Goal: Transaction & Acquisition: Purchase product/service

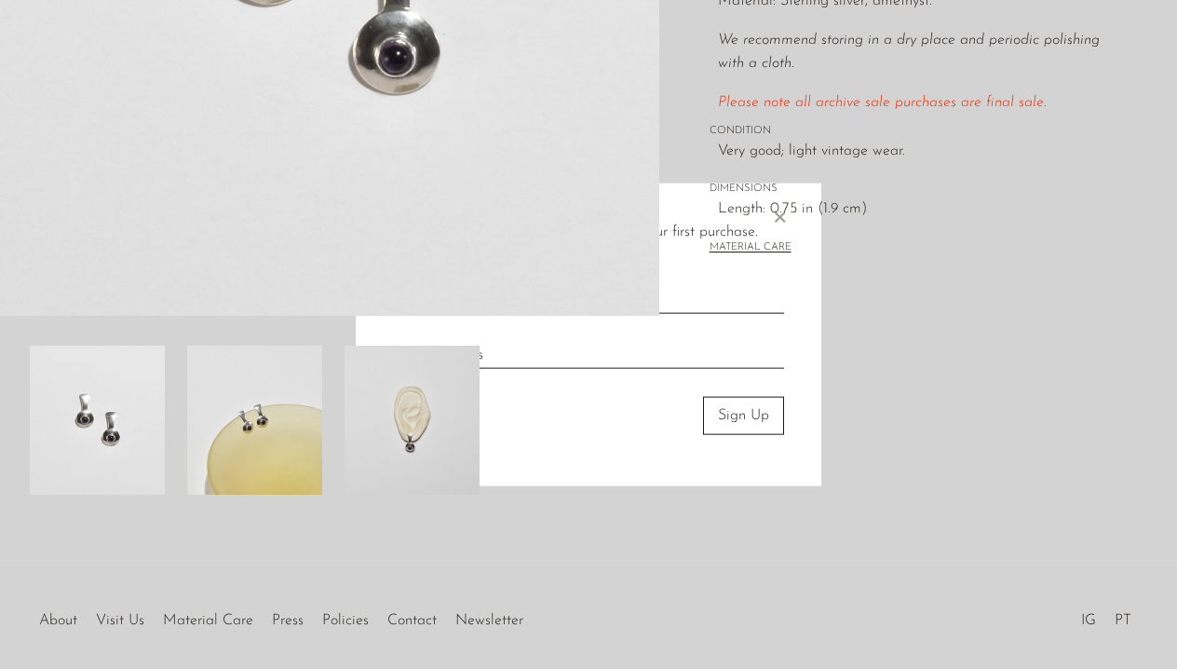
scroll to position [496, 0]
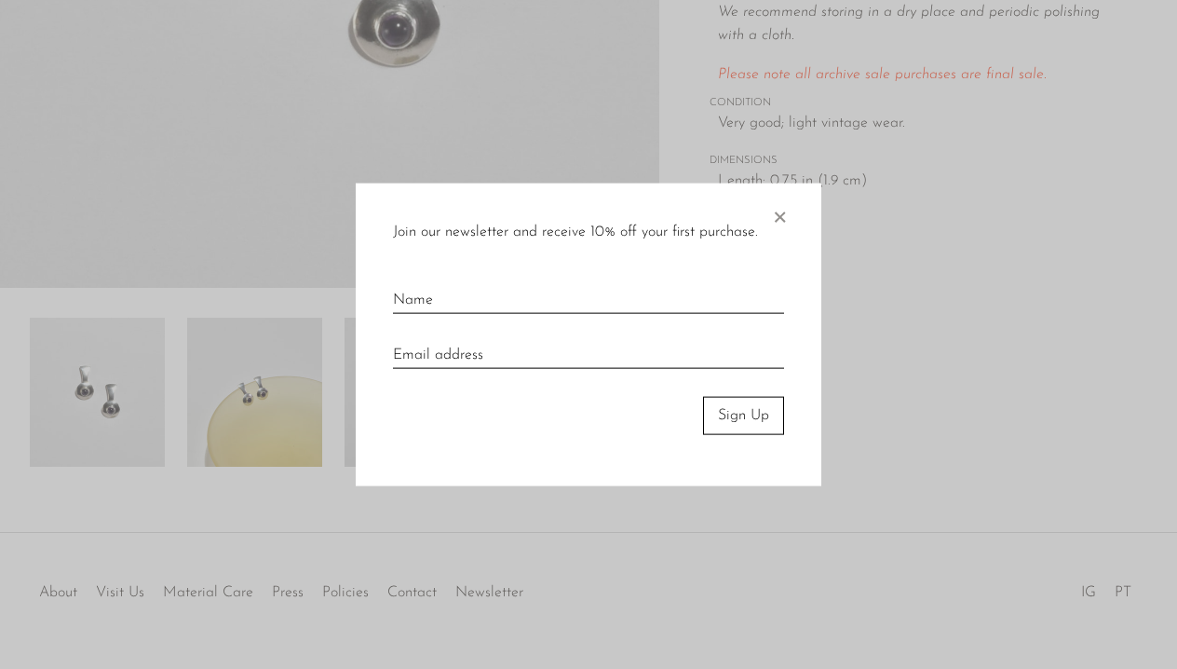
click at [781, 224] on span "×" at bounding box center [779, 213] width 19 height 60
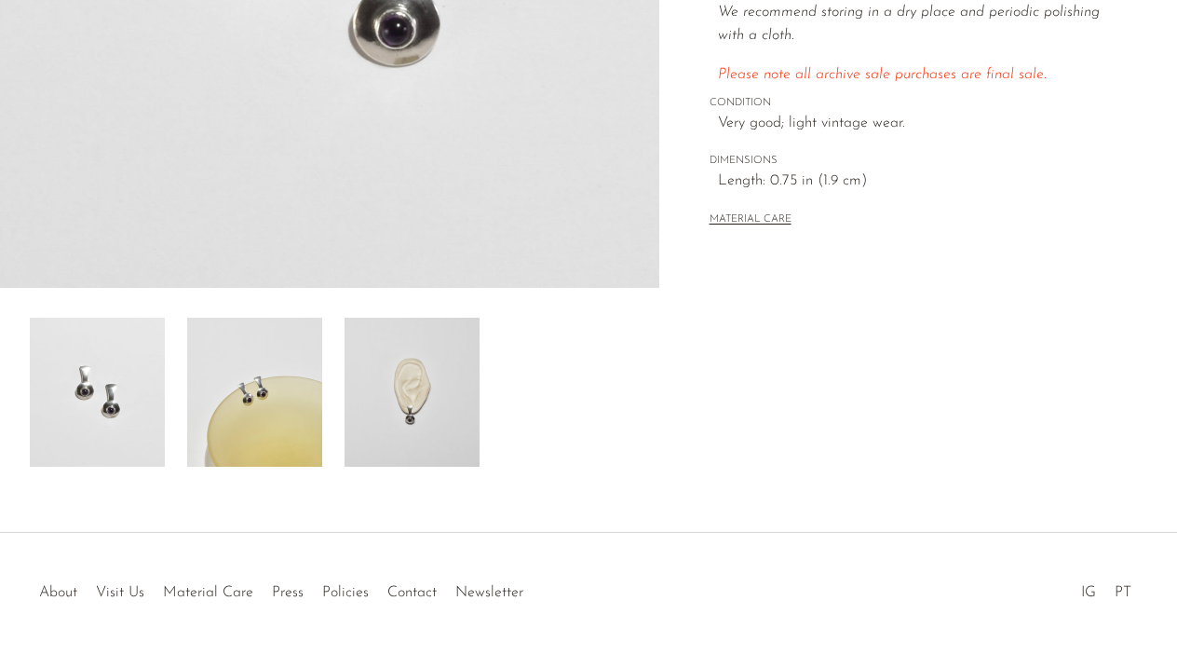
click at [89, 422] on img at bounding box center [97, 392] width 135 height 149
click at [334, 388] on div at bounding box center [330, 392] width 600 height 149
click at [518, 416] on div at bounding box center [330, 392] width 600 height 149
click at [442, 416] on img at bounding box center [412, 392] width 135 height 149
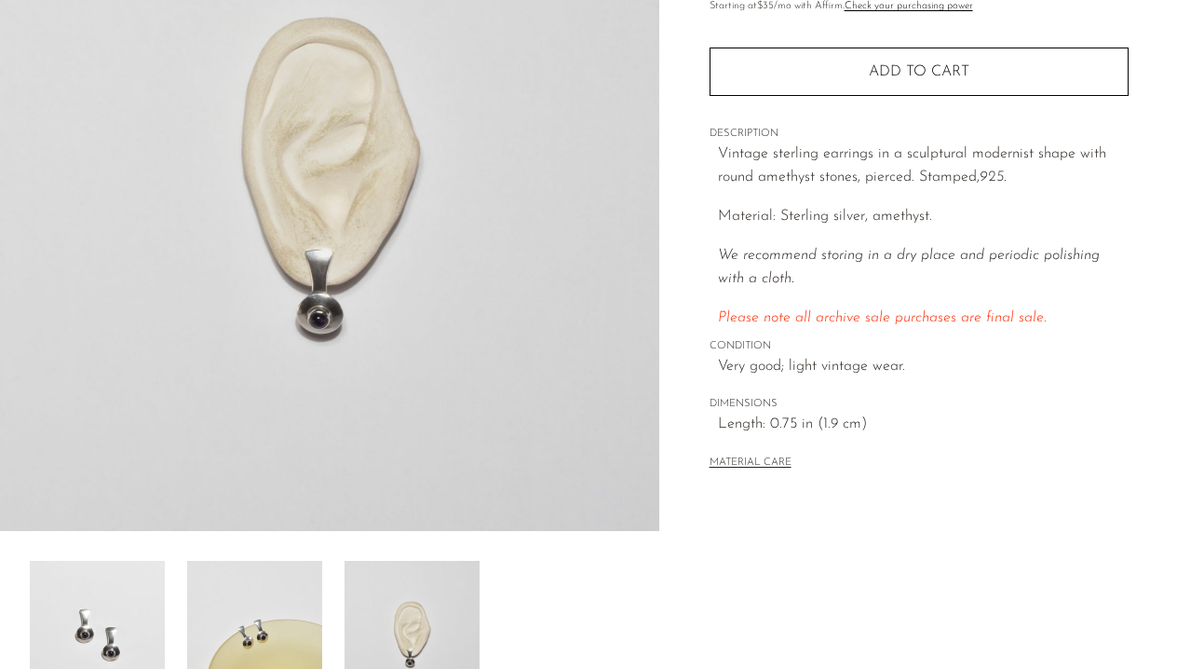
scroll to position [0, 0]
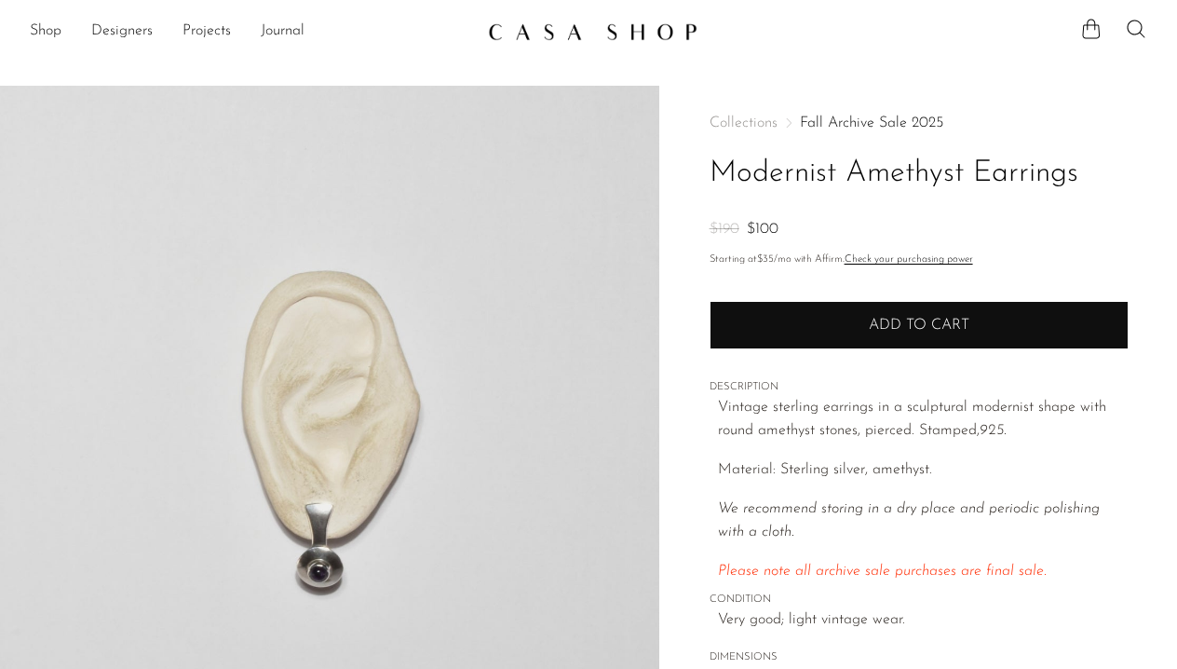
click at [809, 321] on button "Add to cart" at bounding box center [919, 325] width 419 height 48
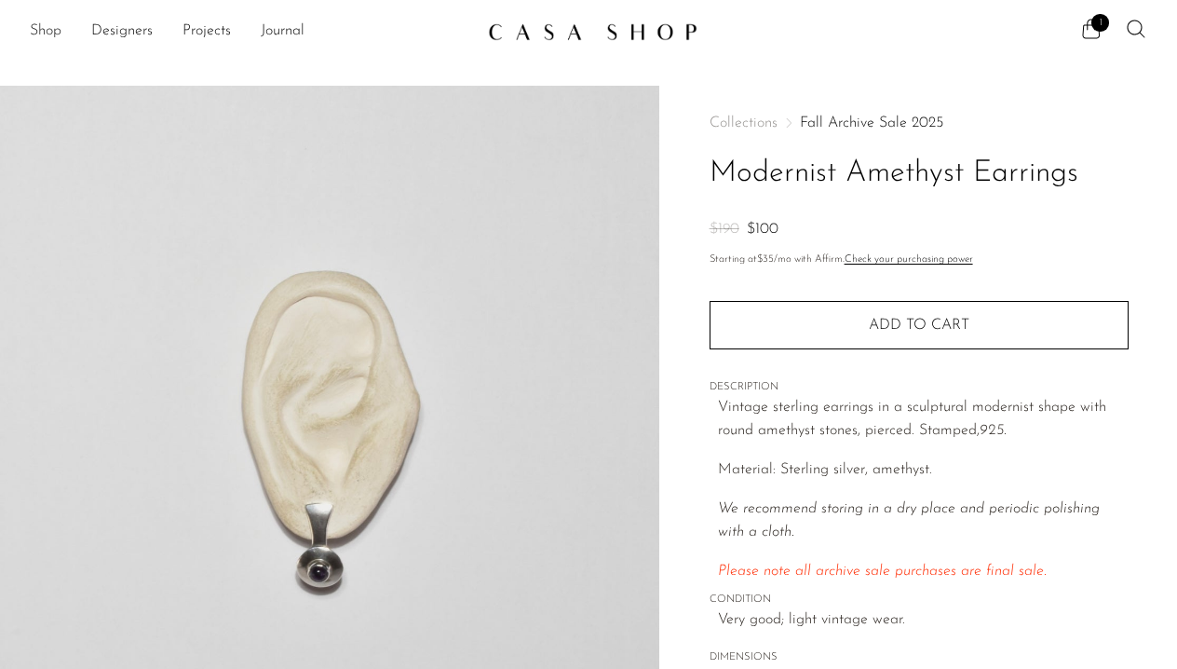
click at [49, 32] on link "Shop" at bounding box center [46, 32] width 32 height 24
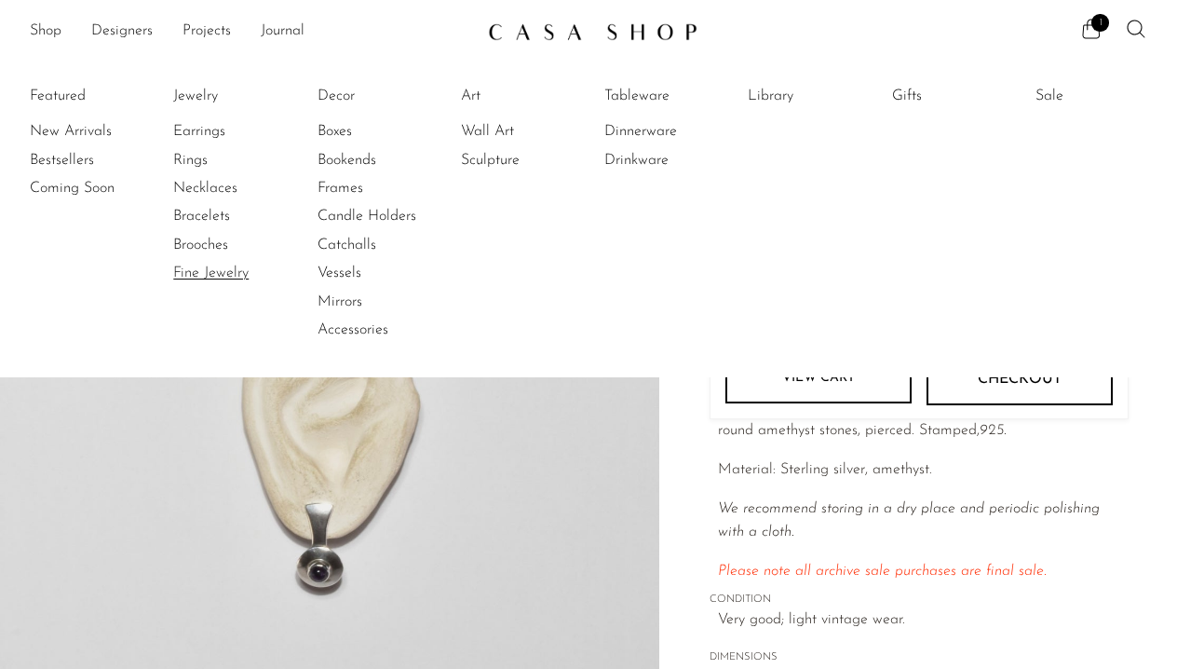
click at [180, 272] on link "Fine Jewelry" at bounding box center [243, 273] width 140 height 20
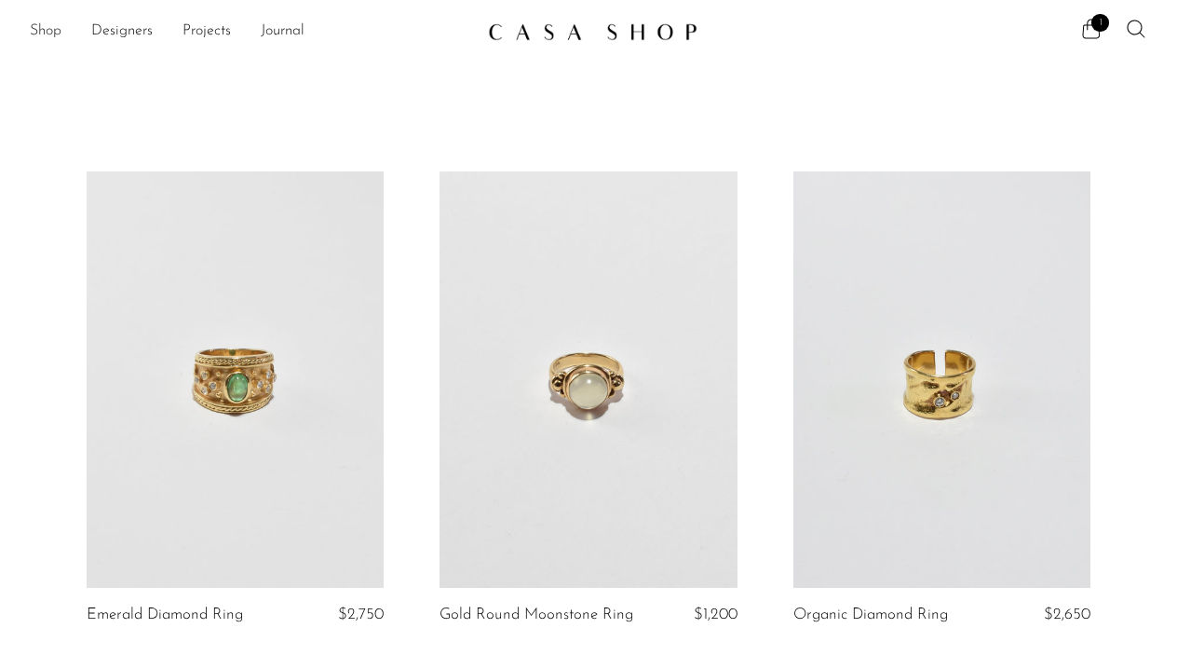
click at [50, 31] on link "Shop" at bounding box center [46, 32] width 32 height 24
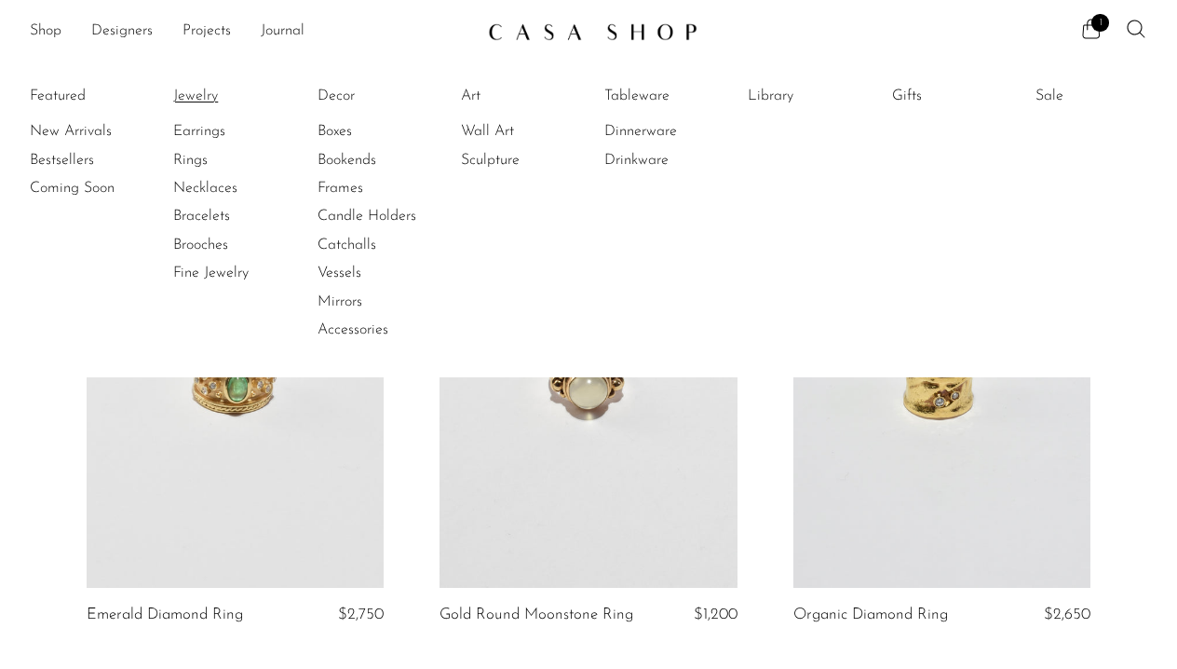
click at [212, 97] on link "Jewelry" at bounding box center [243, 96] width 140 height 20
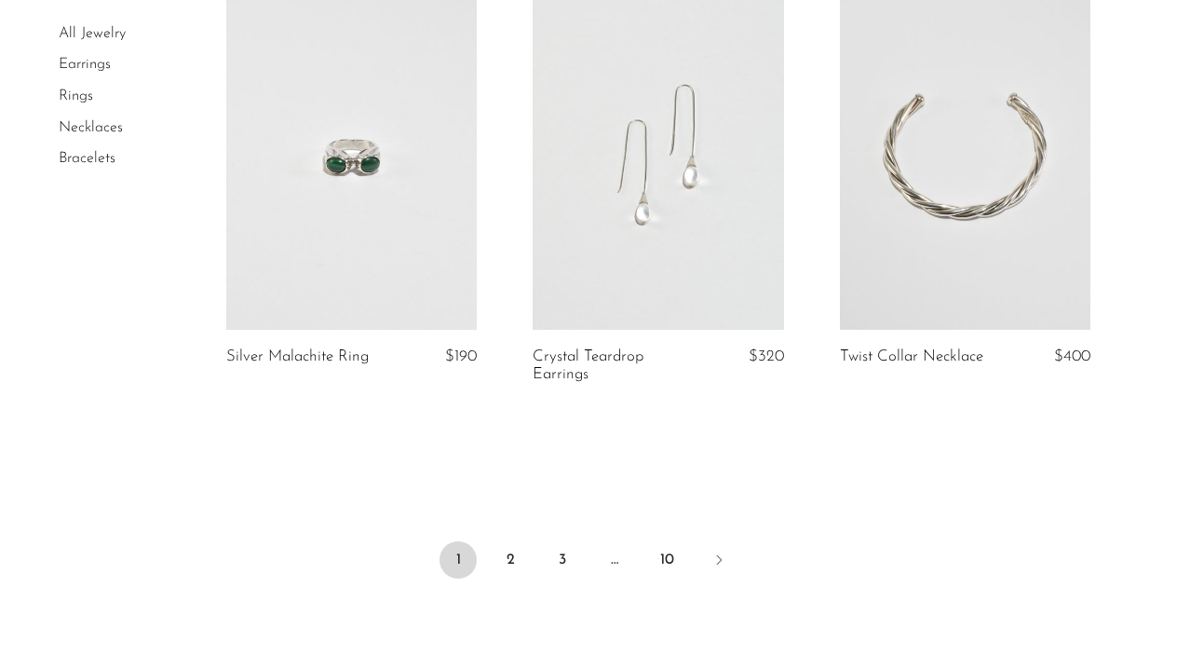
scroll to position [5273, 0]
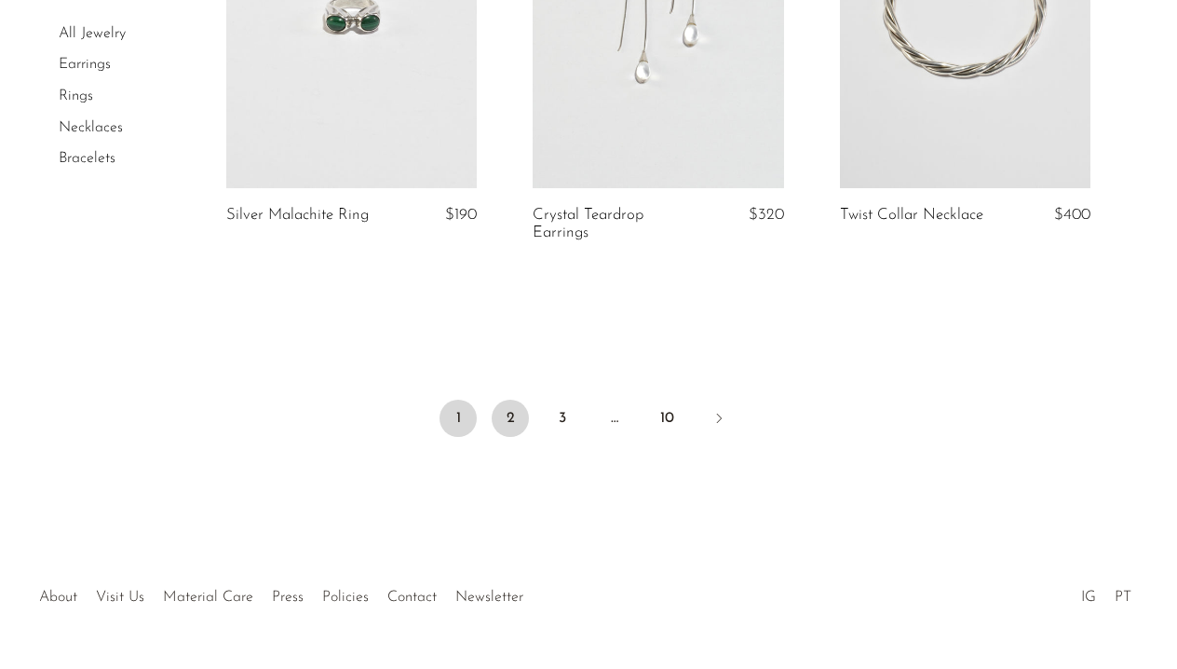
click at [506, 413] on link "2" at bounding box center [510, 418] width 37 height 37
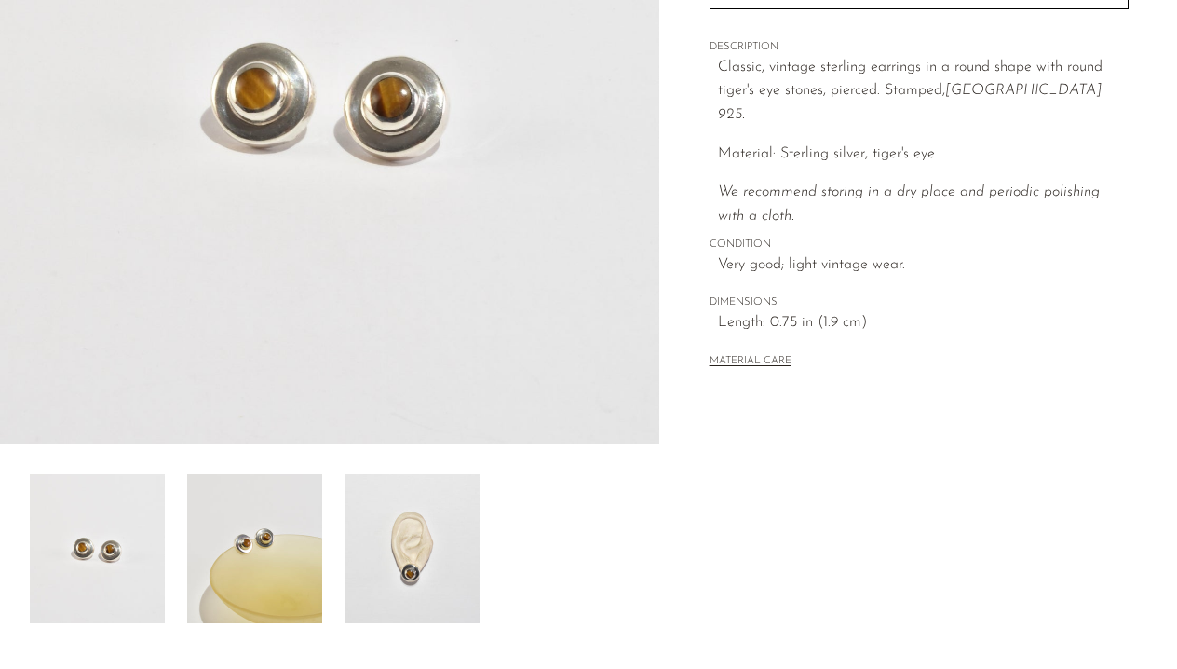
scroll to position [544, 0]
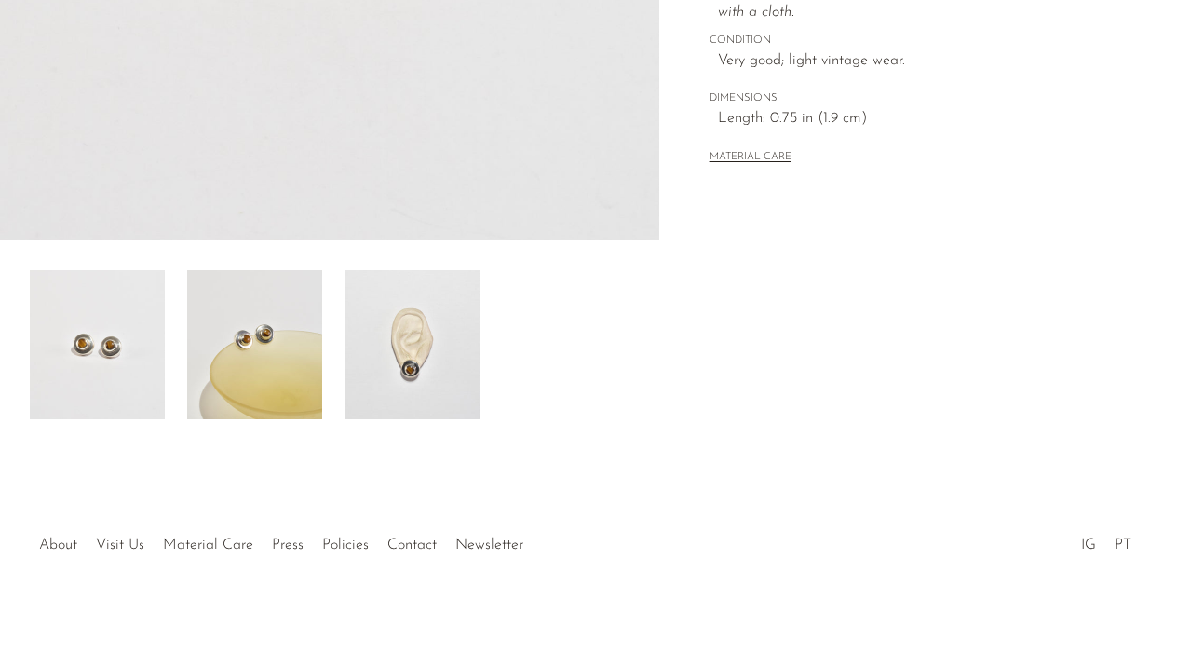
click at [103, 334] on img at bounding box center [97, 344] width 135 height 149
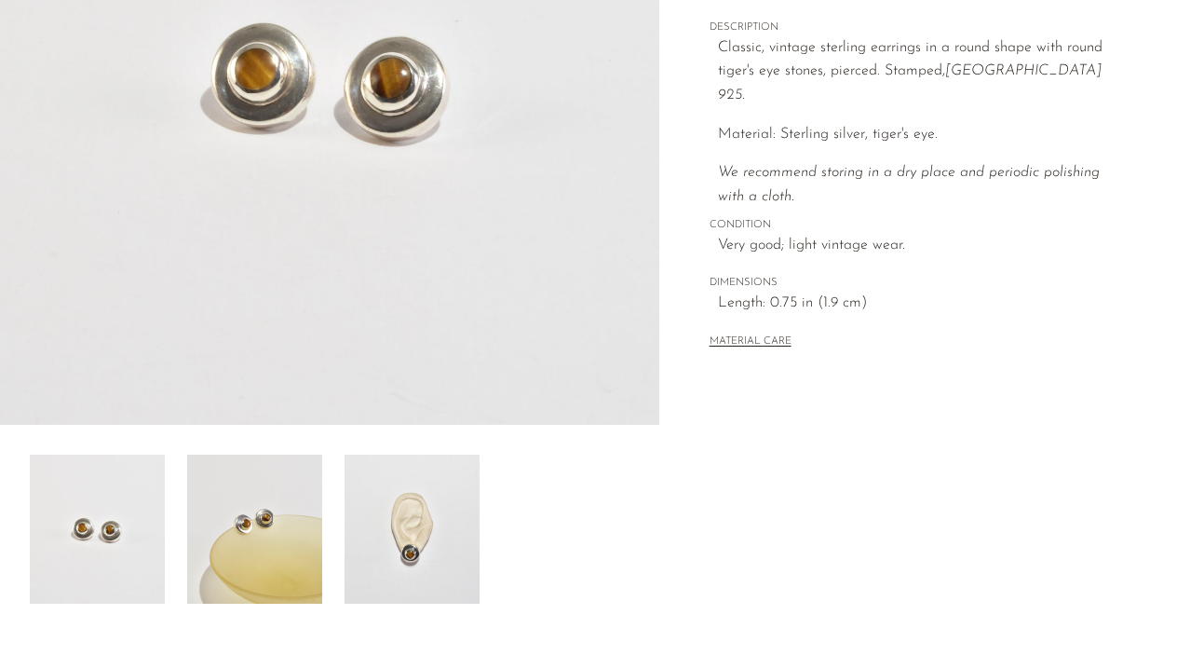
scroll to position [517, 0]
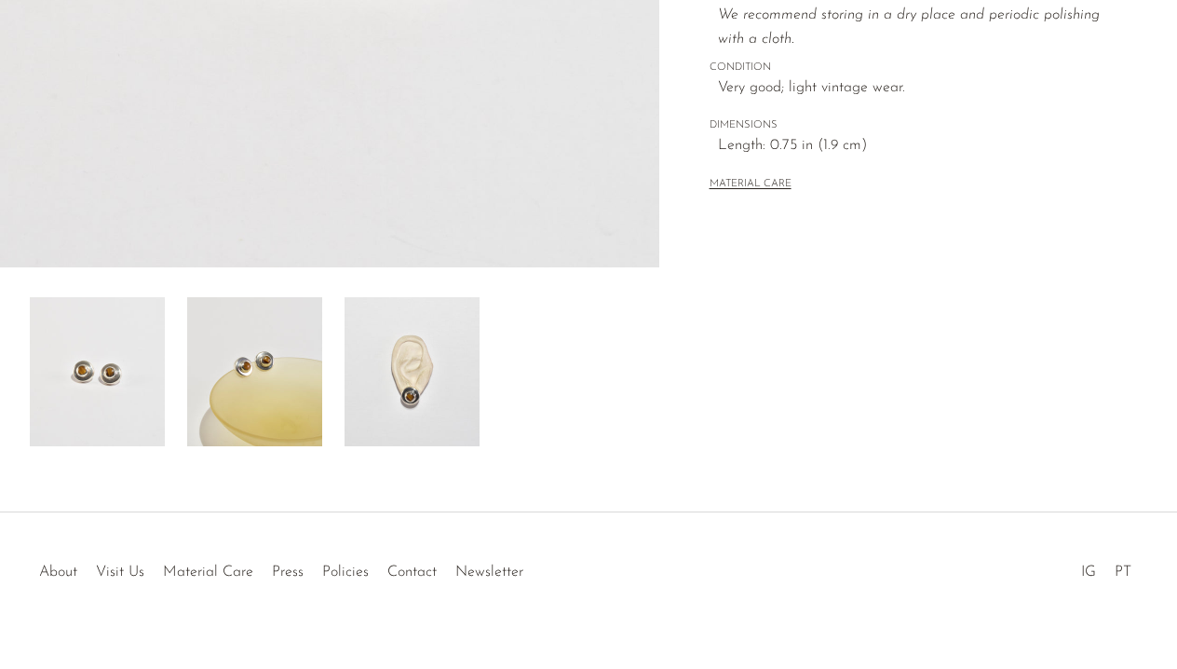
click at [279, 445] on img at bounding box center [254, 371] width 135 height 149
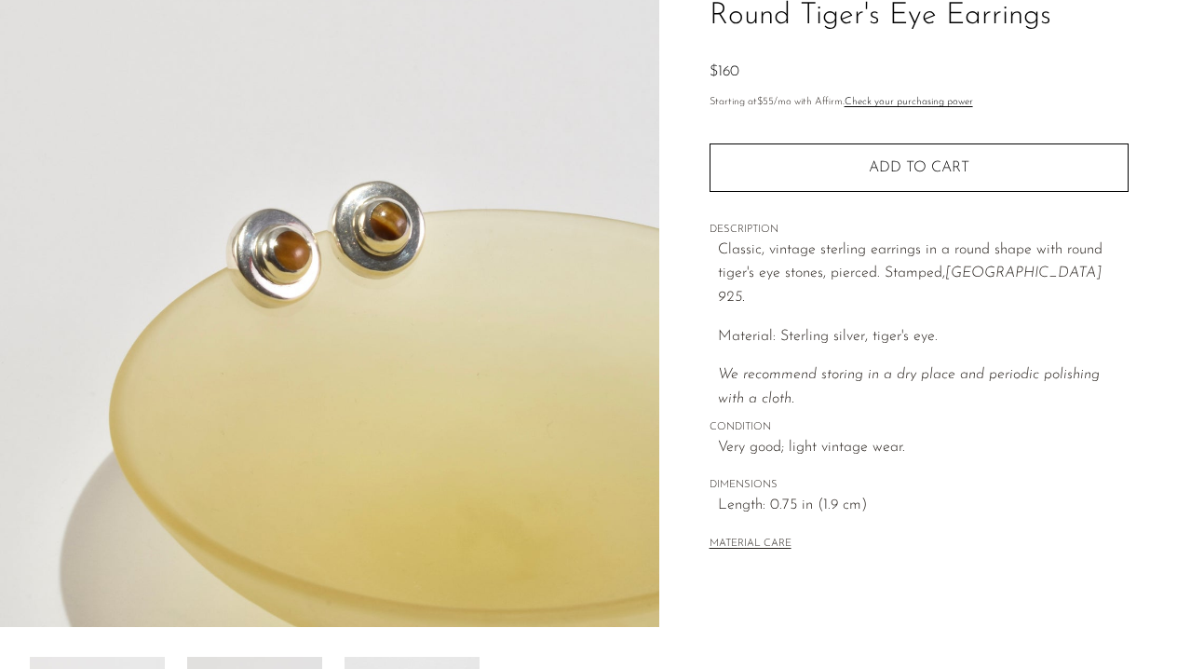
scroll to position [354, 0]
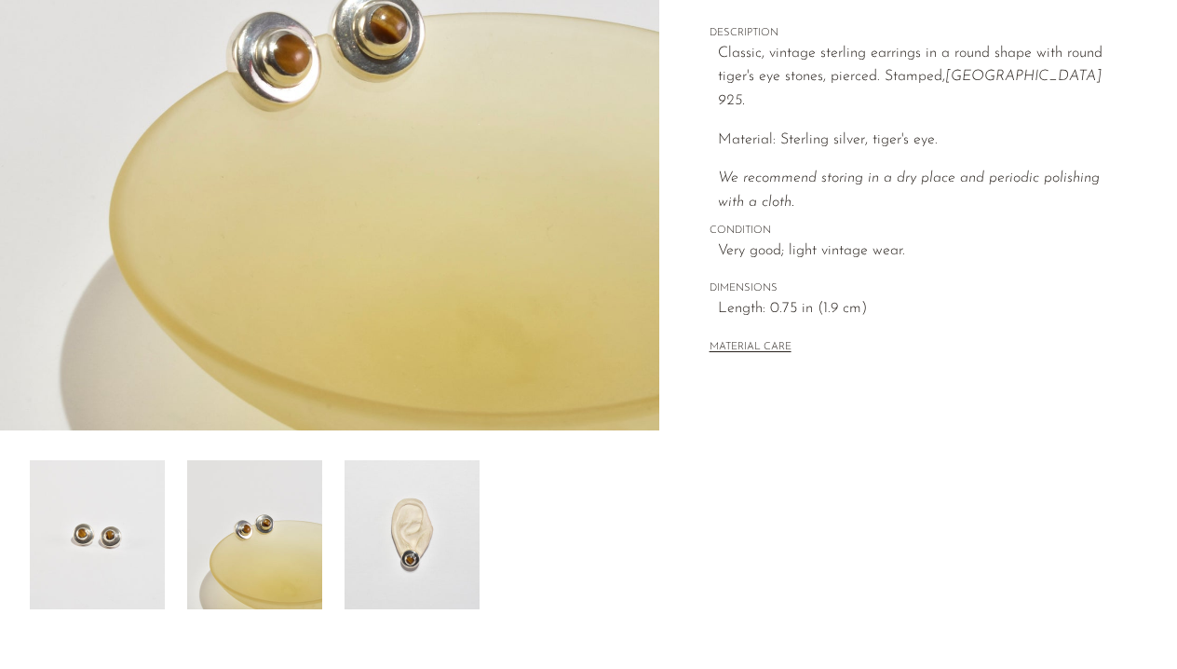
click at [414, 544] on img at bounding box center [412, 534] width 135 height 149
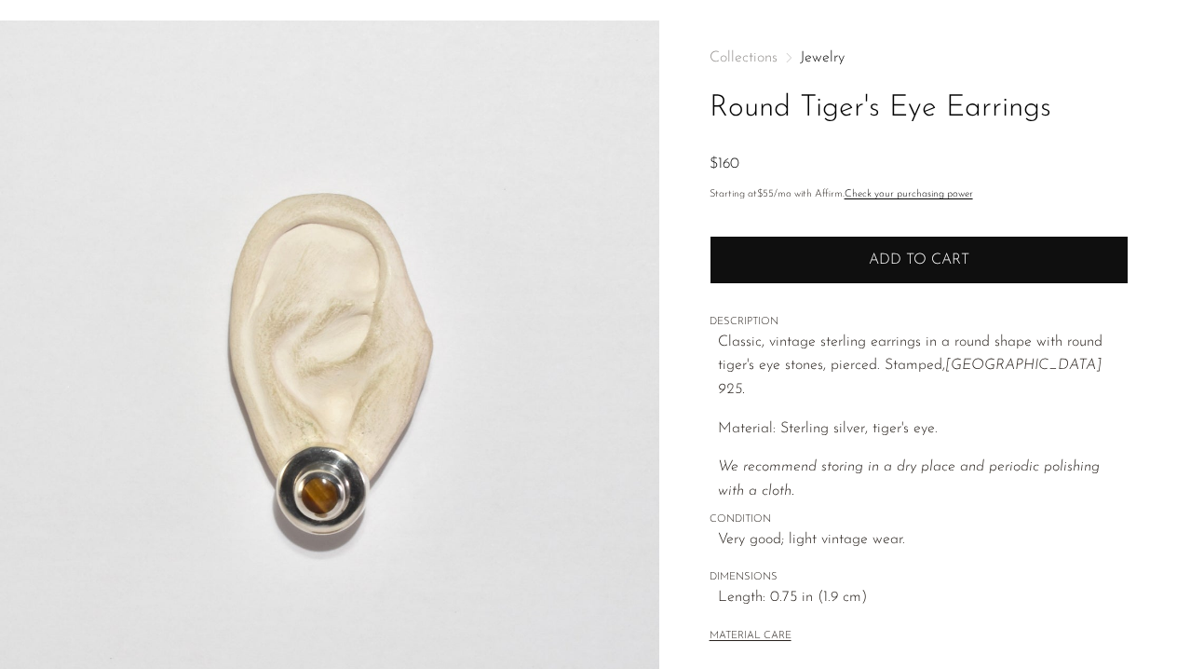
scroll to position [0, 0]
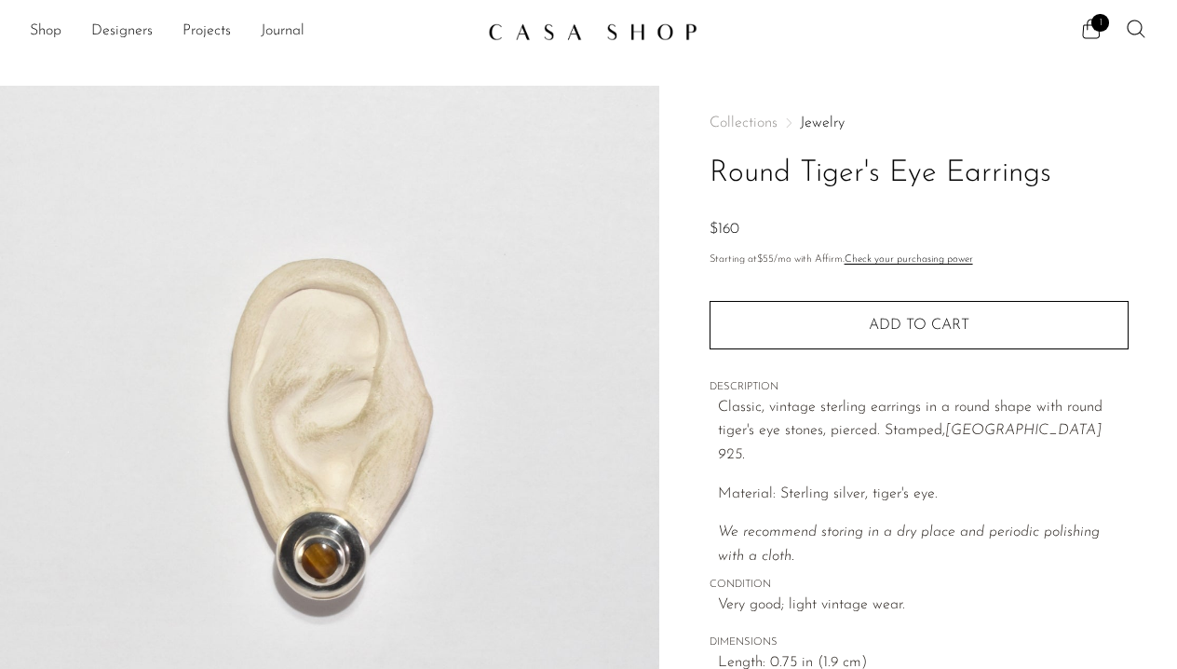
click at [798, 351] on div "Collections Jewelry Round Tiger's Eye Earrings $160 Starting at $55 /mo with Af…" at bounding box center [919, 414] width 419 height 657
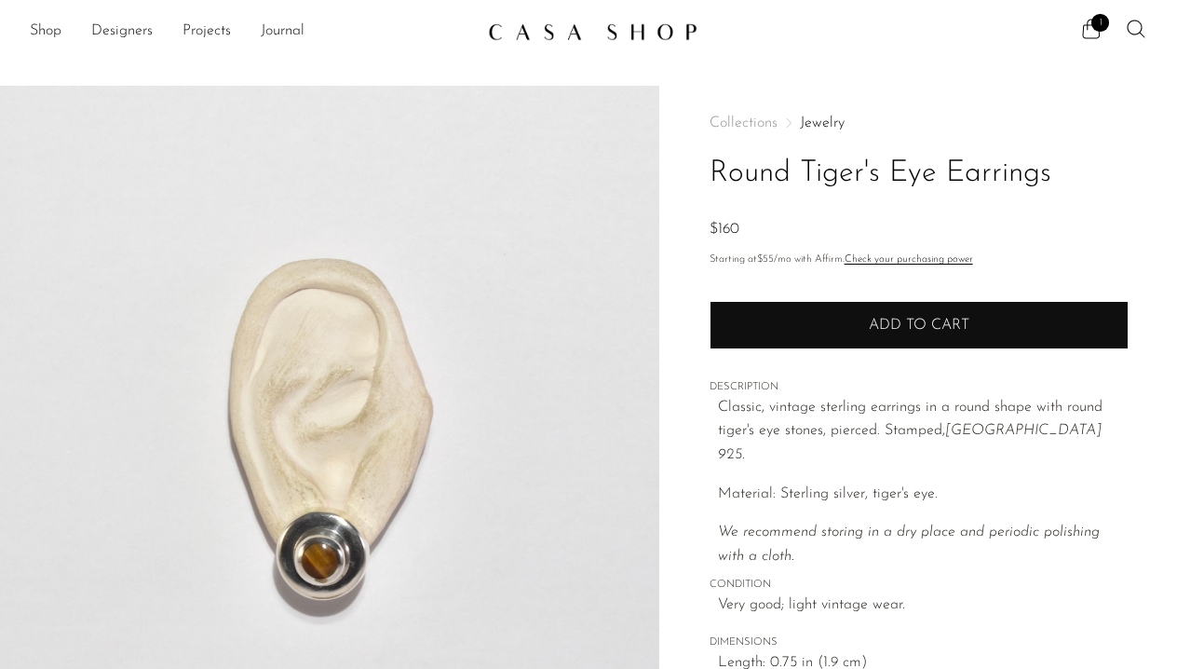
click at [795, 331] on button "Add to cart" at bounding box center [919, 325] width 419 height 48
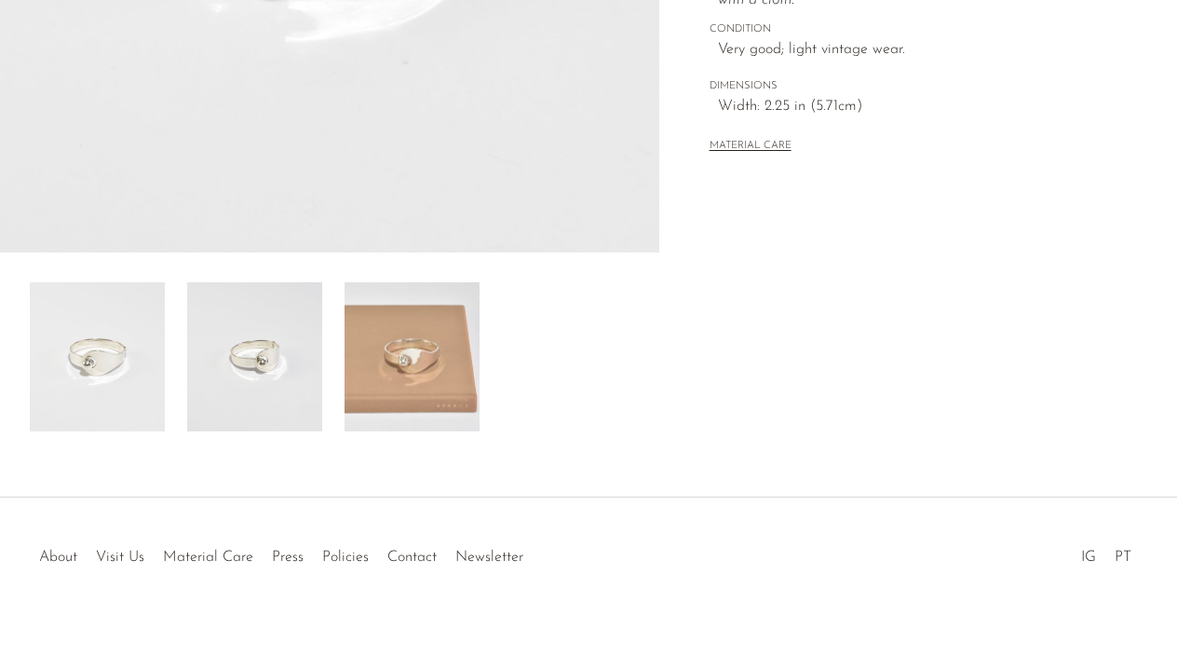
scroll to position [544, 0]
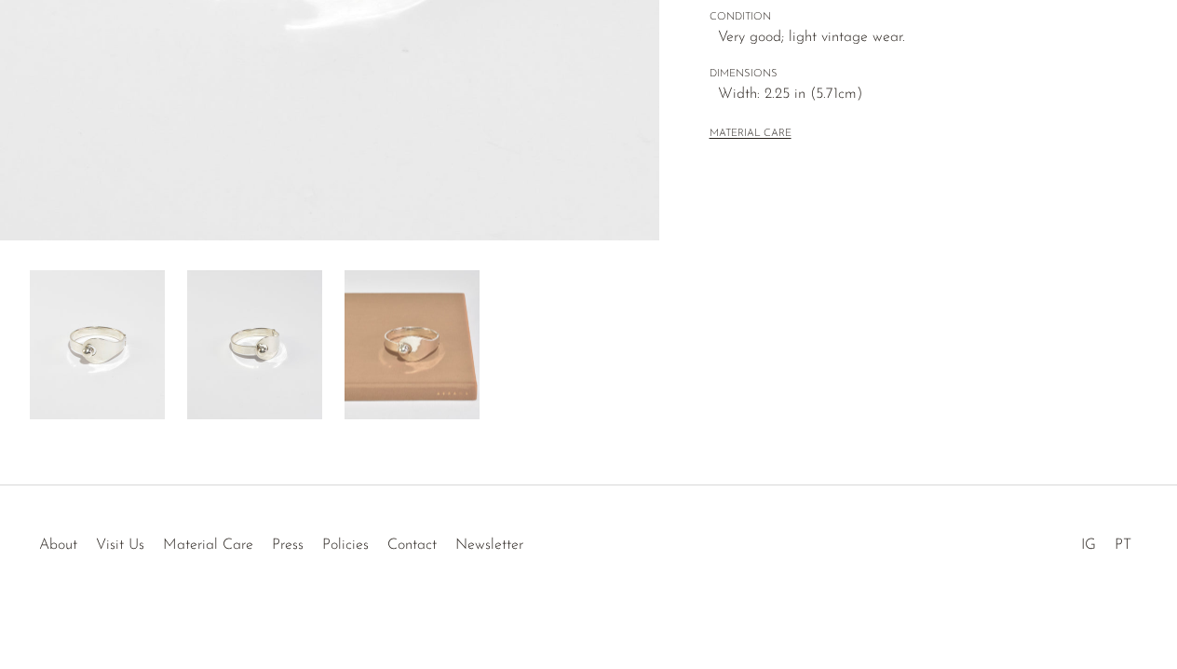
click at [182, 334] on div at bounding box center [330, 344] width 600 height 149
click at [233, 336] on img at bounding box center [254, 344] width 135 height 149
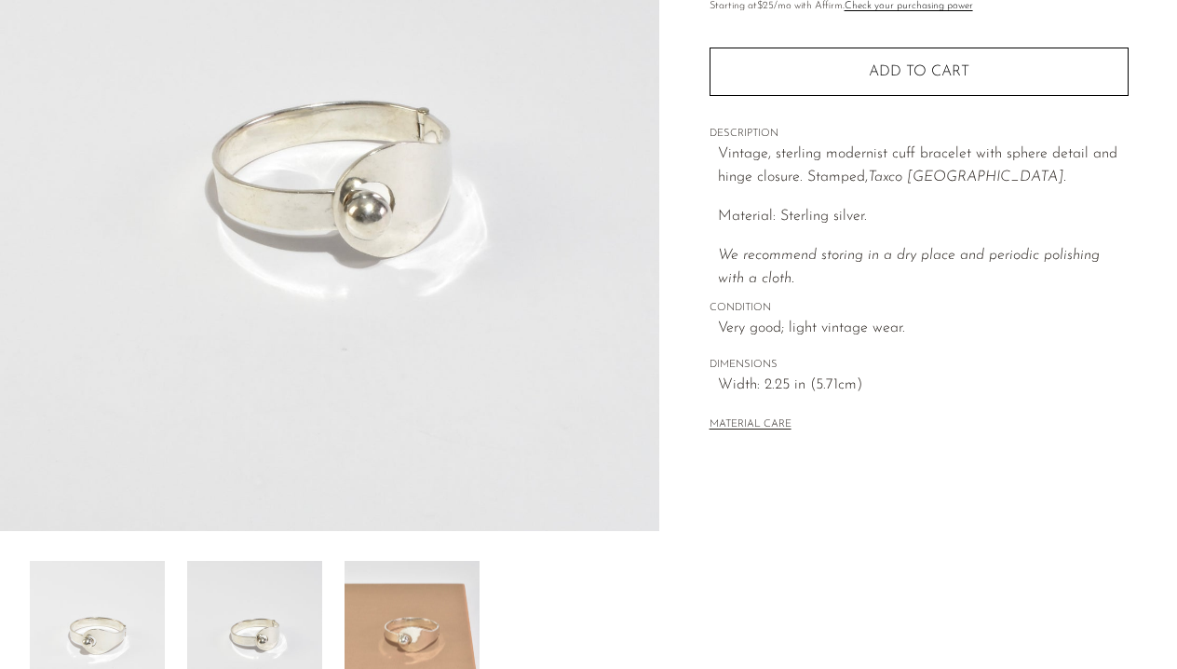
scroll to position [329, 0]
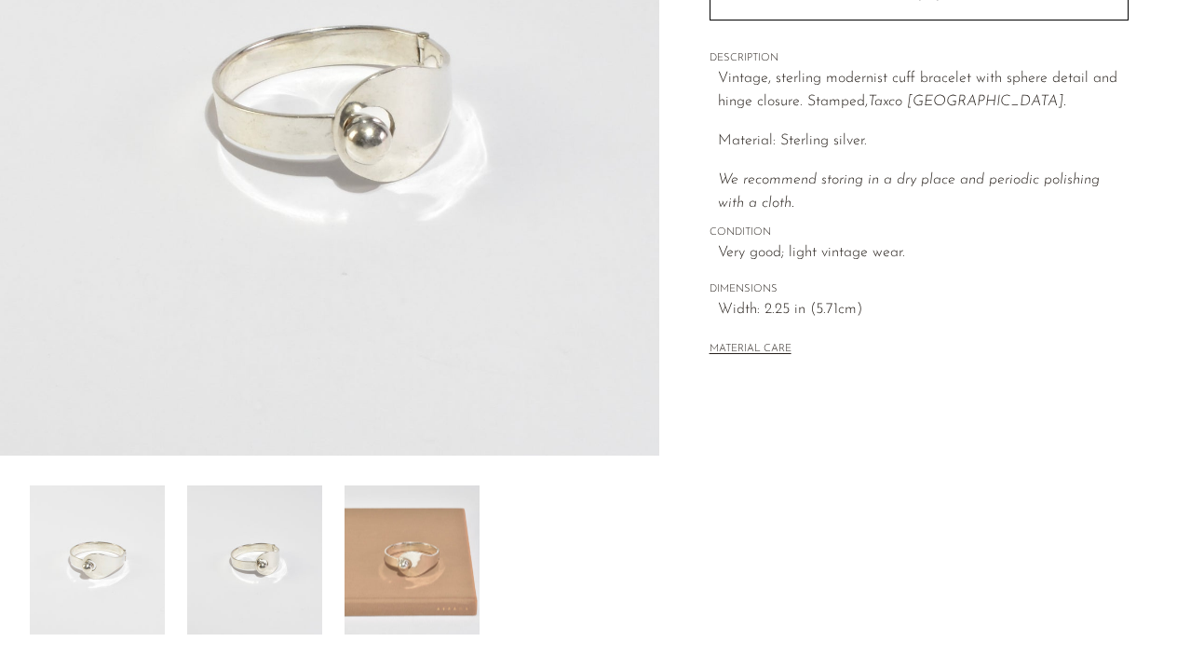
click at [416, 514] on img at bounding box center [412, 559] width 135 height 149
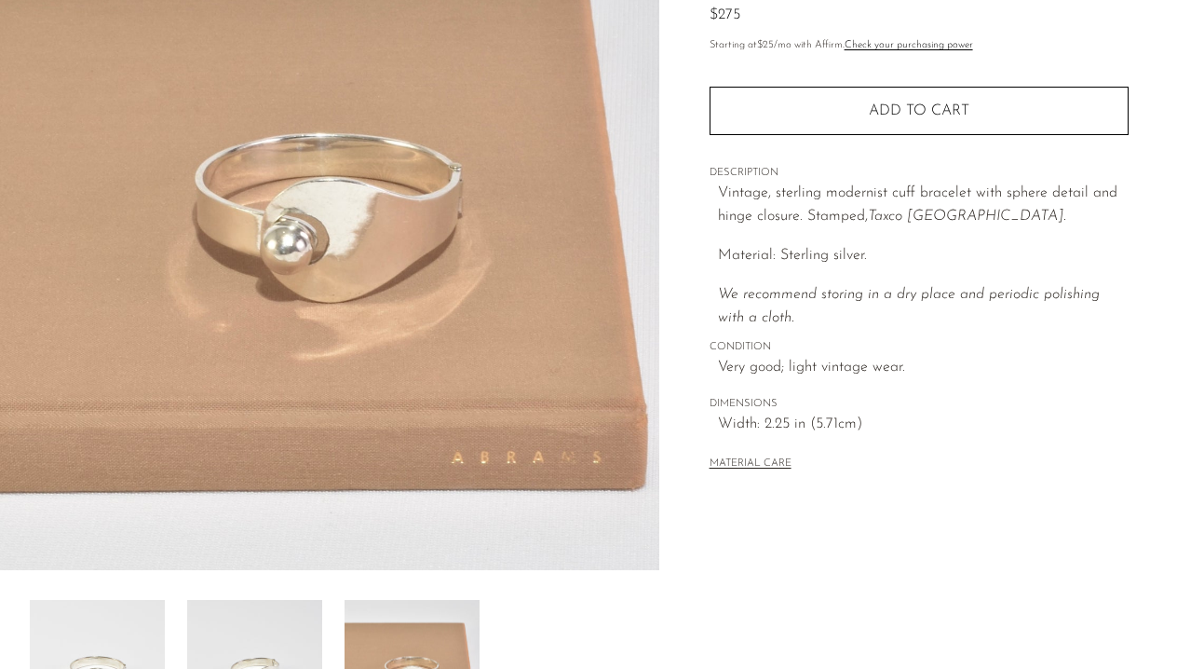
scroll to position [50, 0]
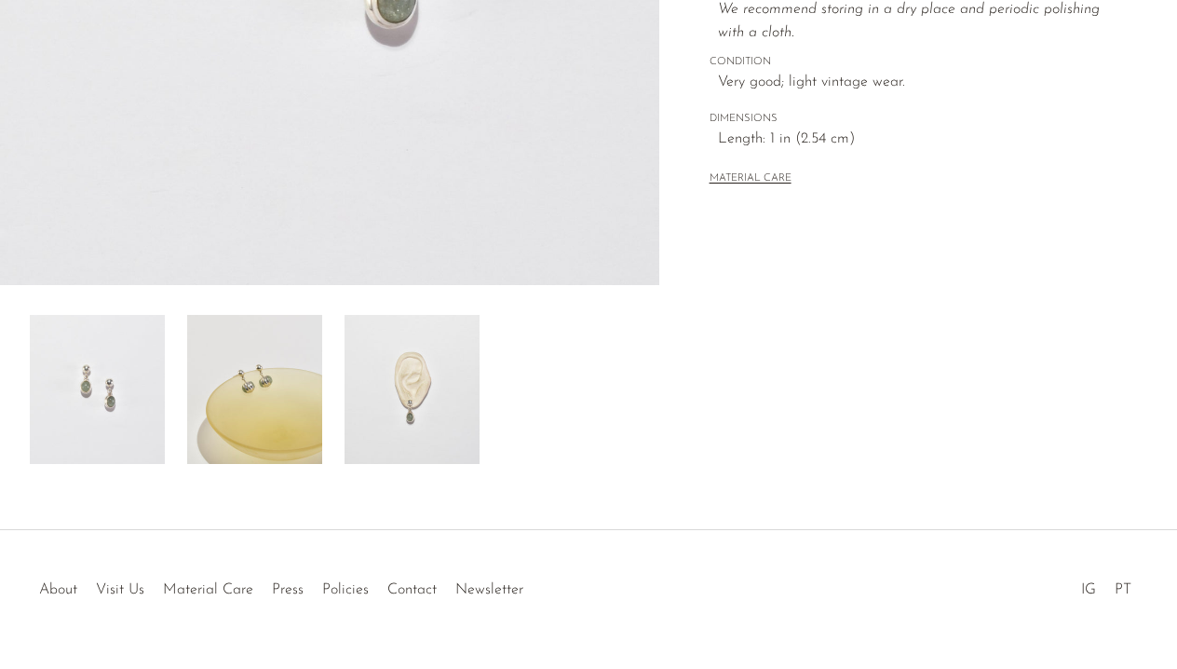
scroll to position [532, 0]
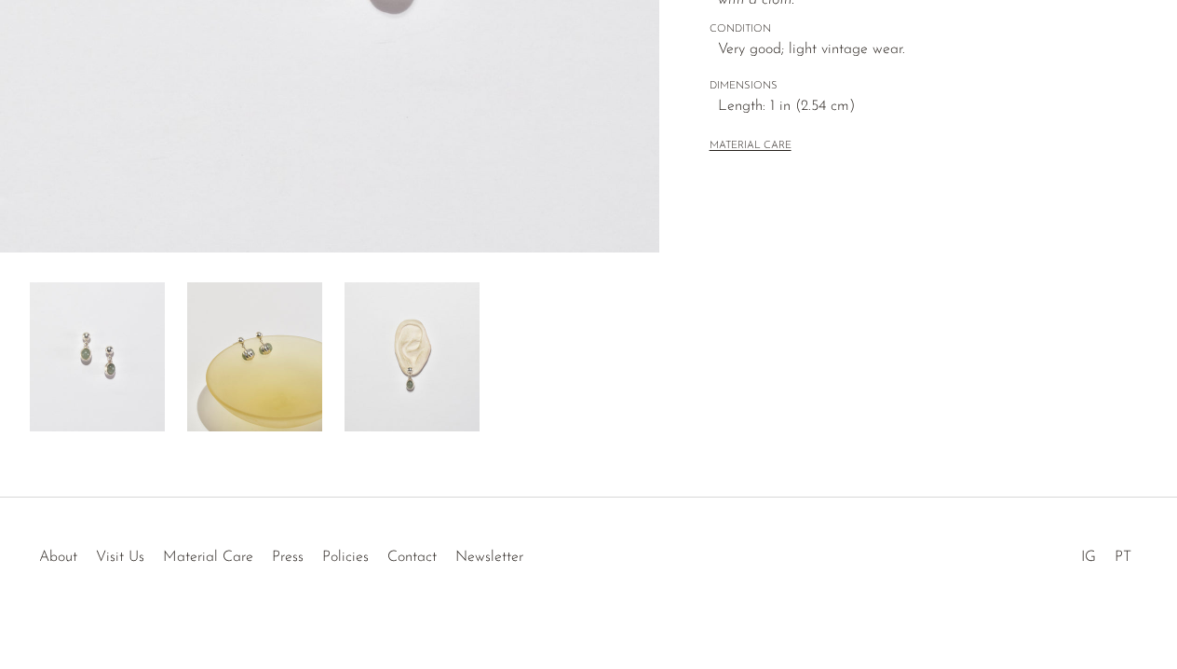
click at [337, 352] on div at bounding box center [330, 356] width 600 height 149
click at [300, 346] on img at bounding box center [254, 356] width 135 height 149
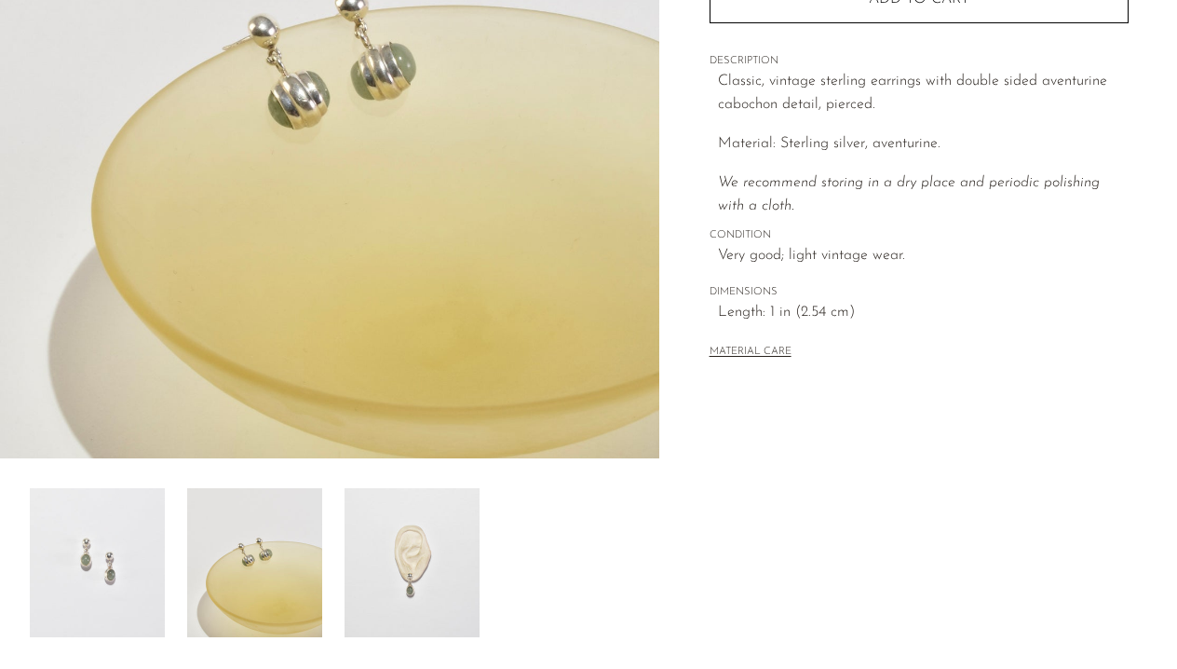
scroll to position [505, 0]
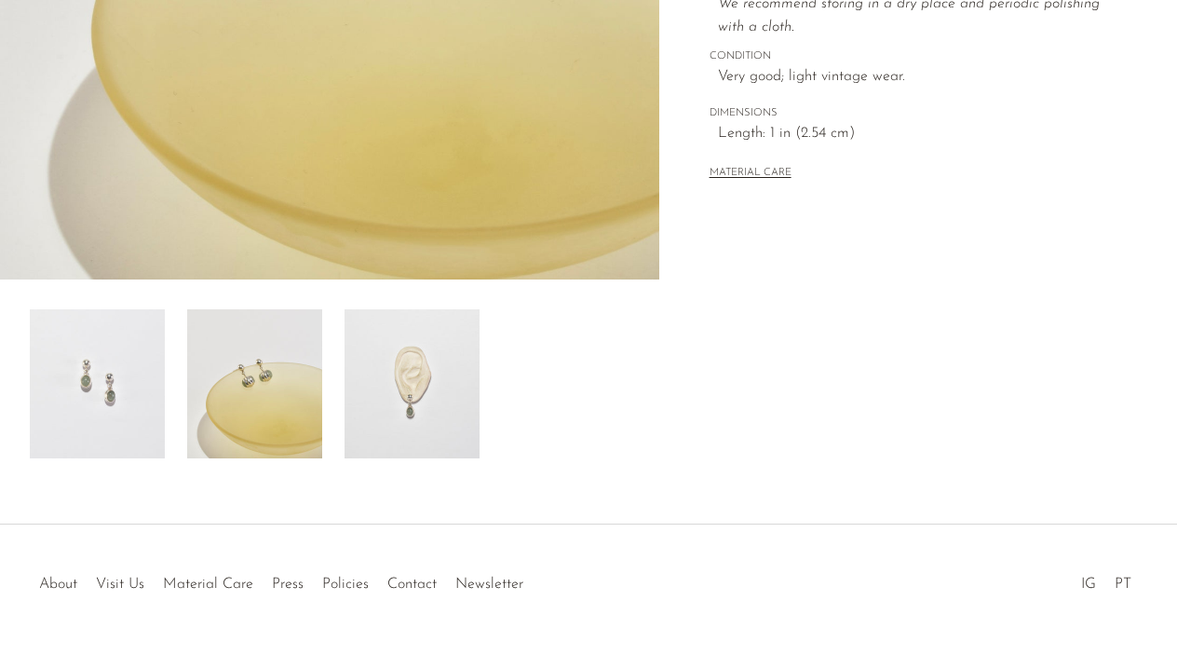
click at [369, 430] on img at bounding box center [412, 383] width 135 height 149
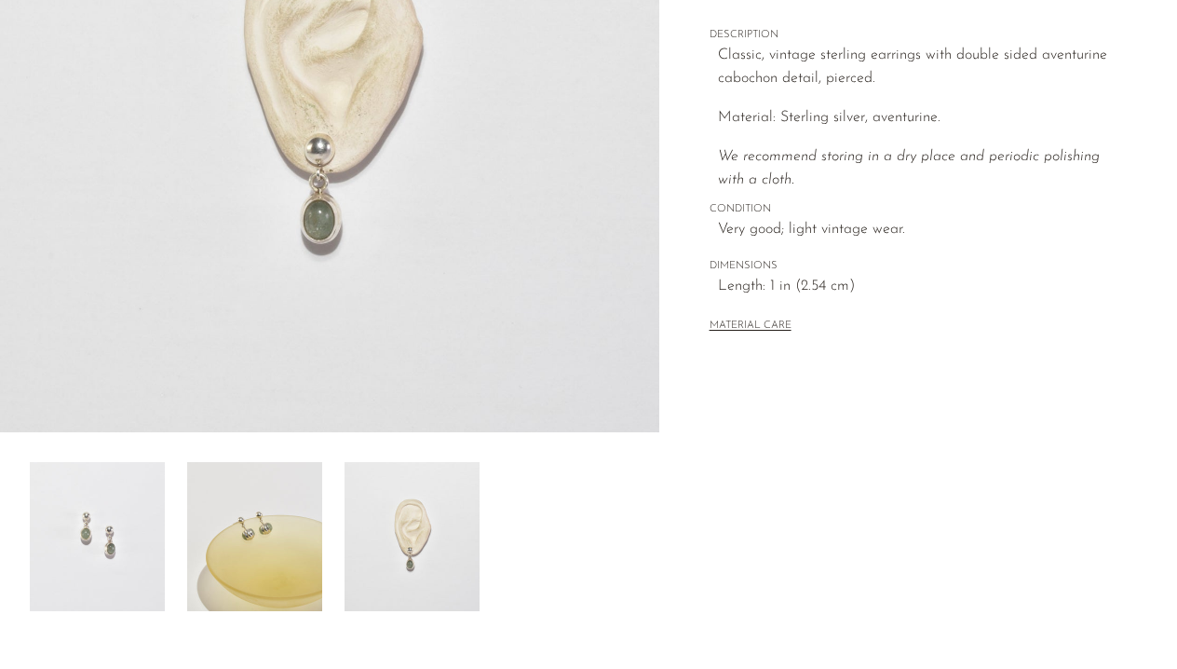
scroll to position [244, 0]
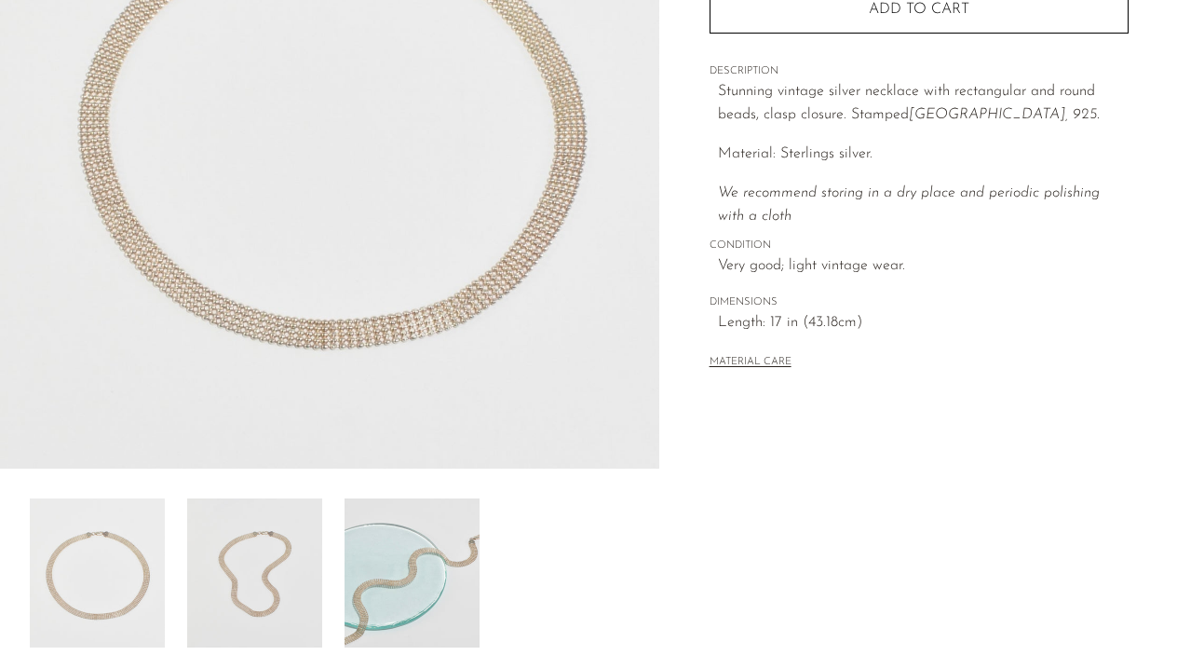
scroll to position [509, 0]
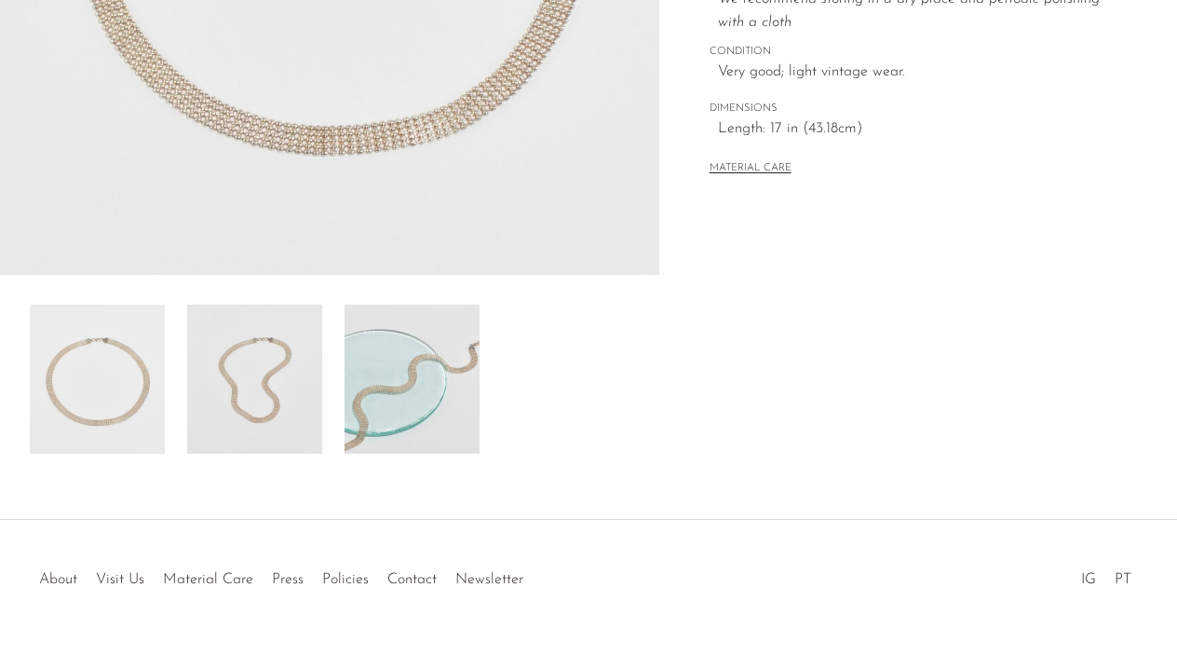
click at [295, 381] on img at bounding box center [254, 379] width 135 height 149
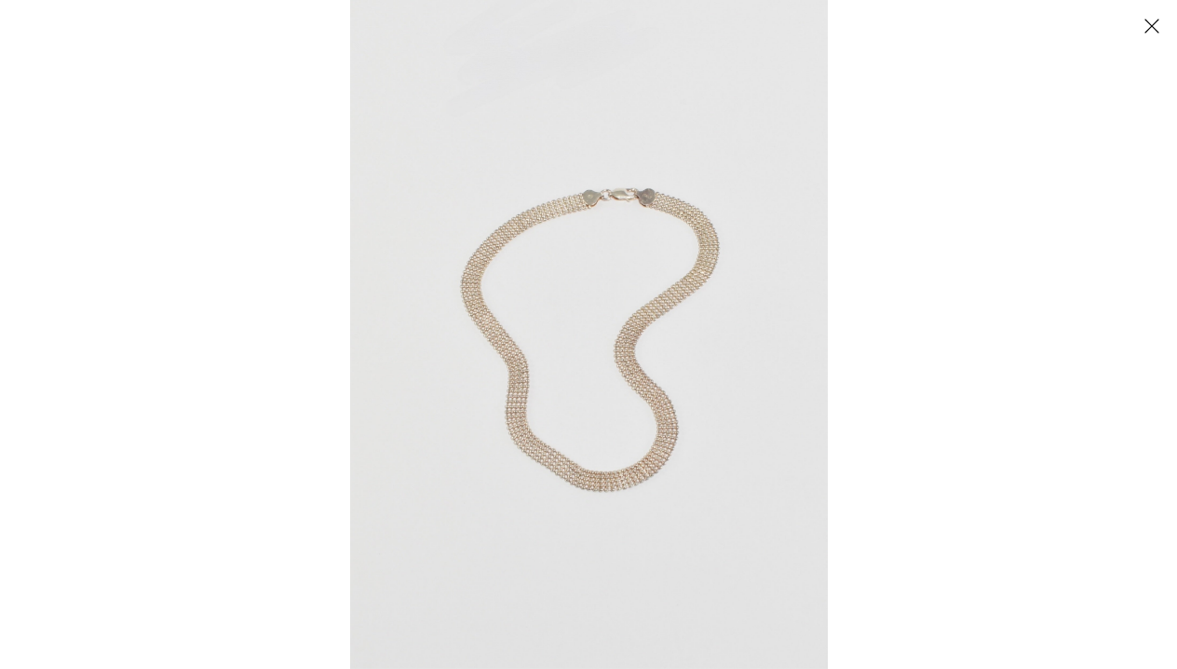
click at [469, 247] on img at bounding box center [589, 334] width 478 height 669
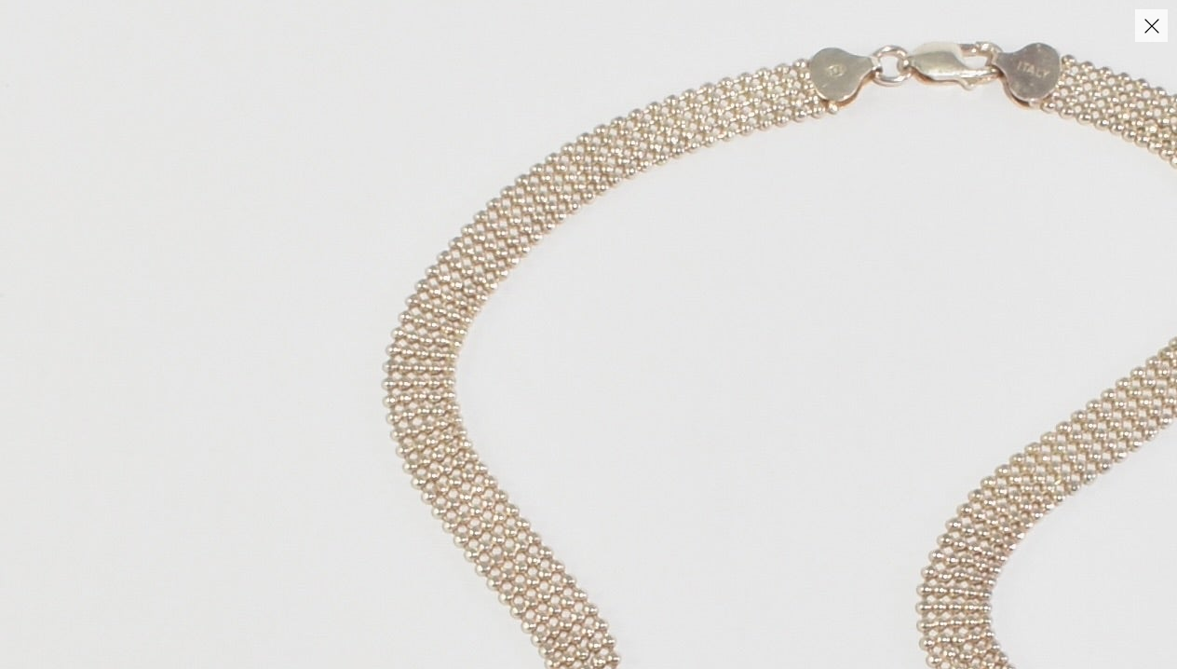
click at [491, 428] on img at bounding box center [831, 551] width 1662 height 2326
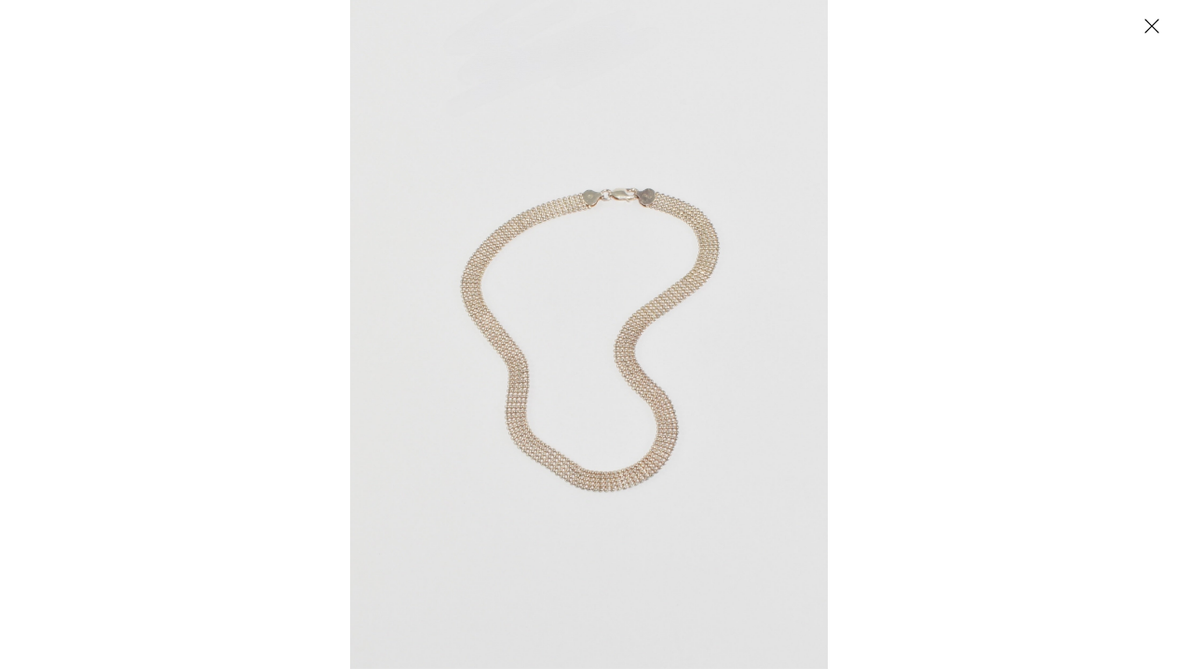
click at [1160, 31] on button "Close" at bounding box center [1151, 25] width 33 height 33
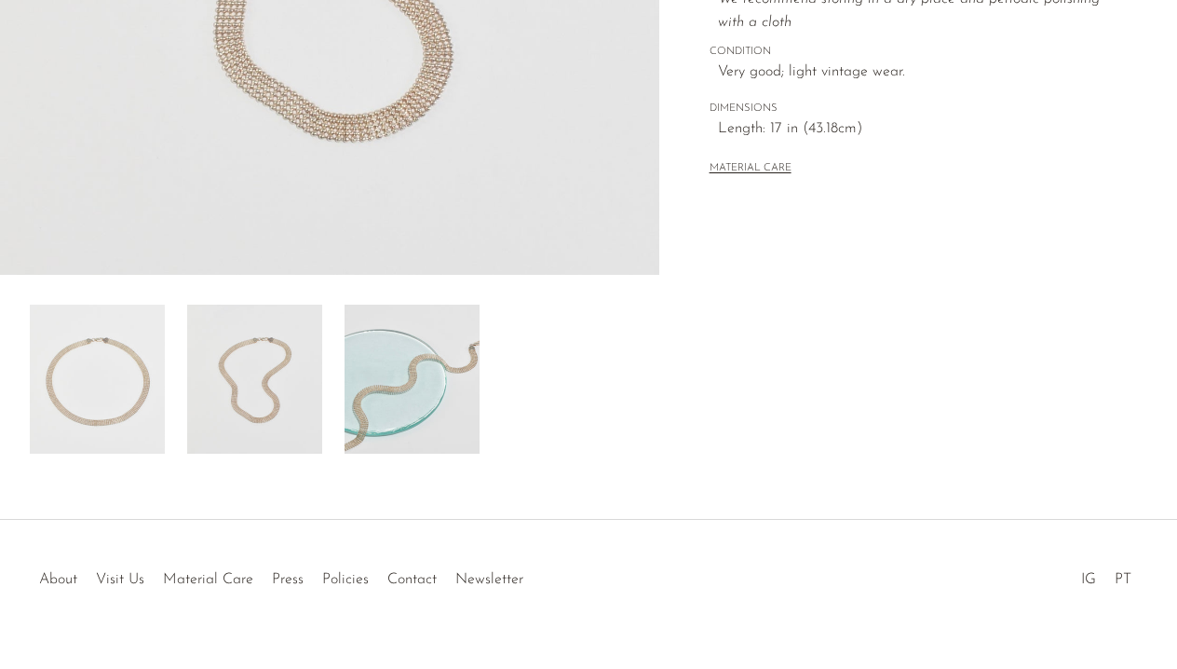
scroll to position [544, 0]
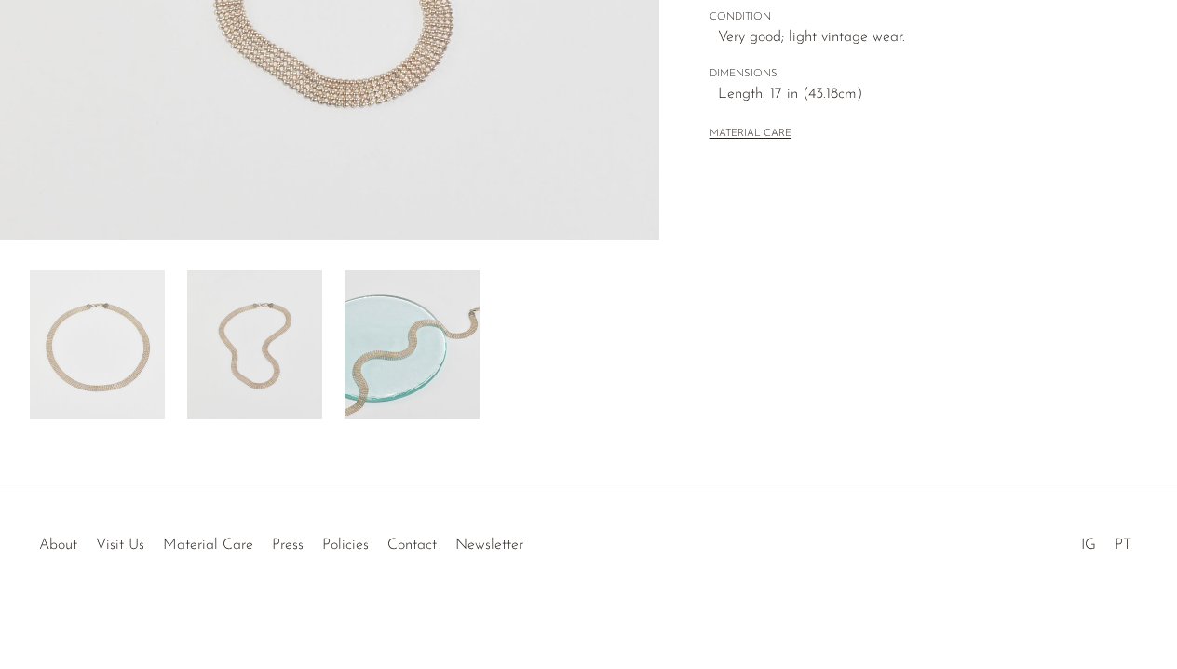
click at [370, 336] on img at bounding box center [412, 344] width 135 height 149
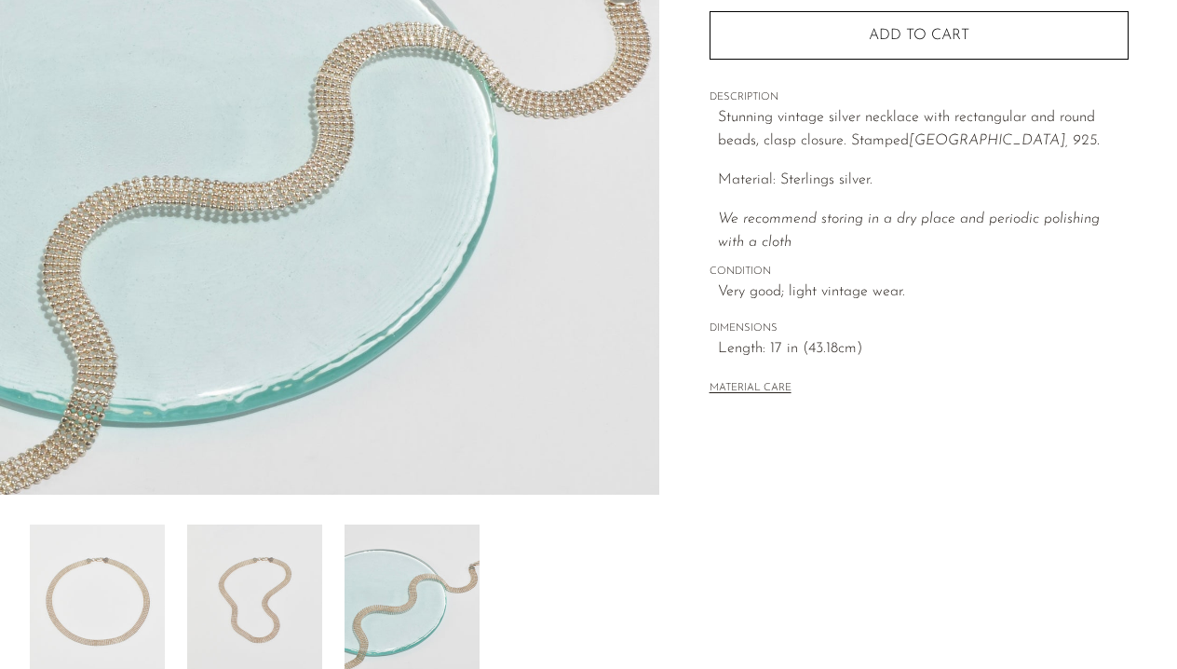
scroll to position [267, 0]
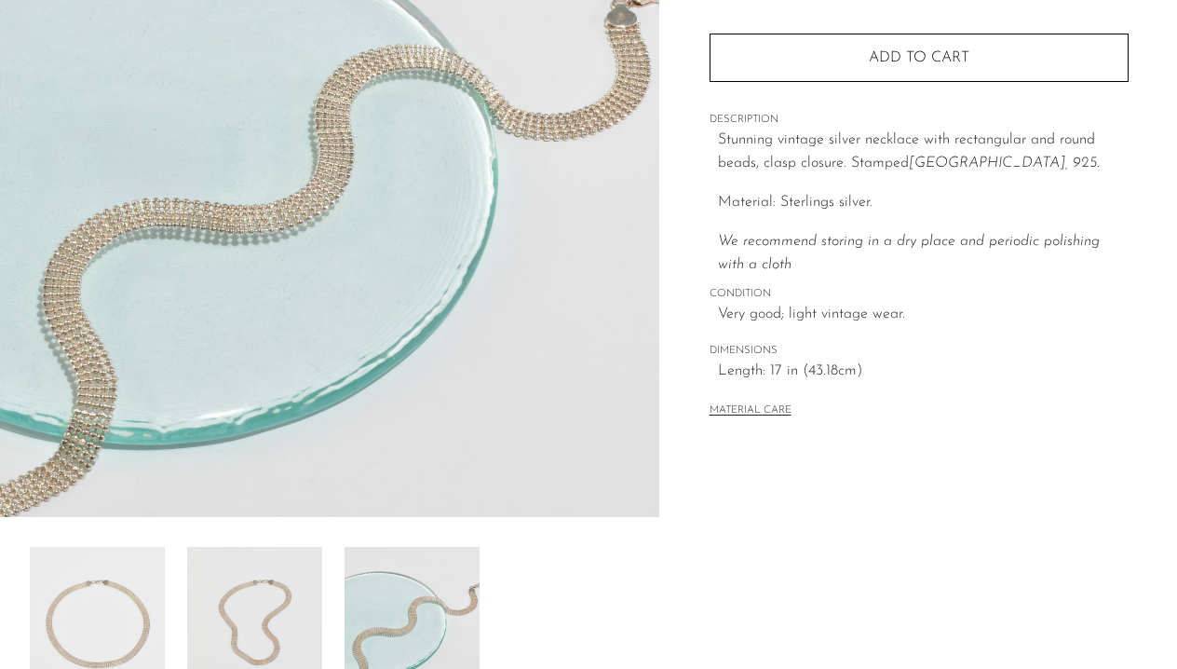
click at [332, 208] on img at bounding box center [329, 167] width 659 height 699
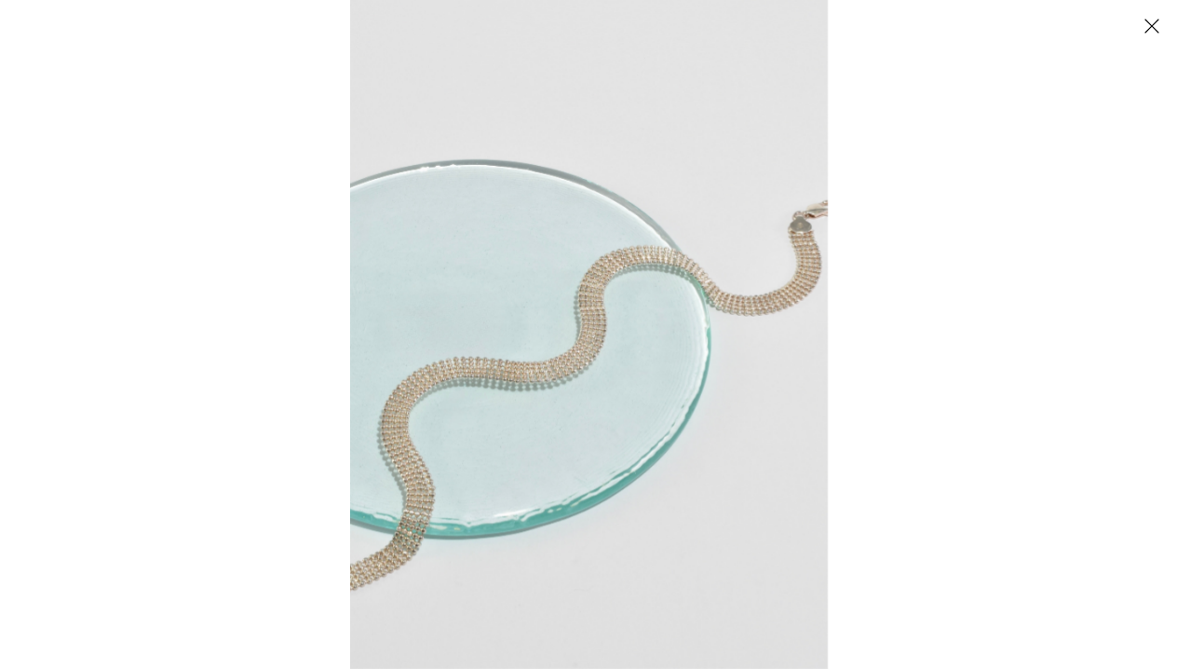
click at [457, 301] on img at bounding box center [589, 334] width 478 height 669
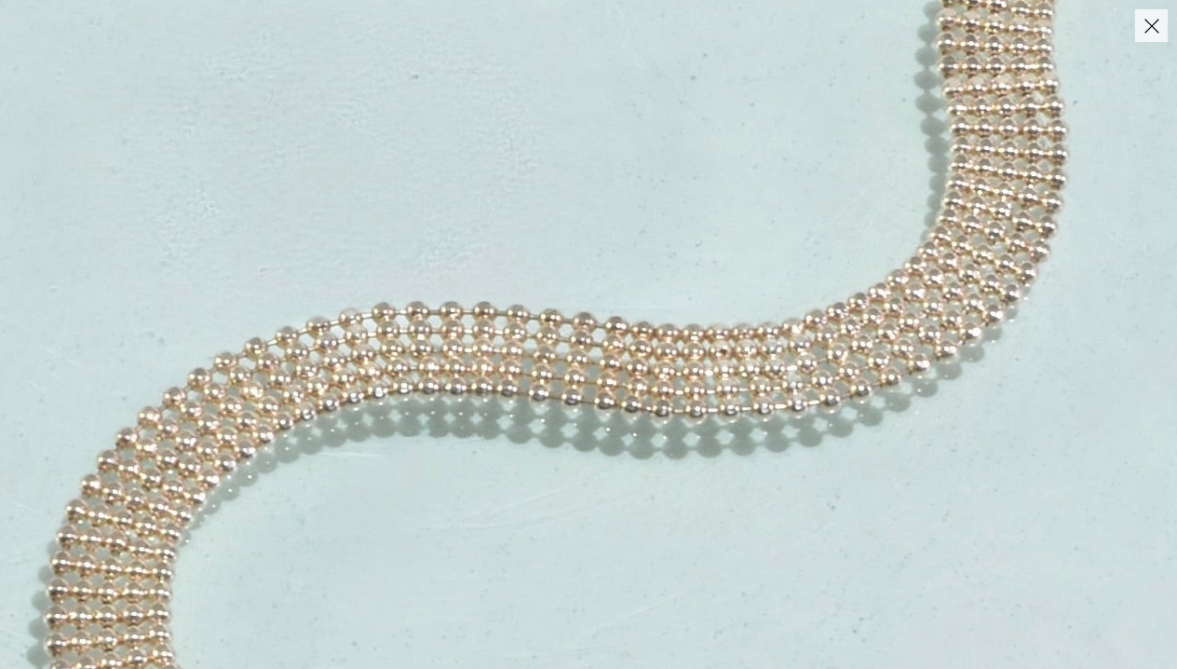
drag, startPoint x: 622, startPoint y: 468, endPoint x: 556, endPoint y: 210, distance: 266.3
click at [556, 210] on img at bounding box center [986, 201] width 2159 height 3023
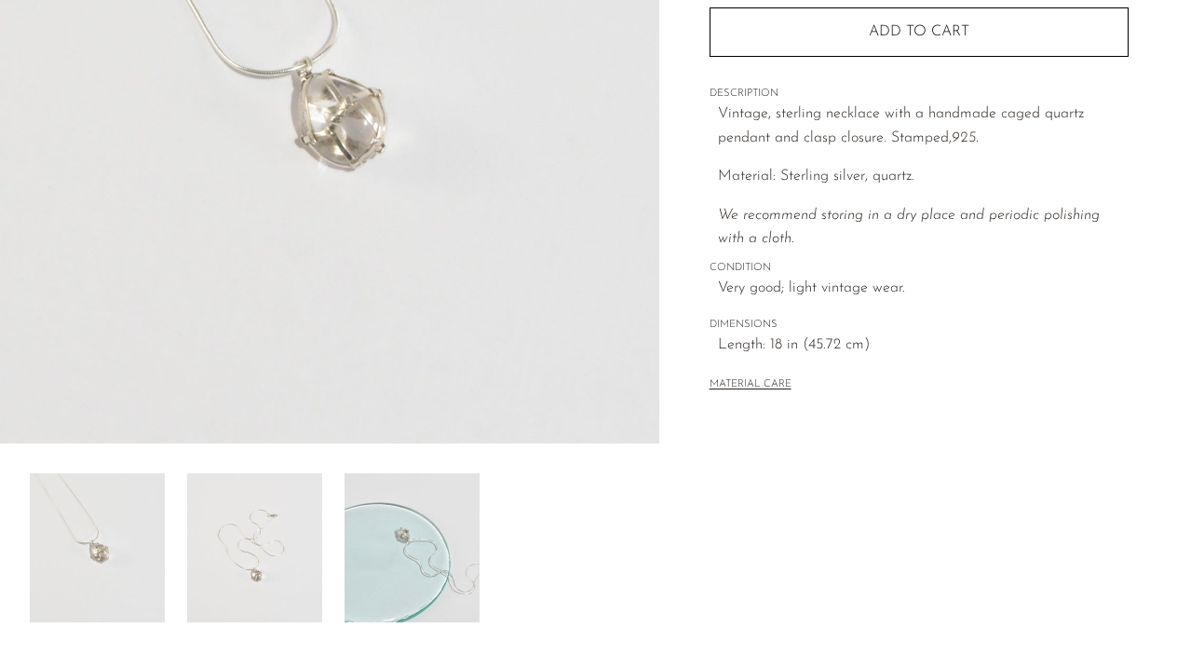
scroll to position [356, 0]
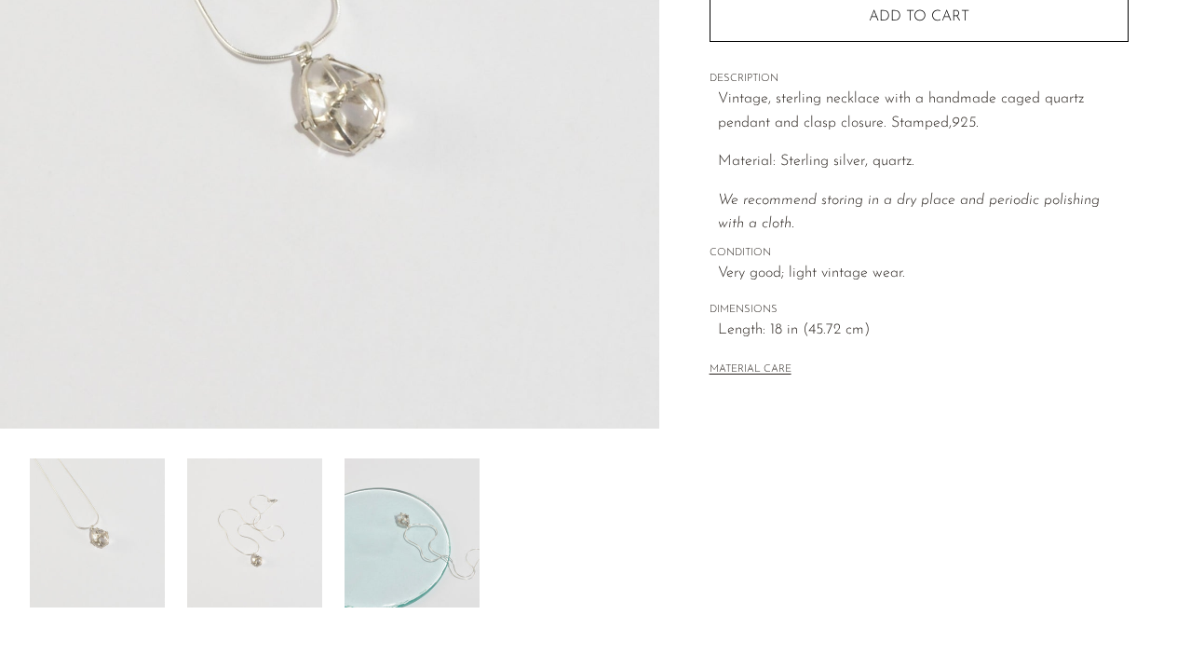
click at [255, 608] on div "Caged Quartz Pendant Necklace $190" at bounding box center [588, 202] width 1177 height 944
click at [257, 548] on img at bounding box center [254, 532] width 135 height 149
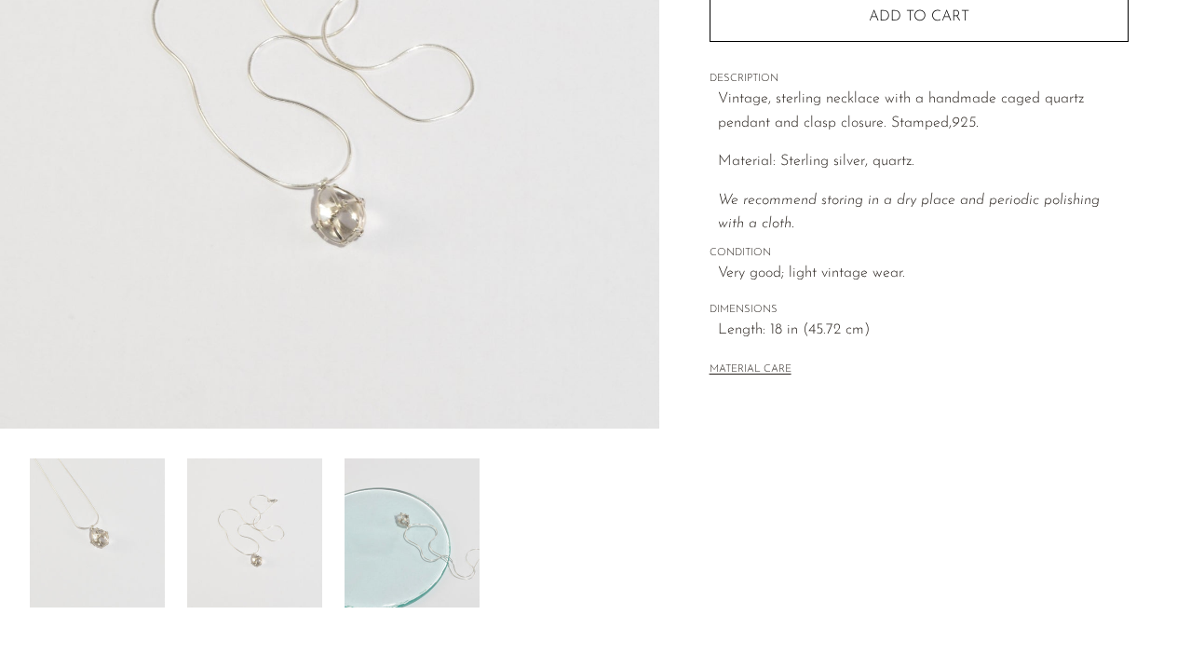
click at [356, 542] on img at bounding box center [412, 532] width 135 height 149
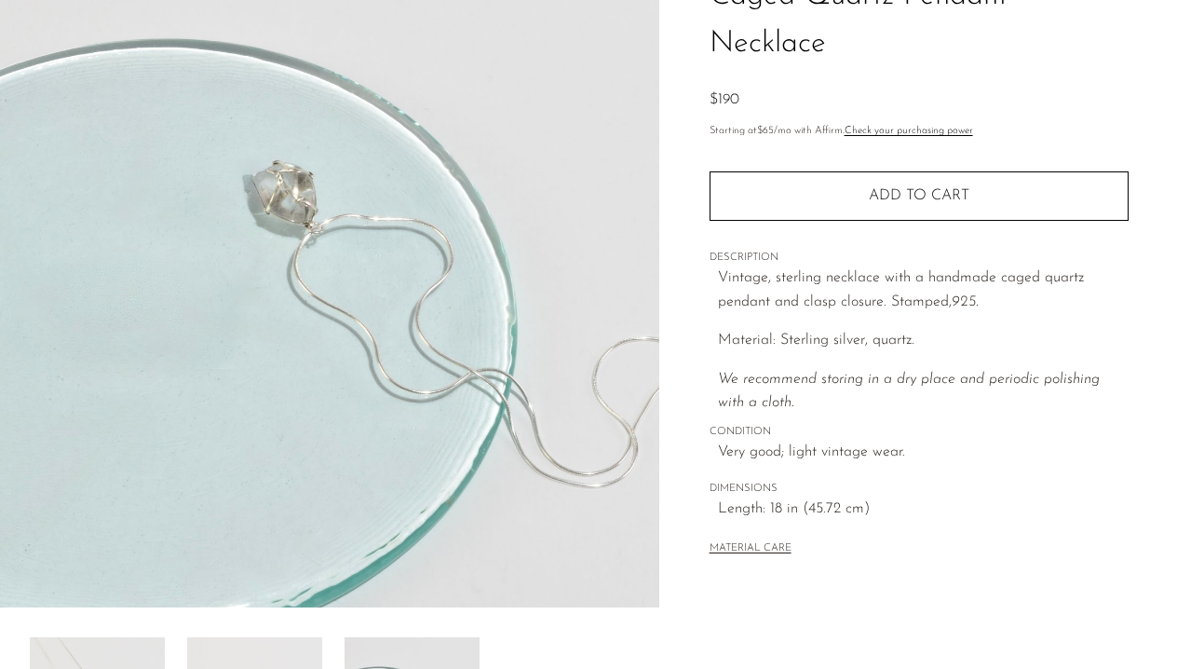
scroll to position [174, 0]
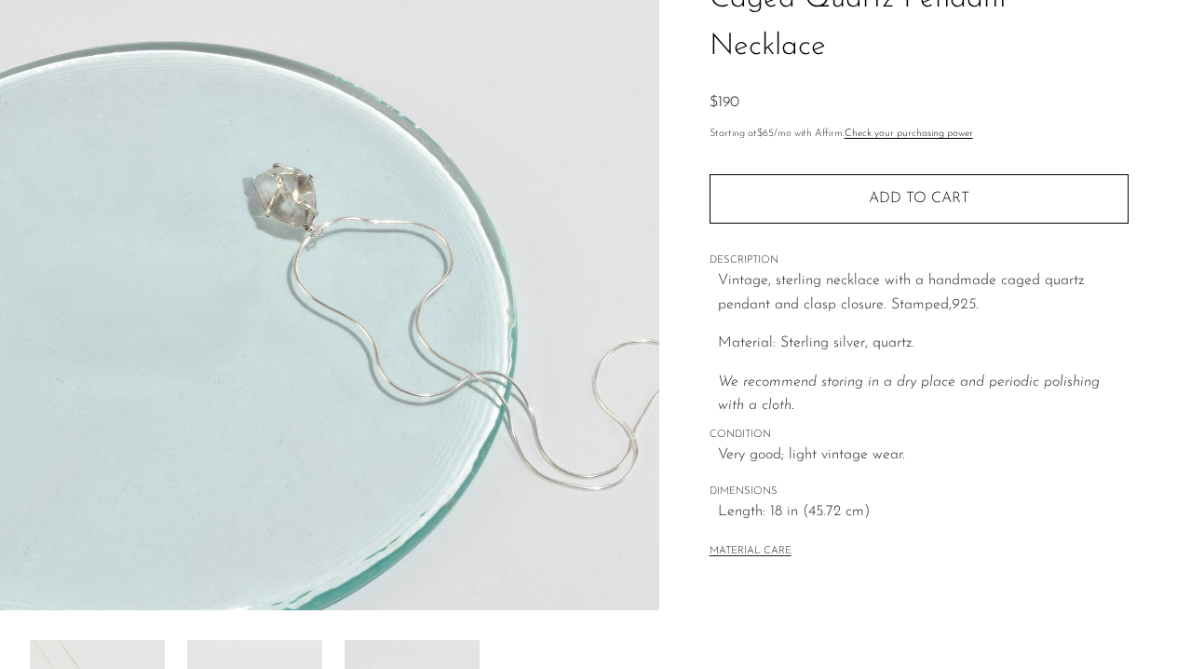
click at [292, 236] on img at bounding box center [329, 261] width 659 height 699
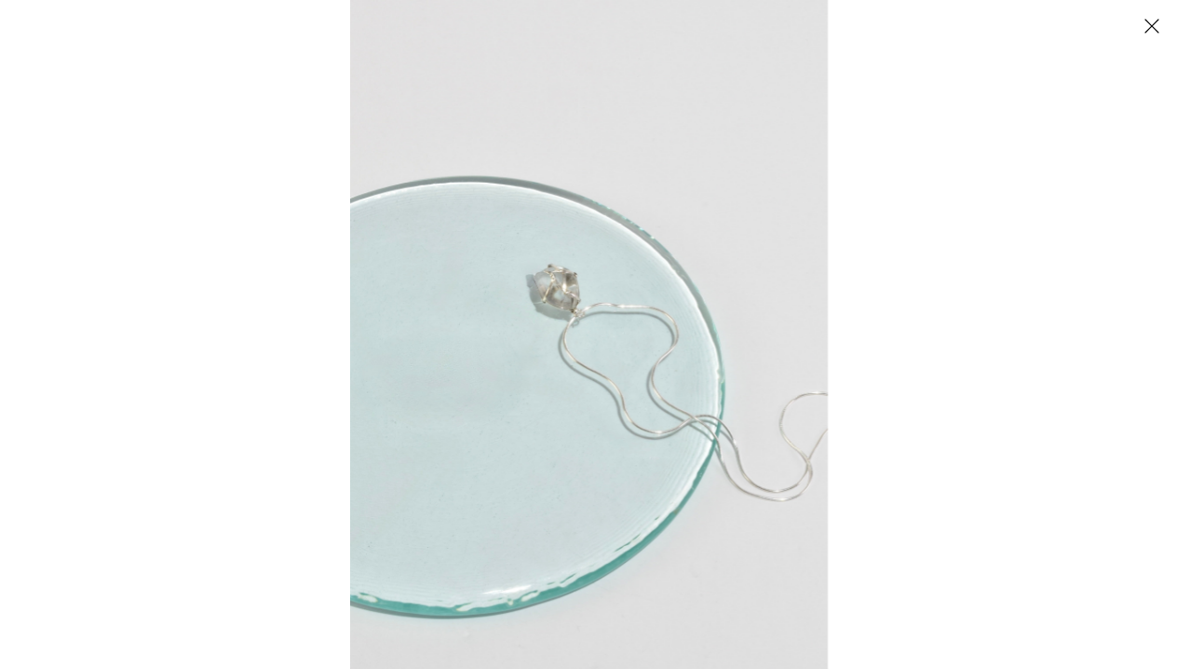
click at [584, 282] on img at bounding box center [589, 334] width 478 height 669
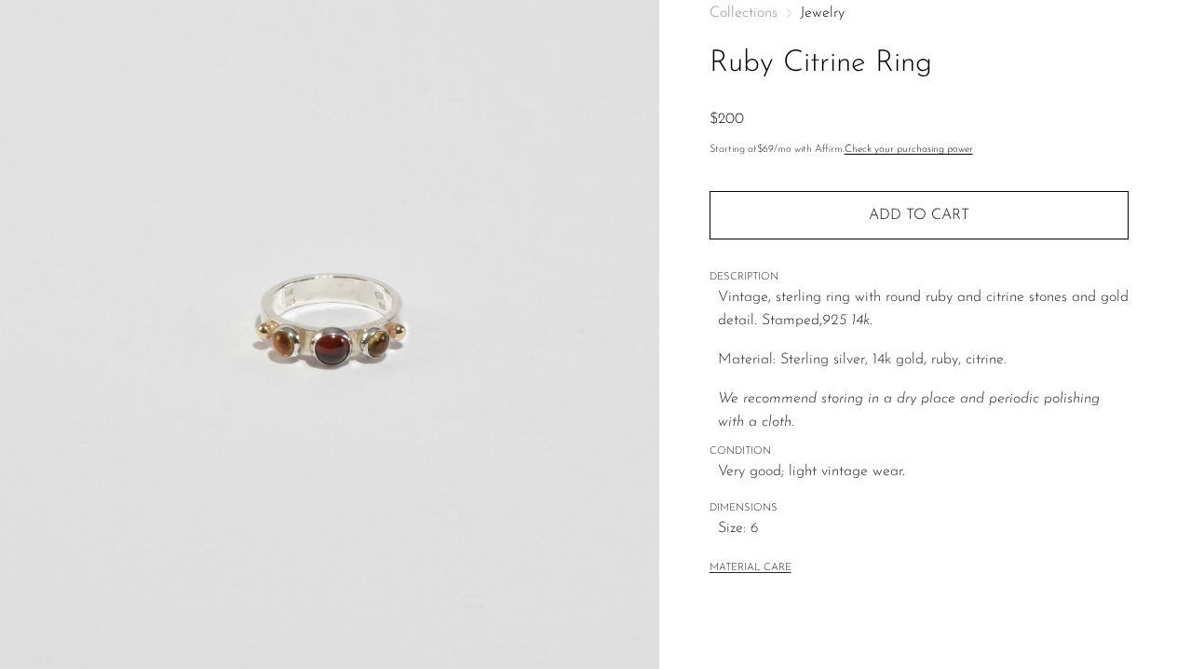
scroll to position [179, 0]
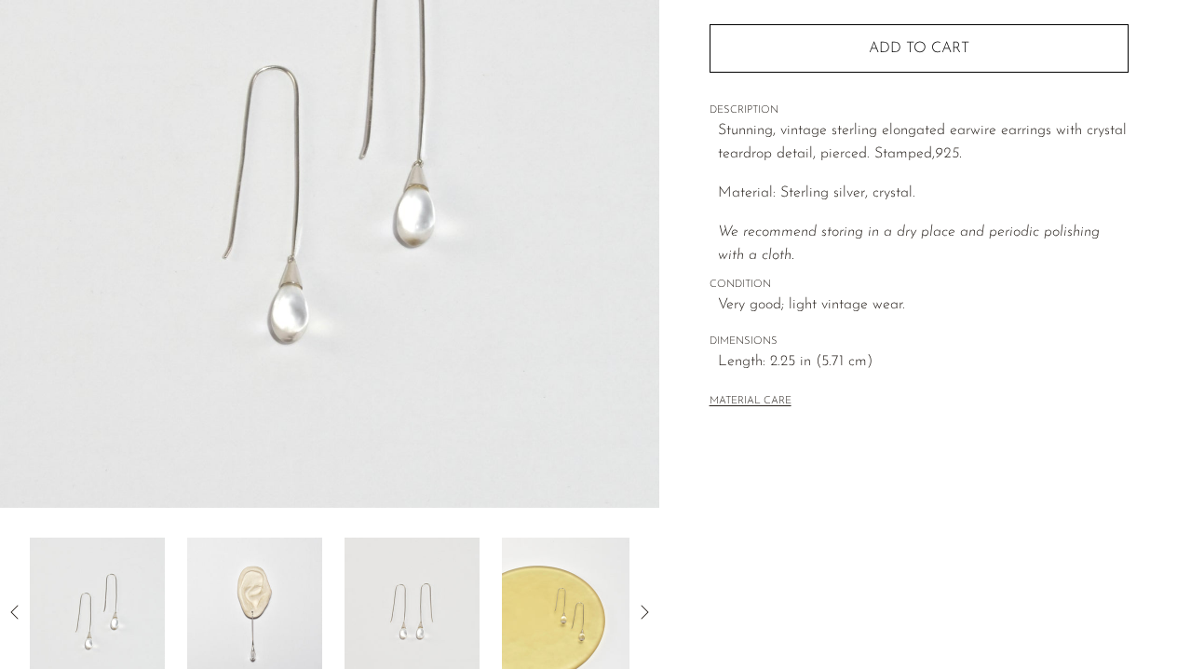
scroll to position [319, 0]
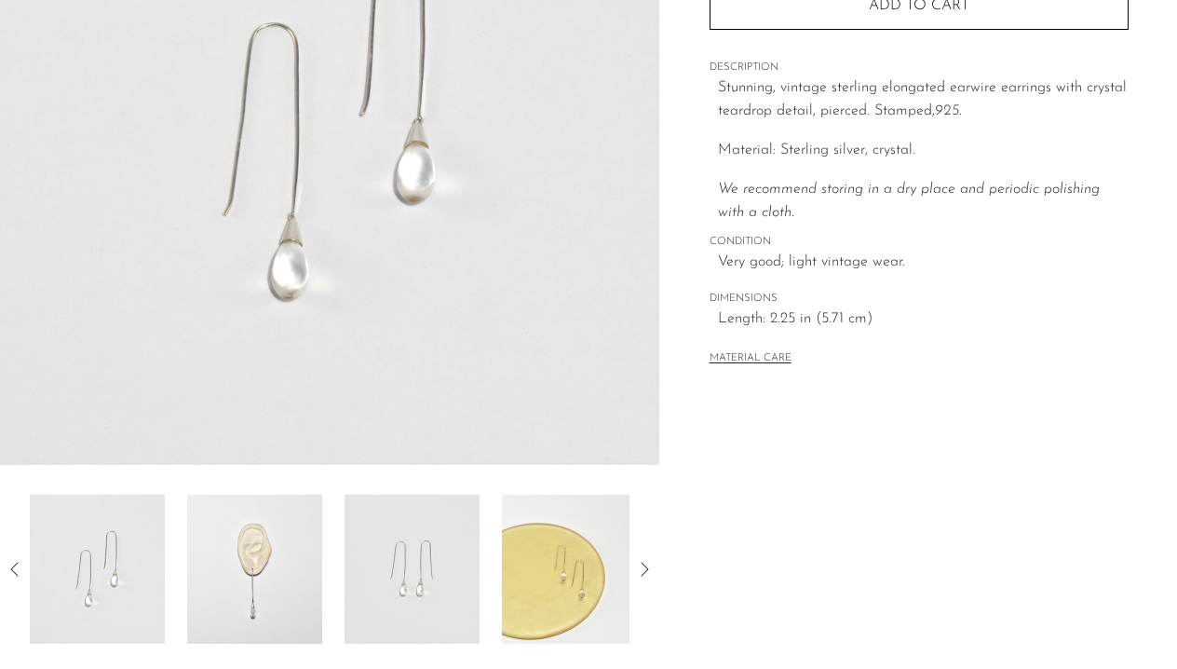
click at [223, 571] on img at bounding box center [254, 569] width 135 height 149
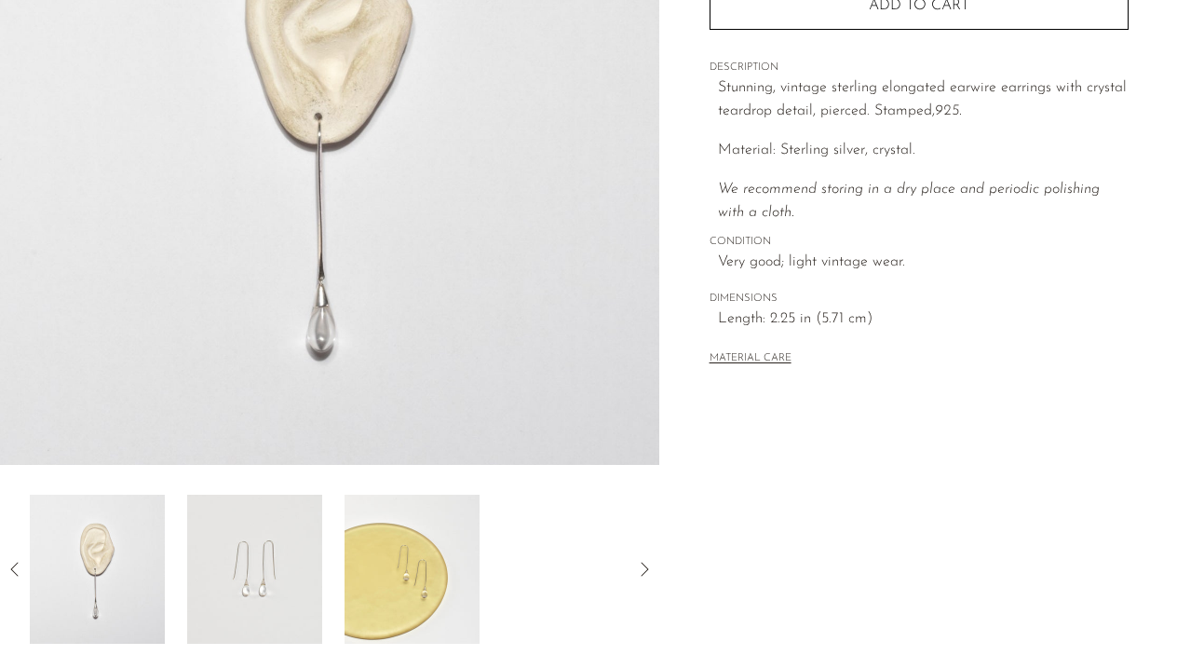
click at [283, 574] on img at bounding box center [254, 569] width 135 height 149
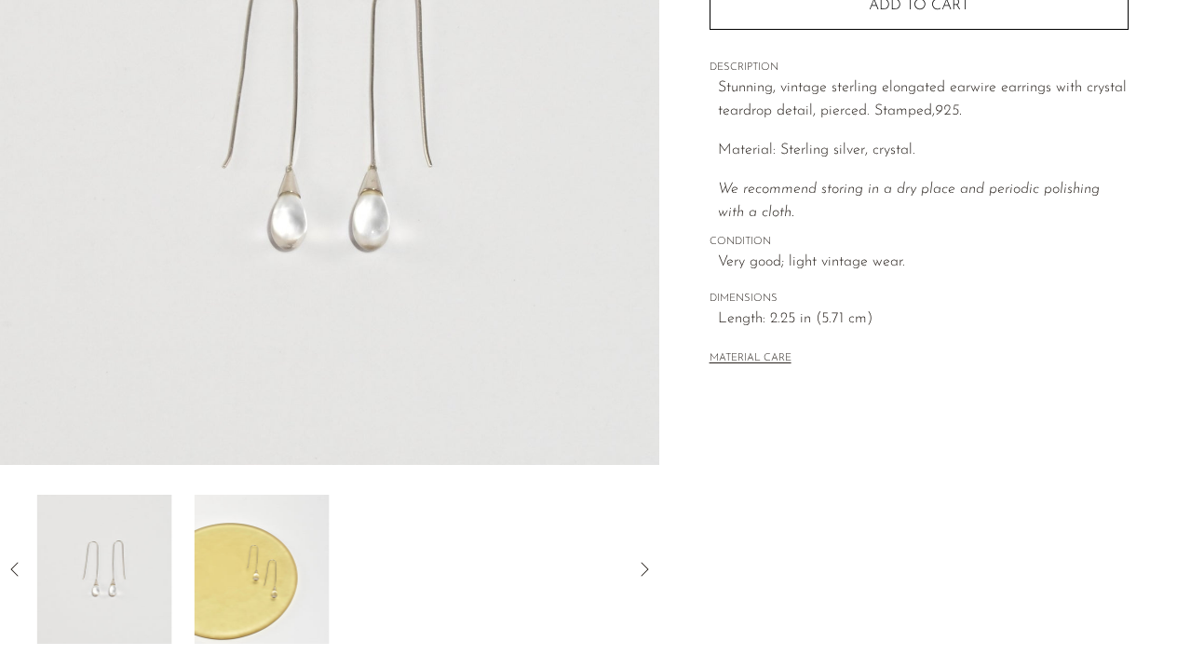
click at [258, 557] on img at bounding box center [262, 569] width 135 height 149
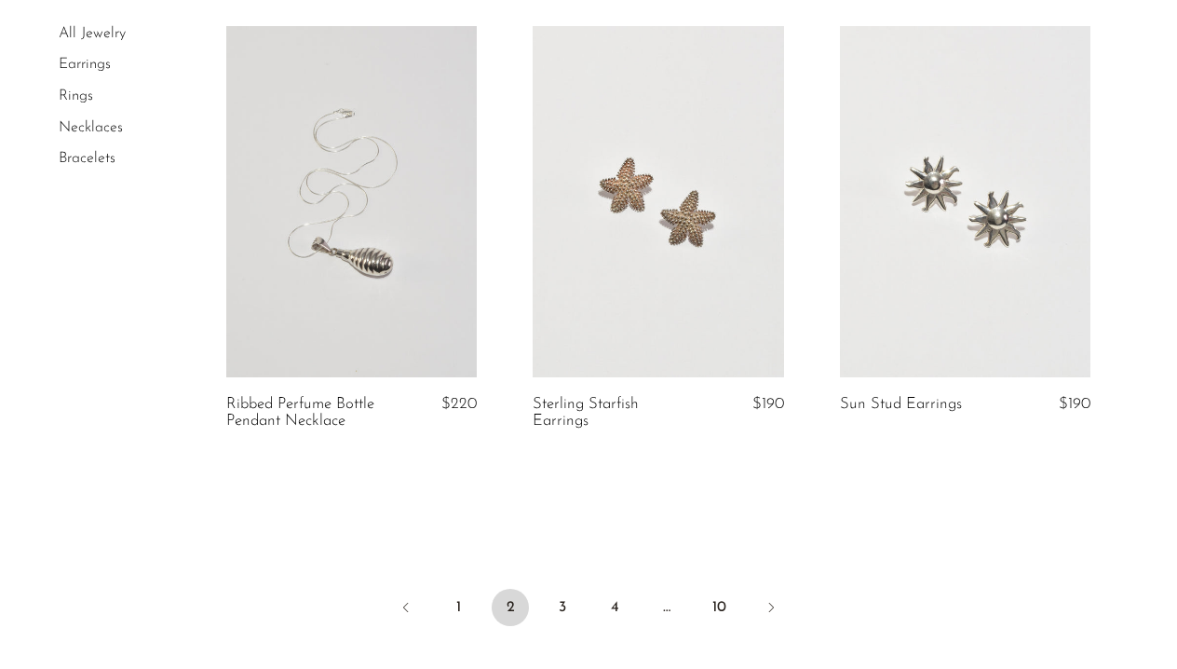
scroll to position [5309, 0]
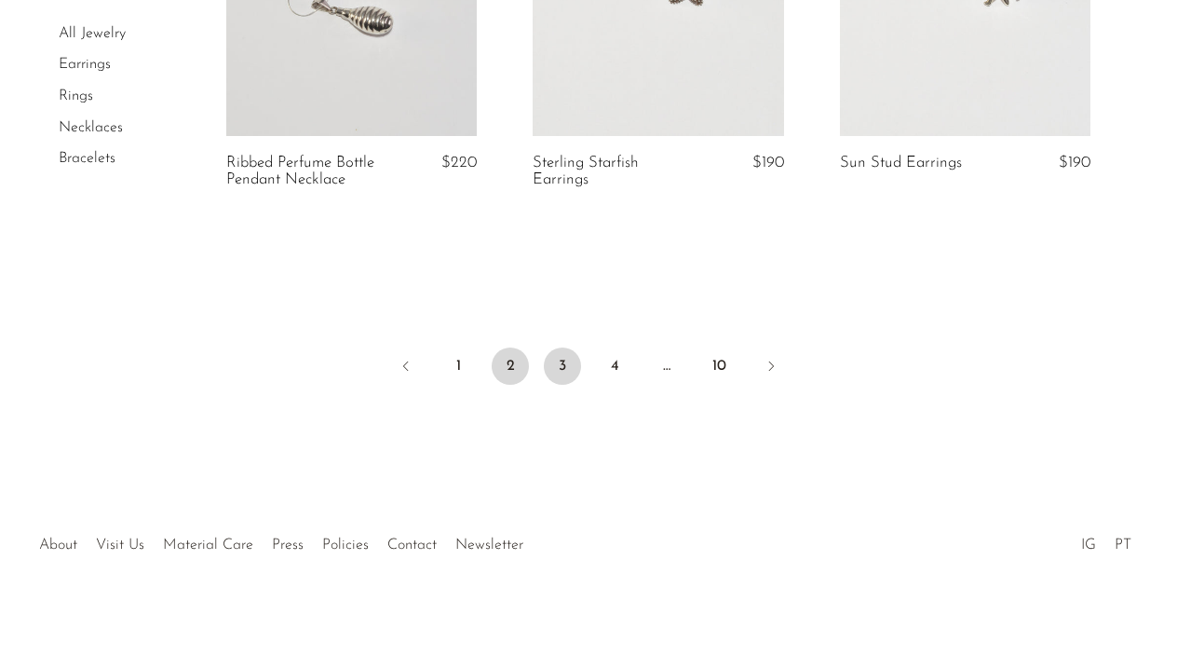
click at [558, 365] on link "3" at bounding box center [562, 365] width 37 height 37
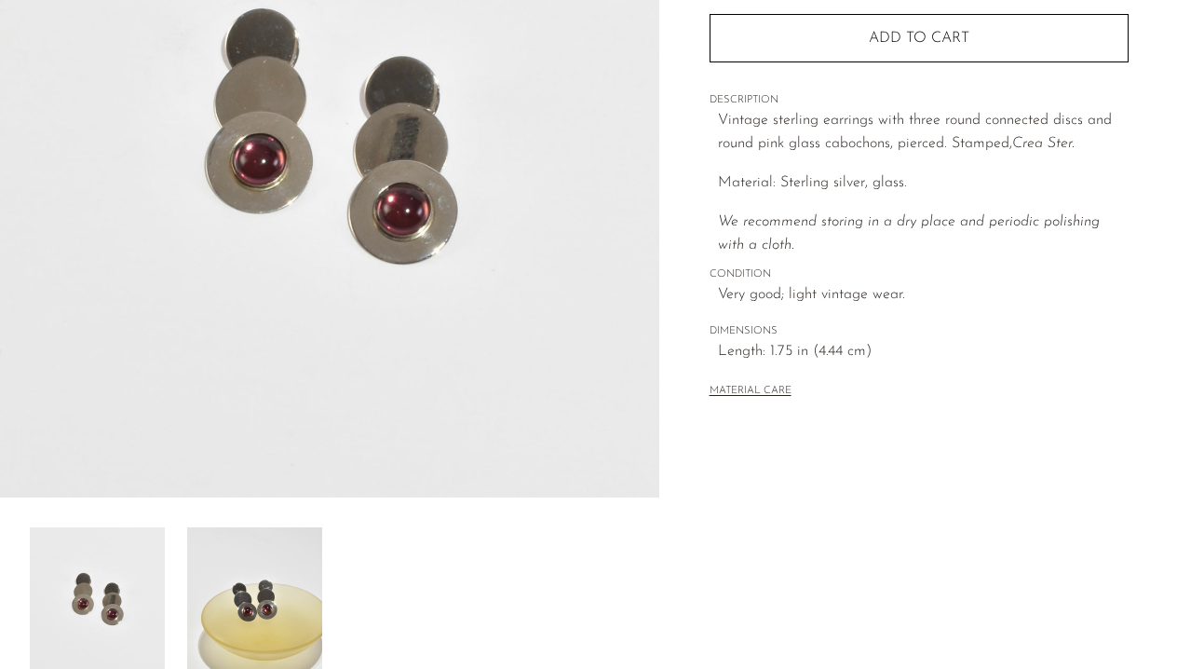
scroll to position [391, 0]
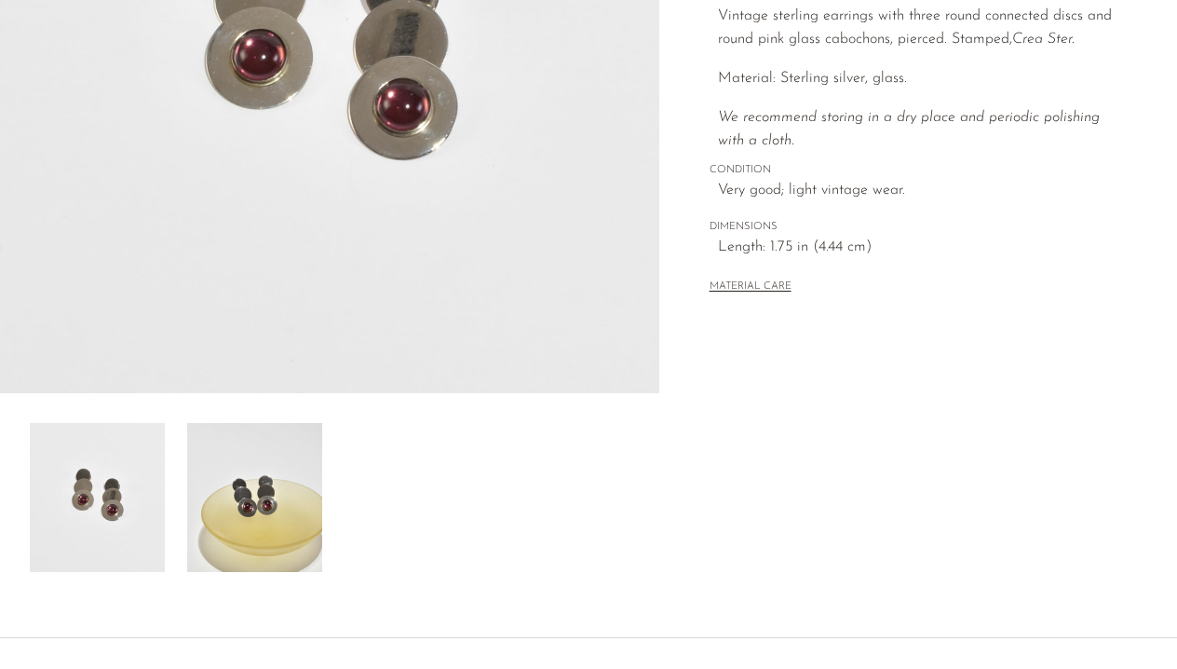
click at [234, 482] on img at bounding box center [254, 497] width 135 height 149
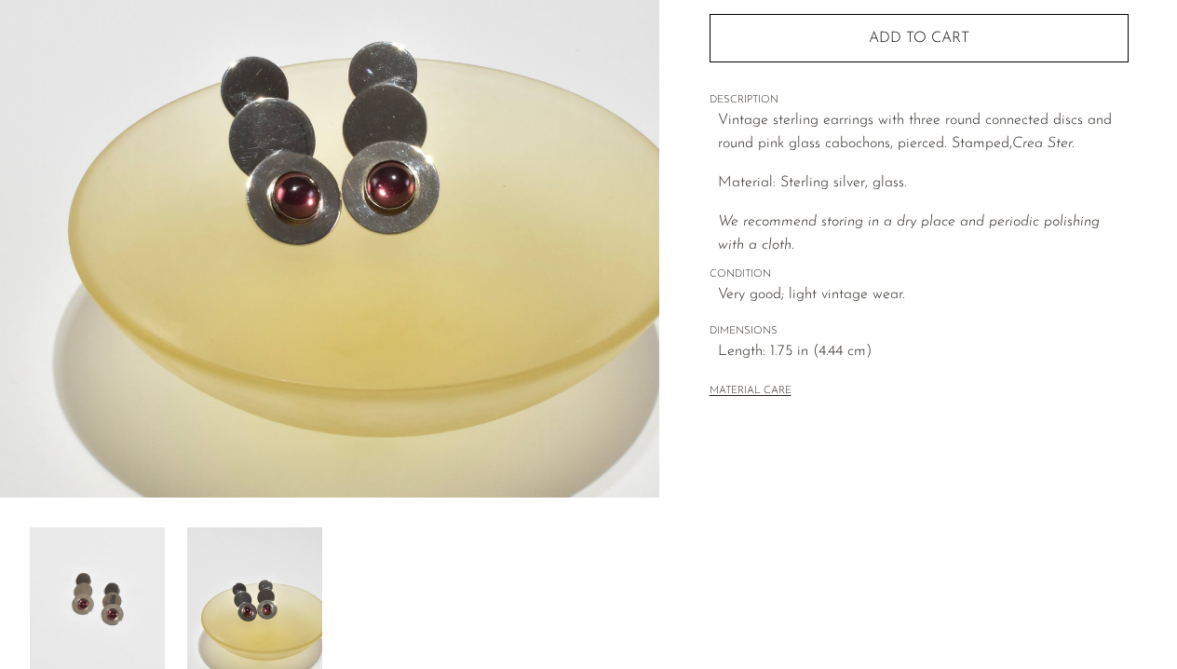
scroll to position [174, 0]
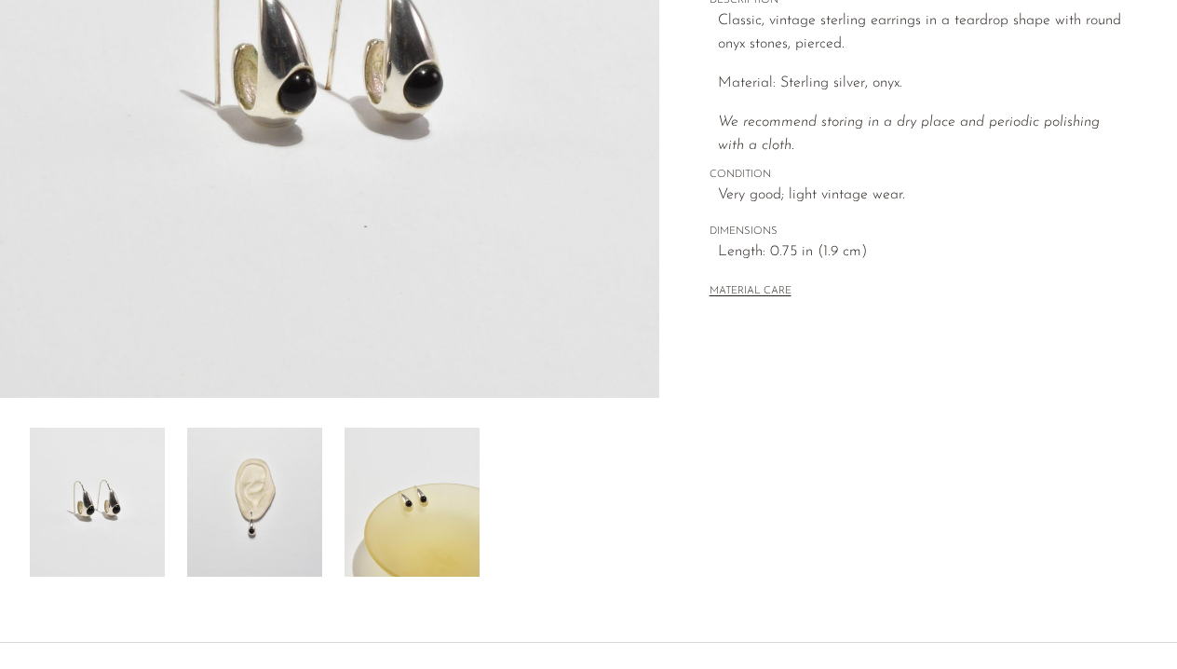
scroll to position [454, 0]
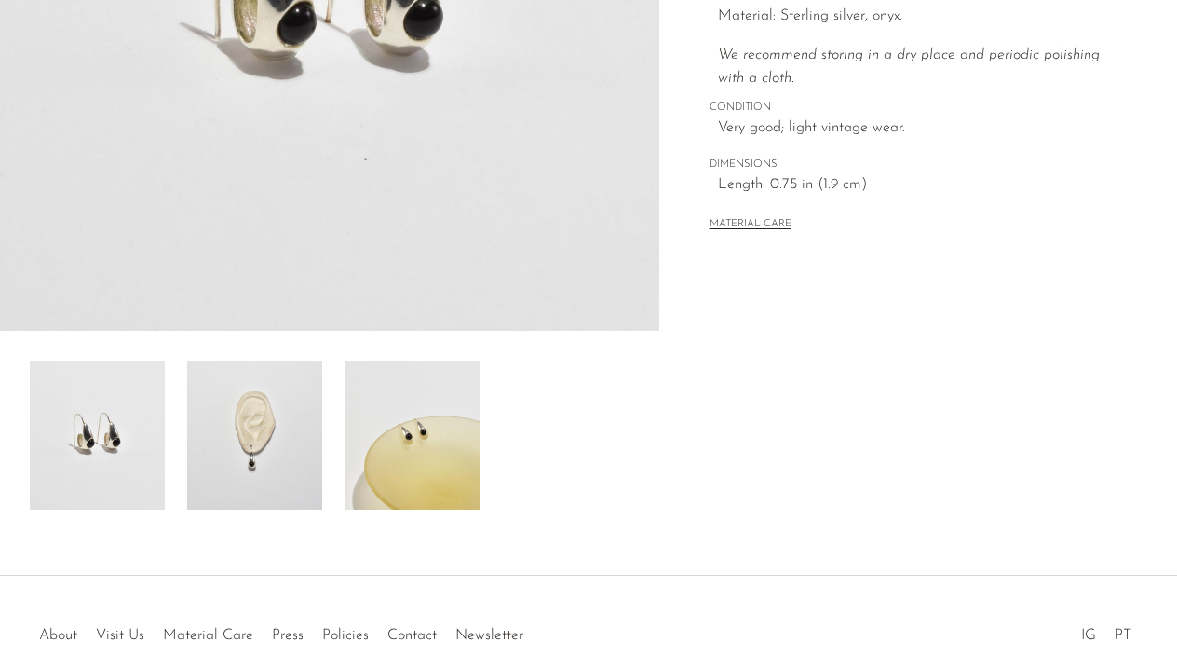
click at [218, 446] on img at bounding box center [254, 434] width 135 height 149
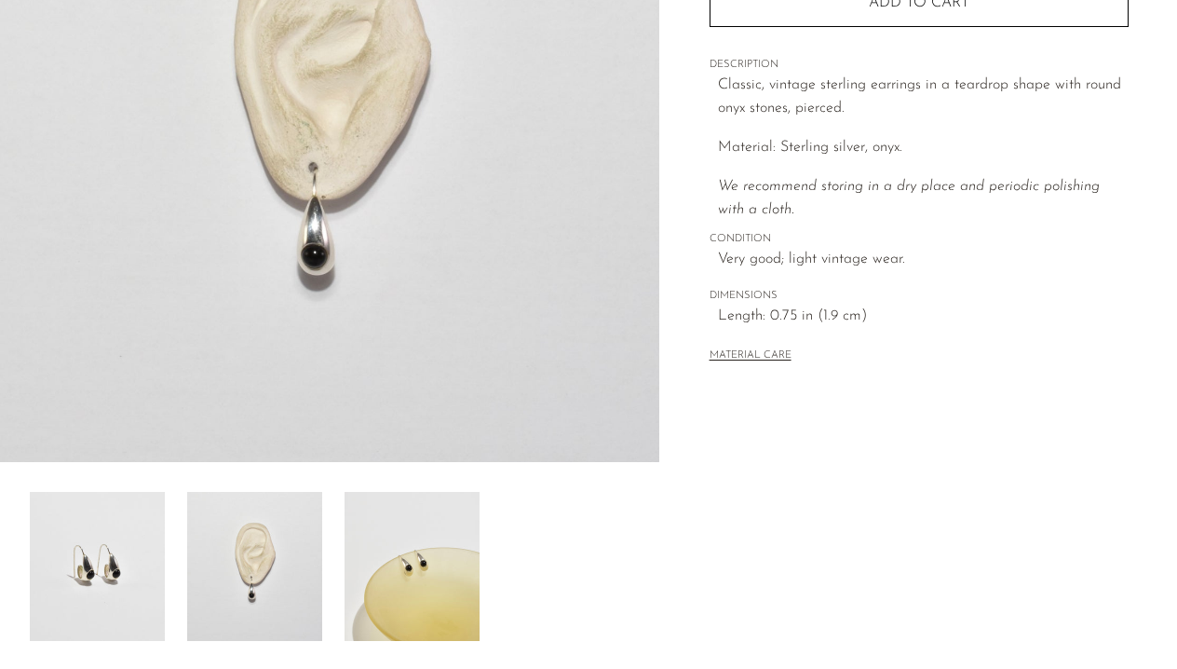
scroll to position [313, 0]
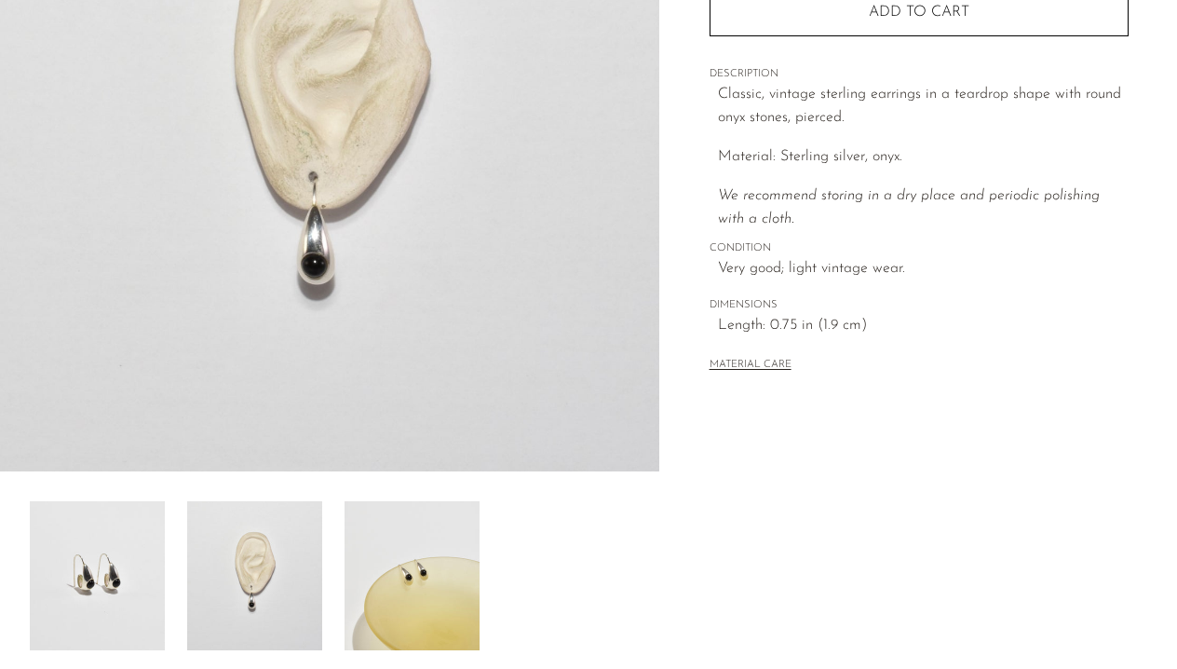
click at [452, 577] on img at bounding box center [412, 575] width 135 height 149
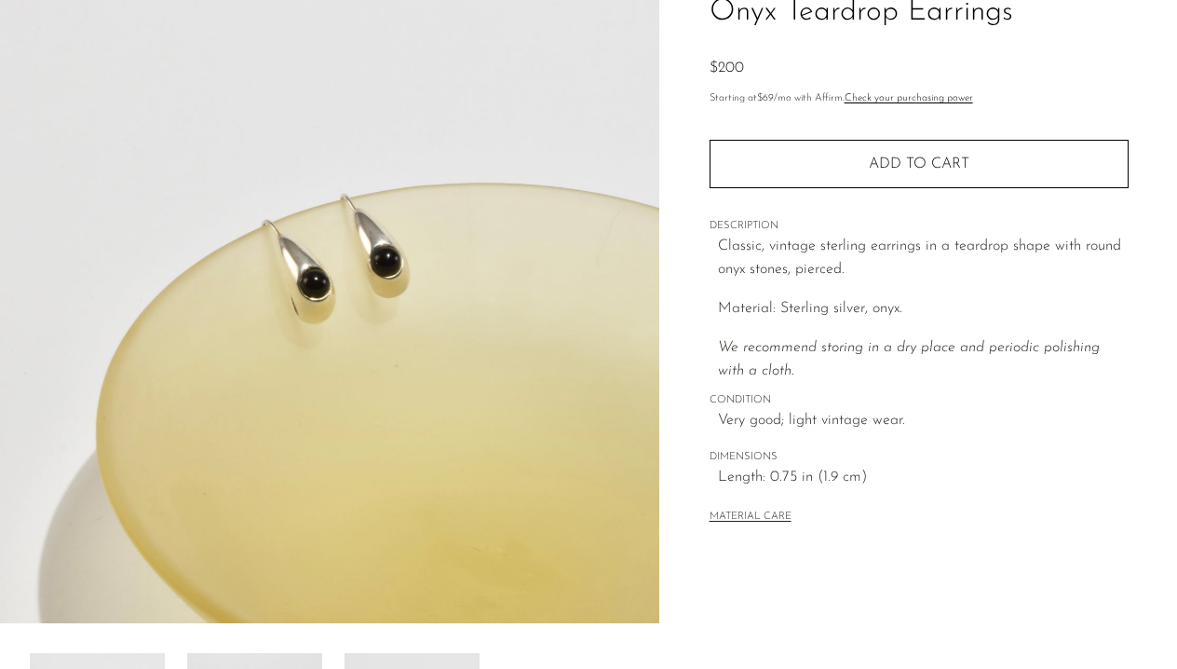
scroll to position [19, 0]
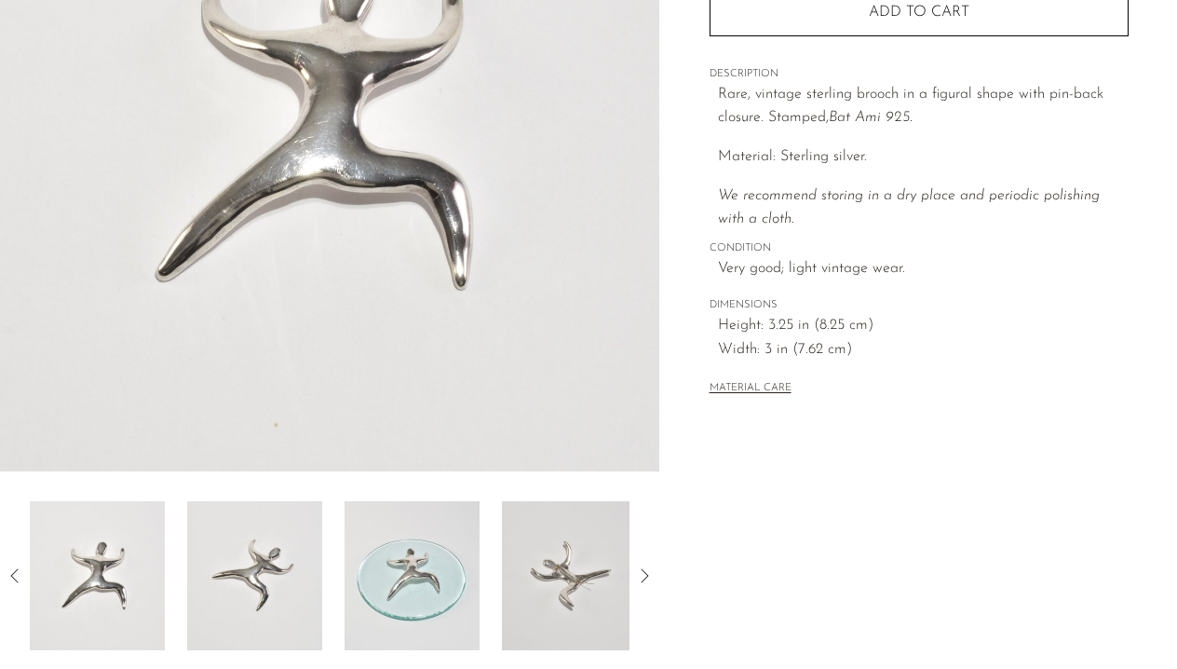
scroll to position [341, 0]
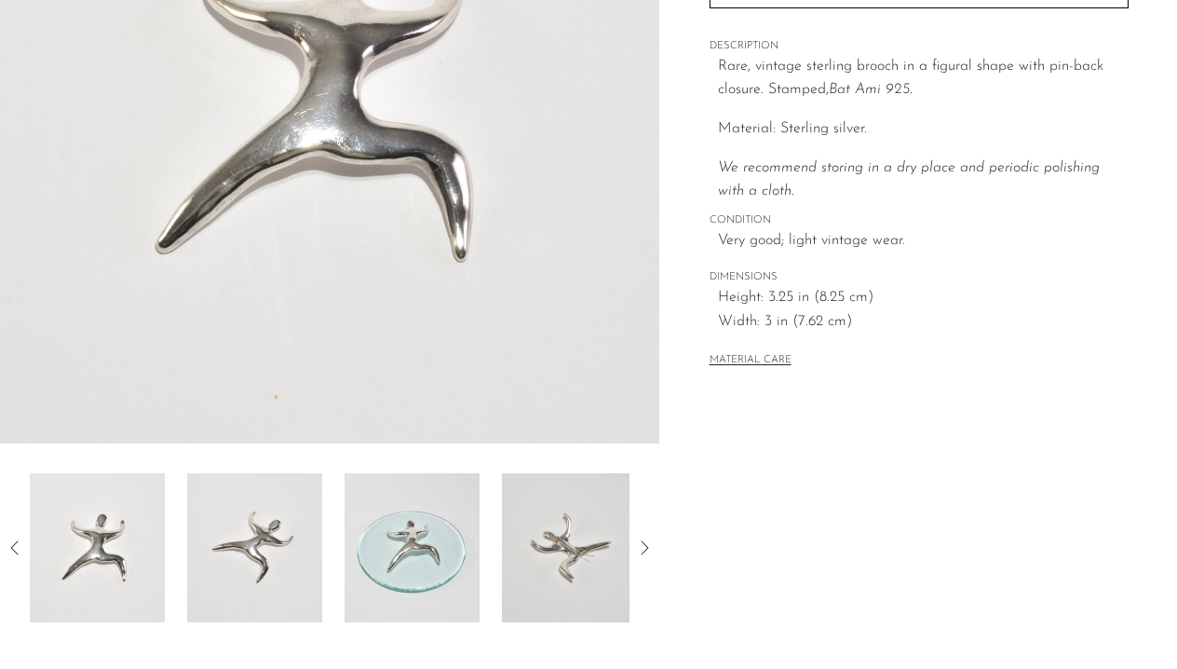
click at [395, 577] on img at bounding box center [412, 547] width 135 height 149
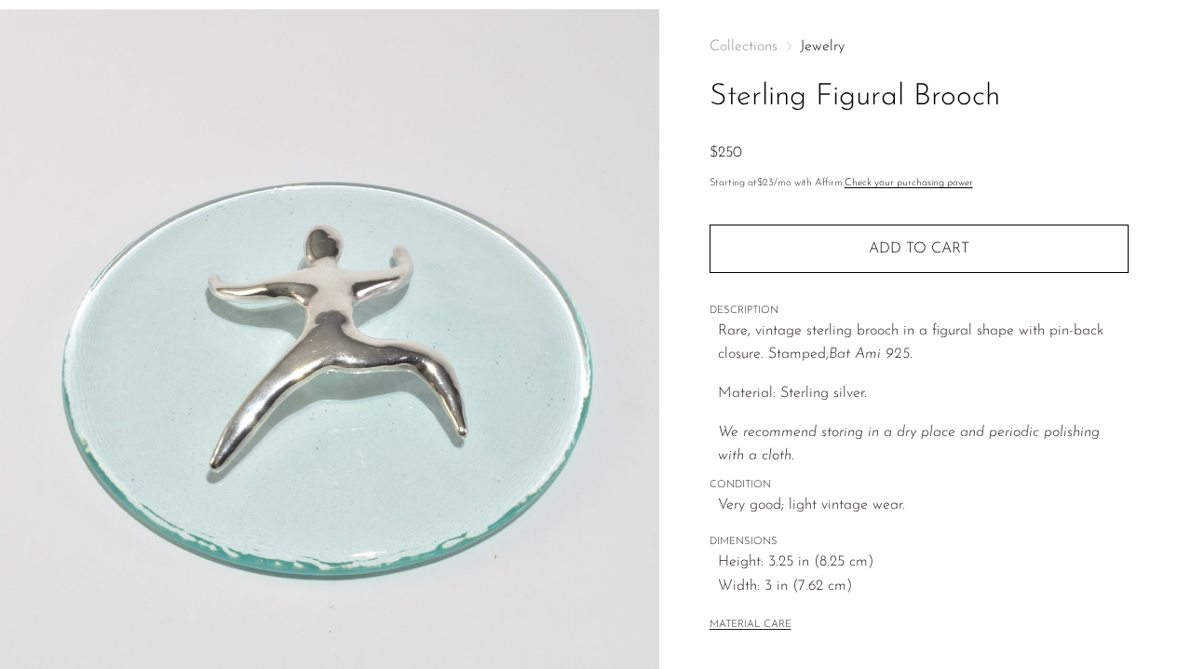
scroll to position [77, 0]
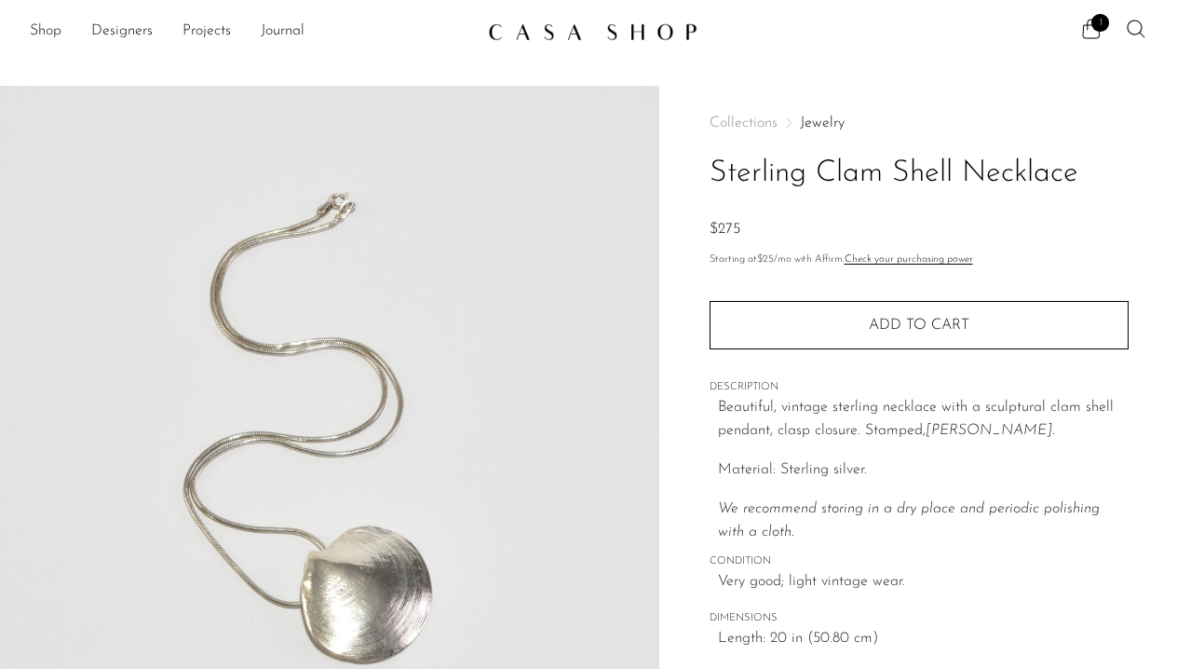
scroll to position [244, 0]
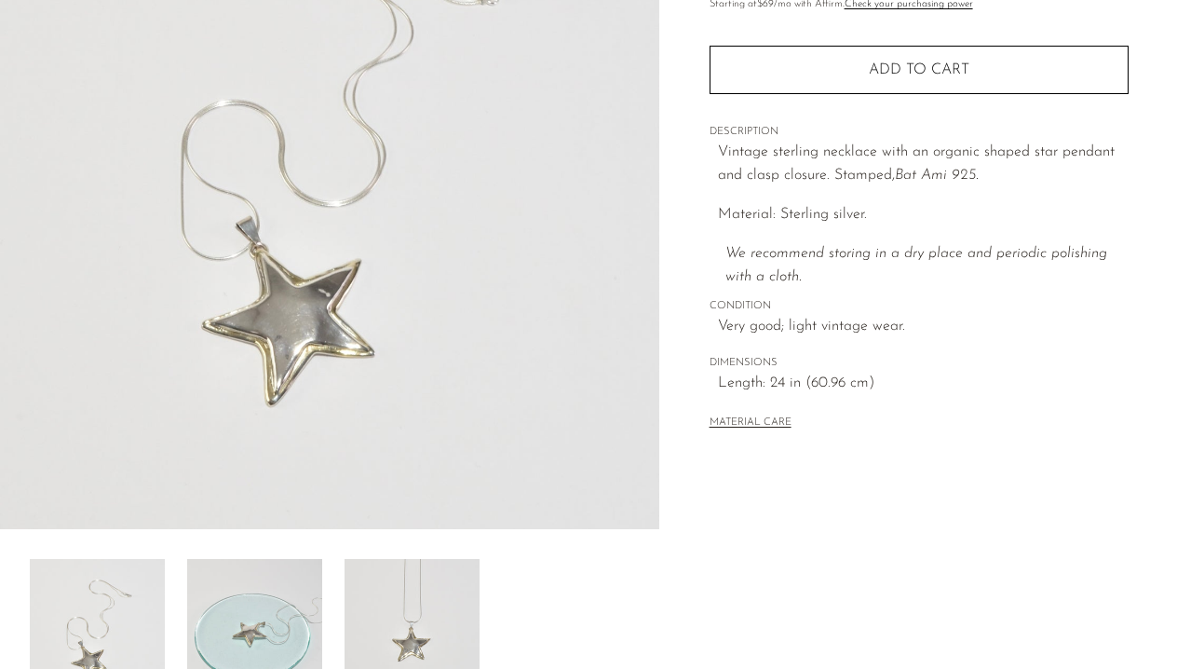
scroll to position [407, 0]
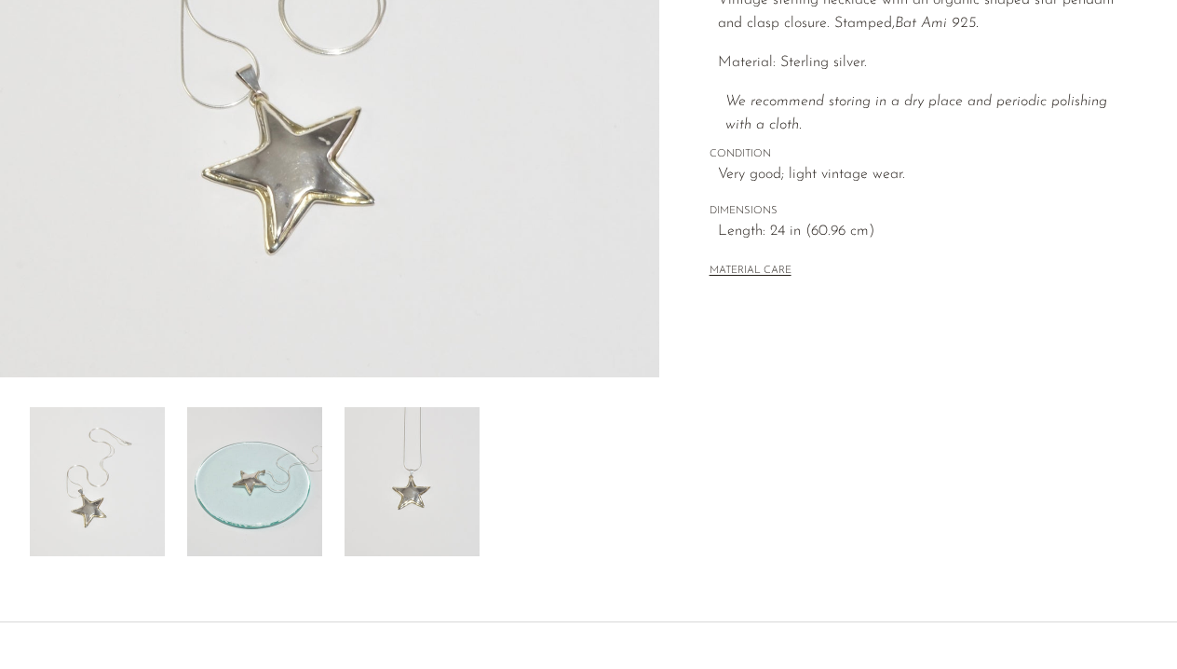
click at [251, 504] on img at bounding box center [254, 481] width 135 height 149
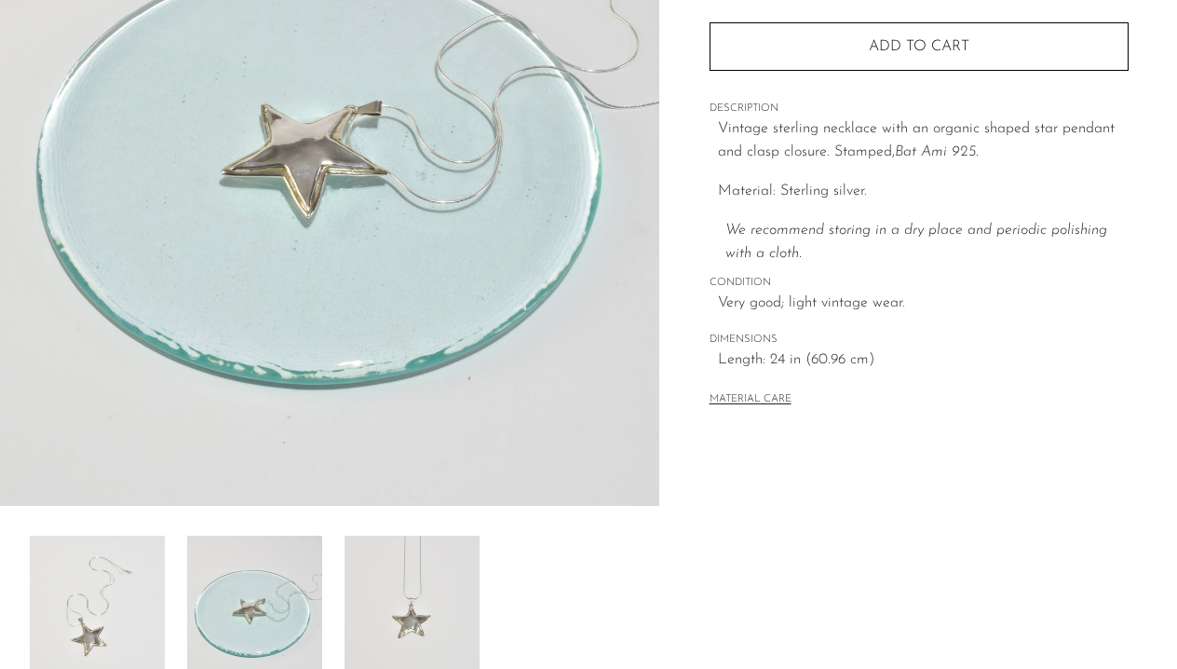
scroll to position [325, 0]
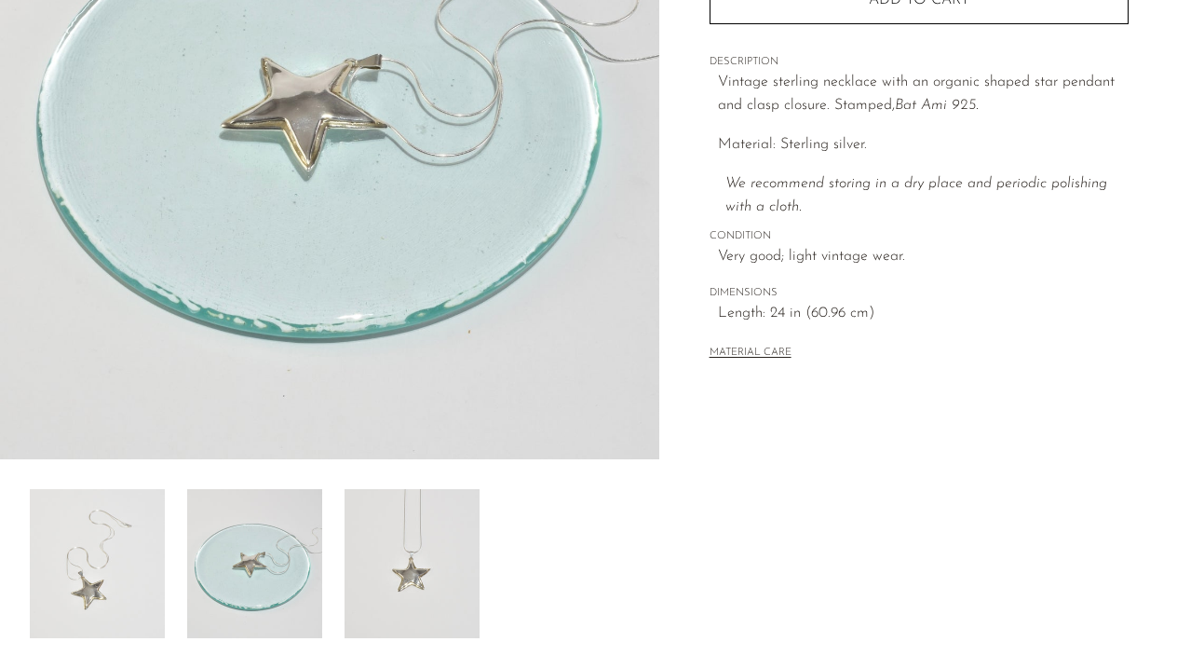
click at [462, 538] on img at bounding box center [412, 563] width 135 height 149
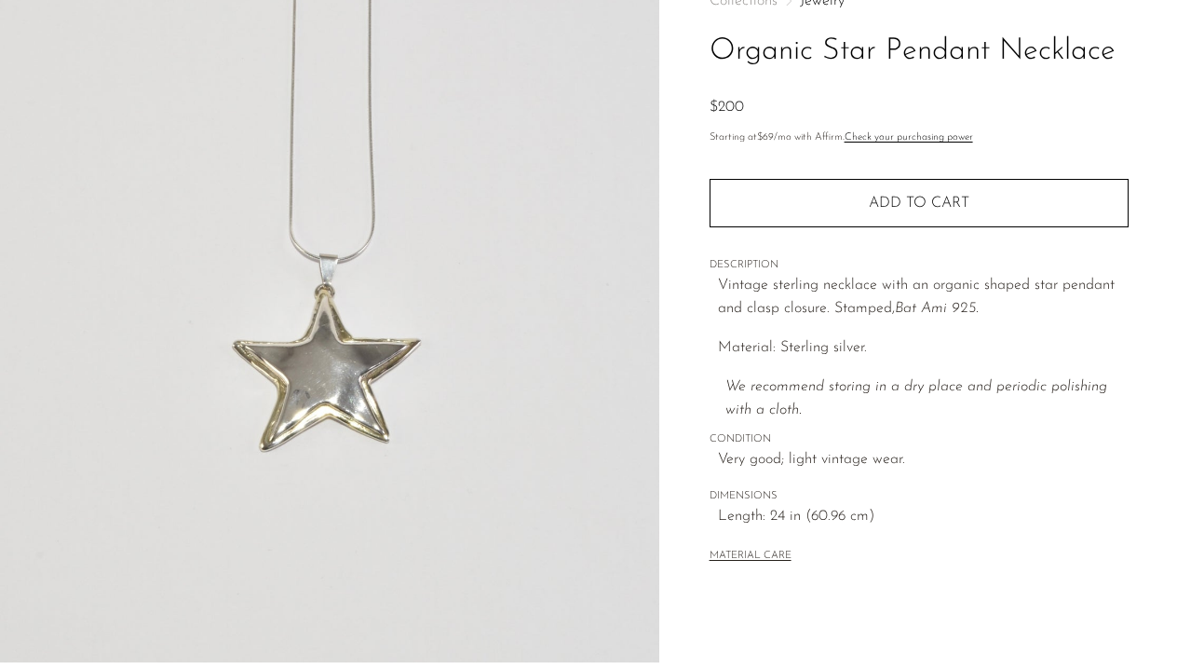
scroll to position [104, 0]
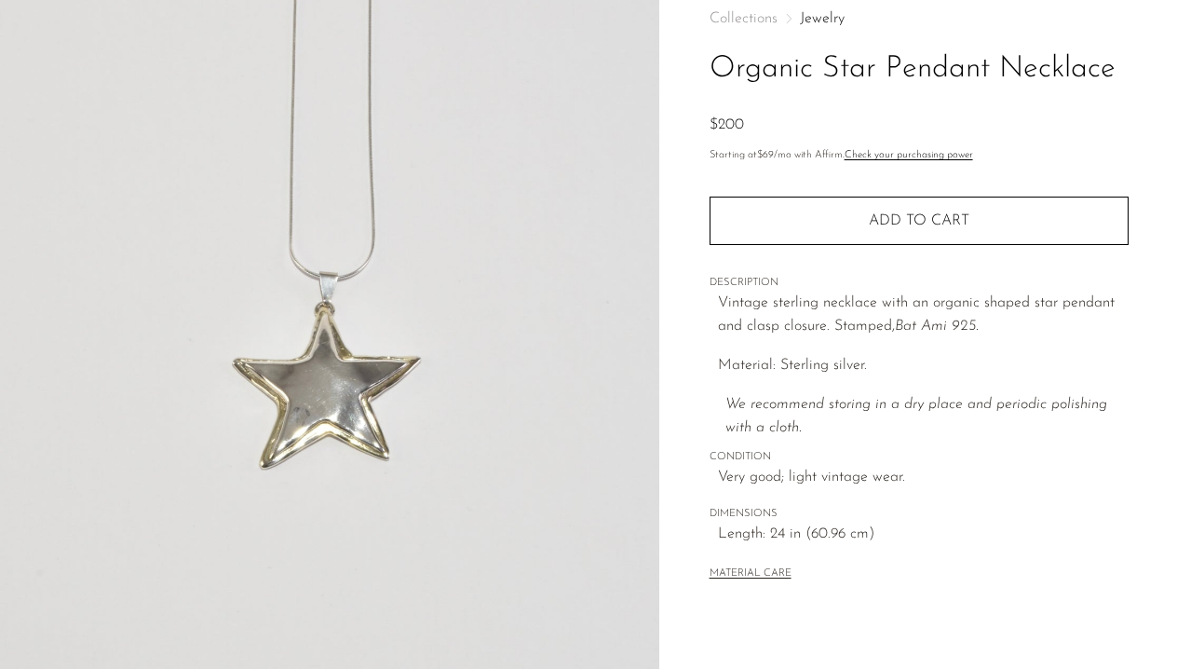
click at [358, 392] on img at bounding box center [329, 330] width 659 height 699
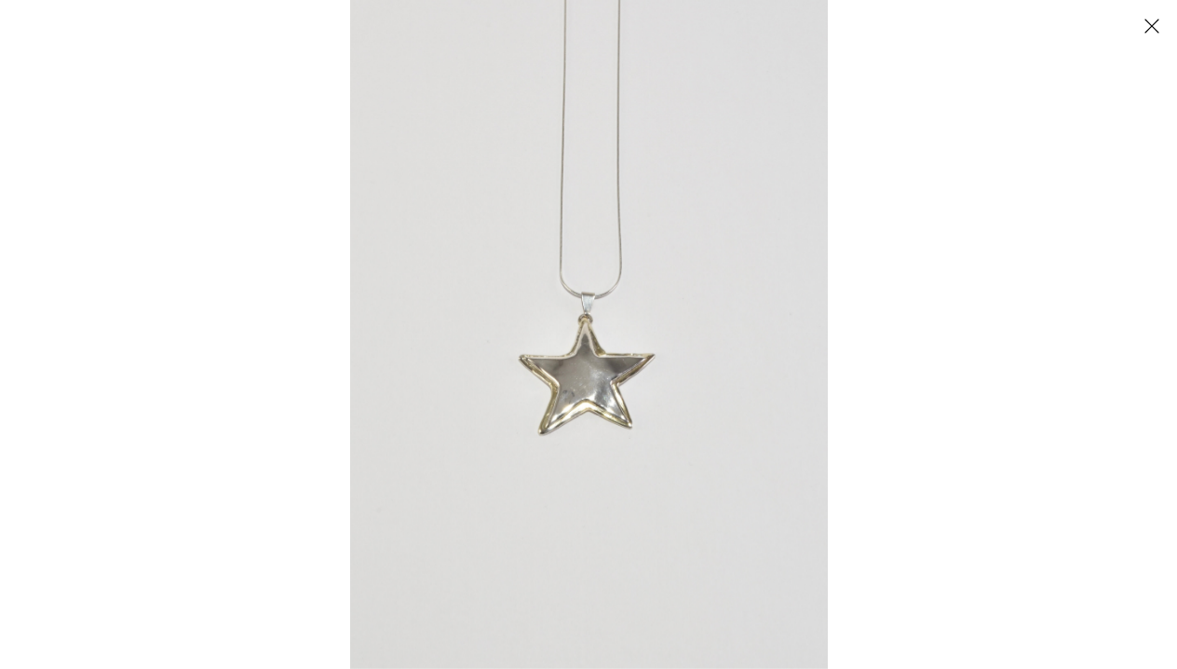
click at [1154, 23] on button "Close" at bounding box center [1151, 25] width 33 height 33
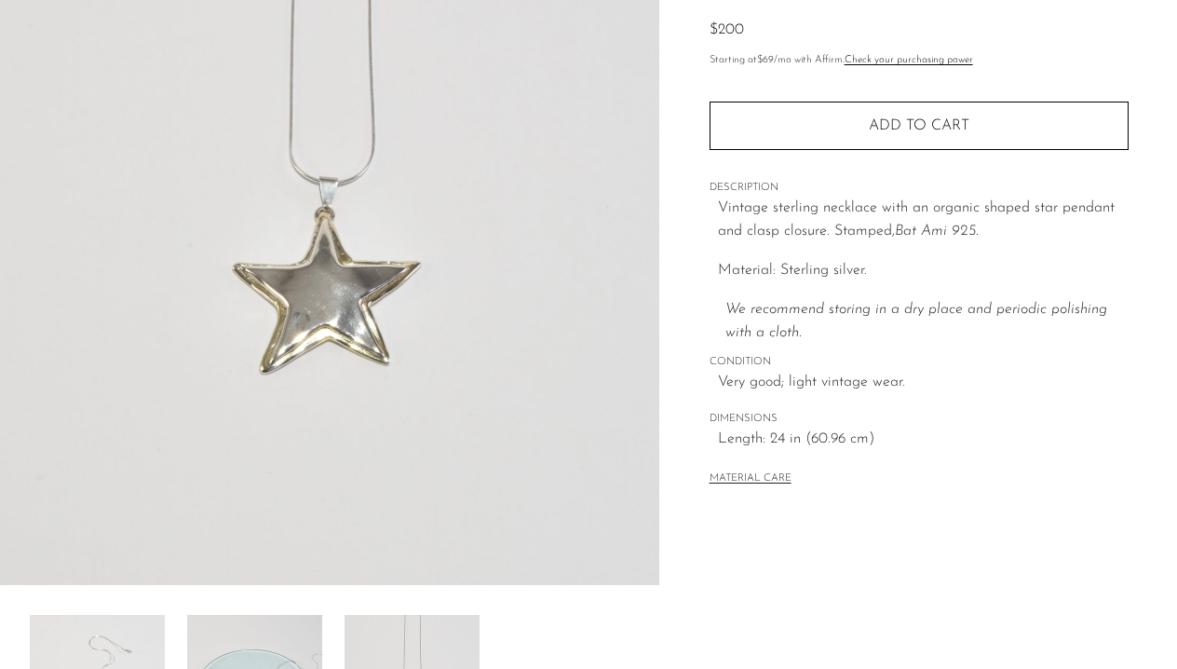
scroll to position [199, 0]
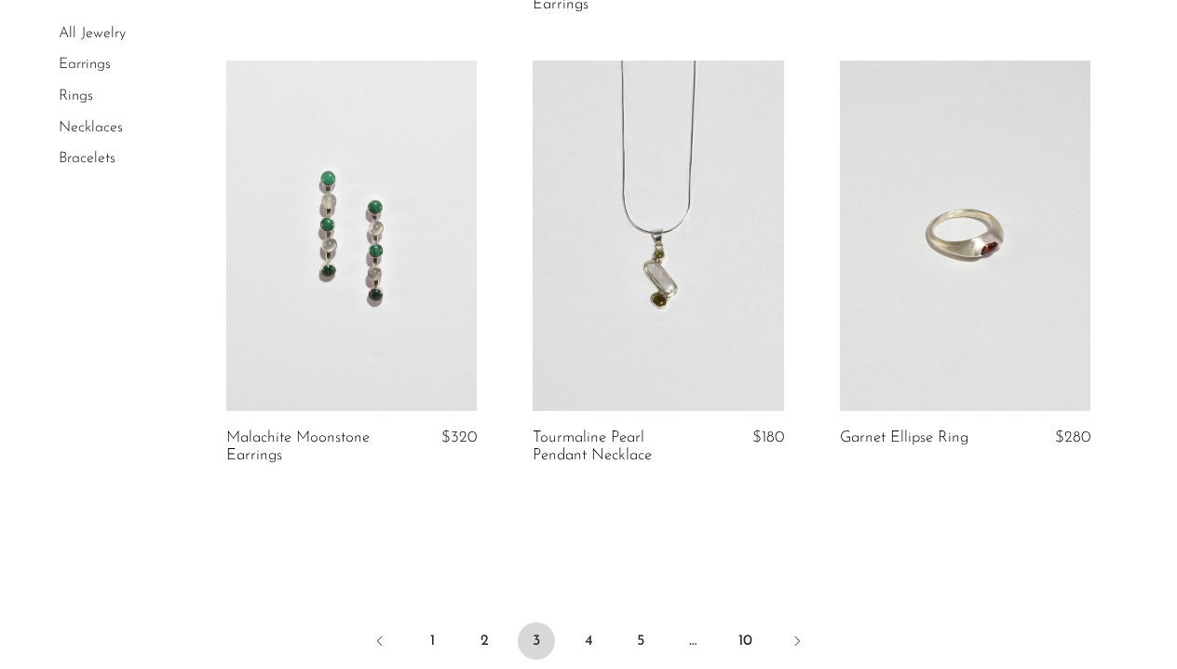
scroll to position [5277, 0]
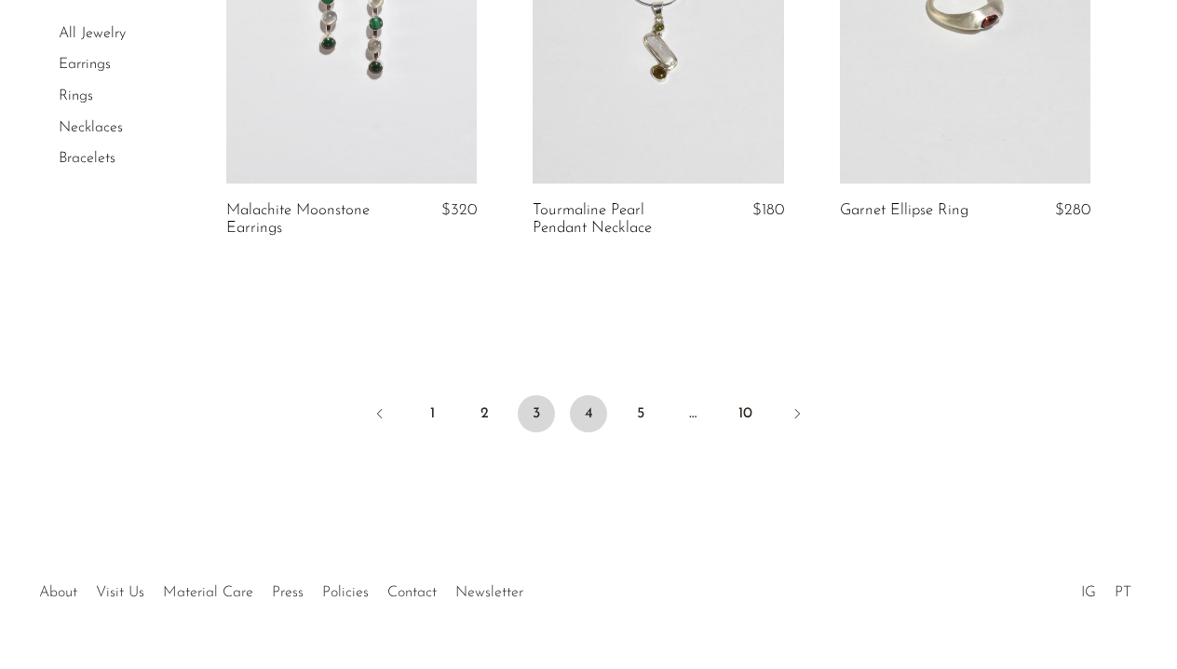
click at [605, 417] on link "4" at bounding box center [588, 413] width 37 height 37
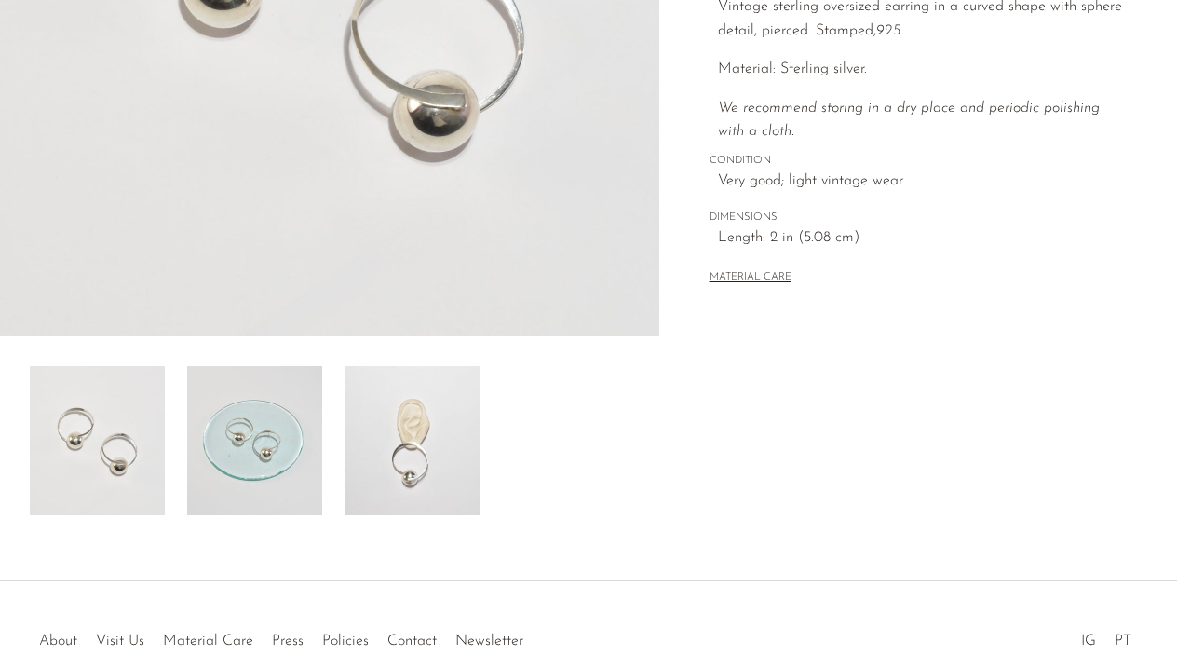
scroll to position [528, 0]
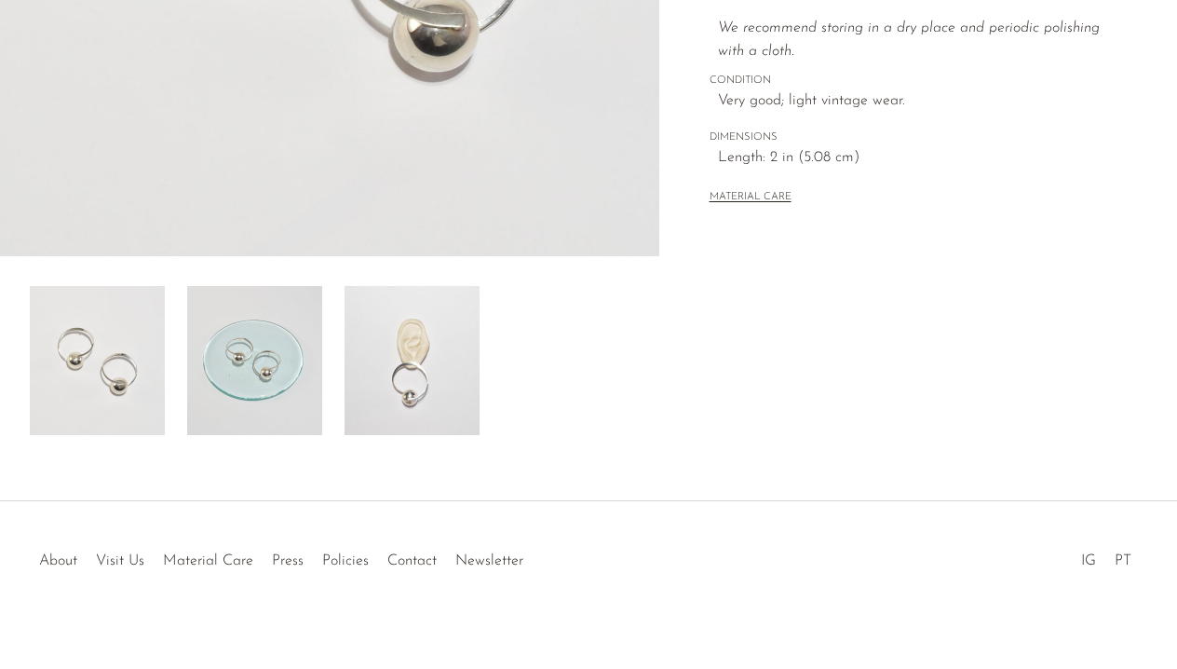
click at [312, 367] on img at bounding box center [254, 360] width 135 height 149
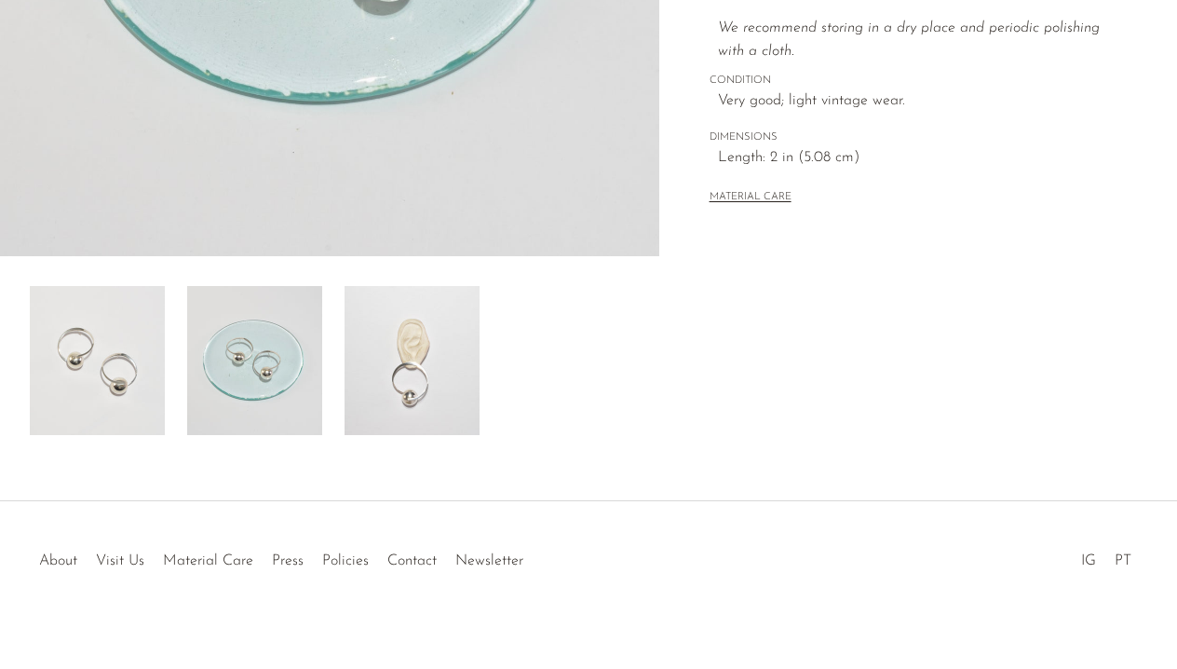
click at [413, 356] on img at bounding box center [412, 360] width 135 height 149
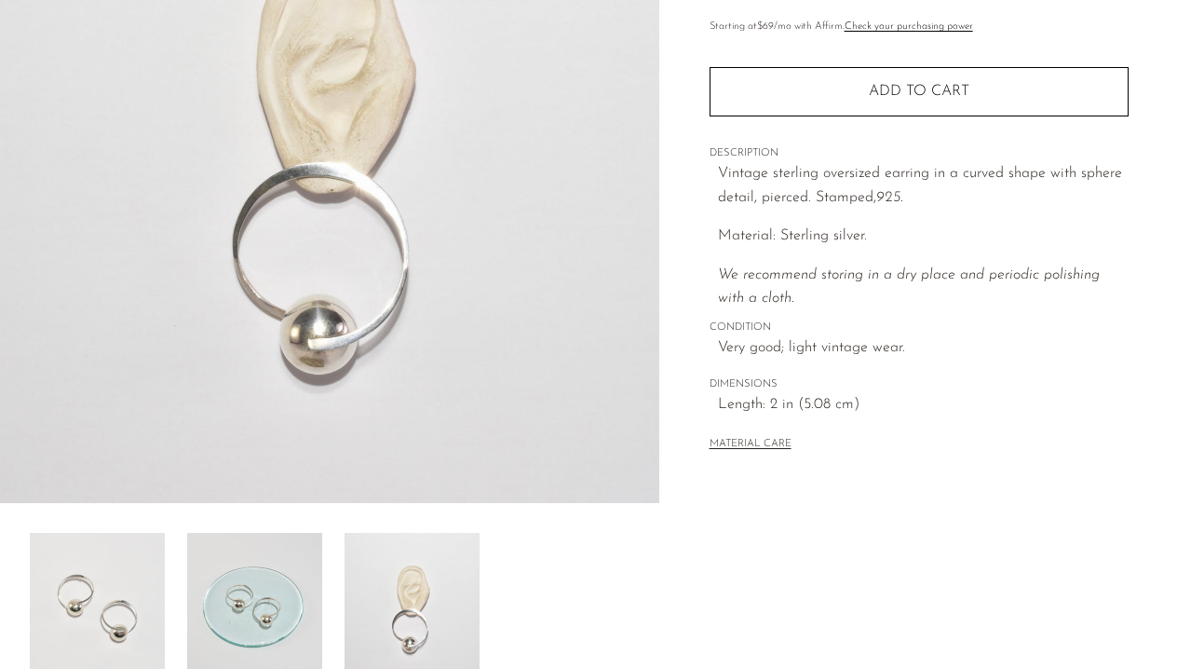
scroll to position [255, 0]
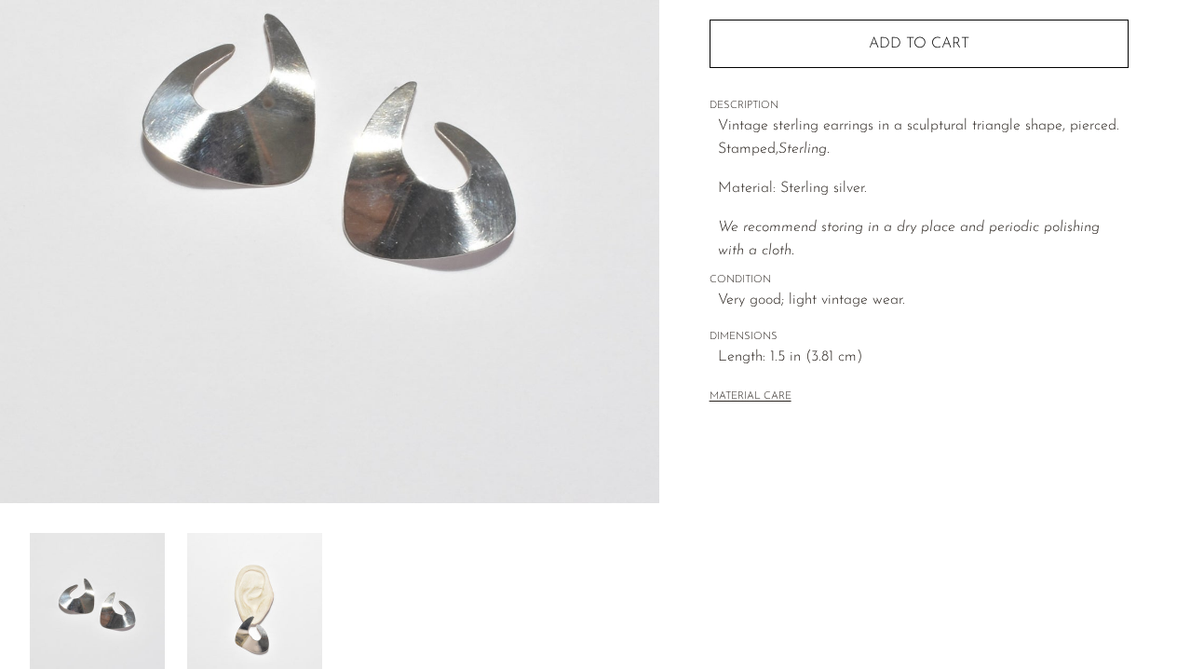
scroll to position [412, 0]
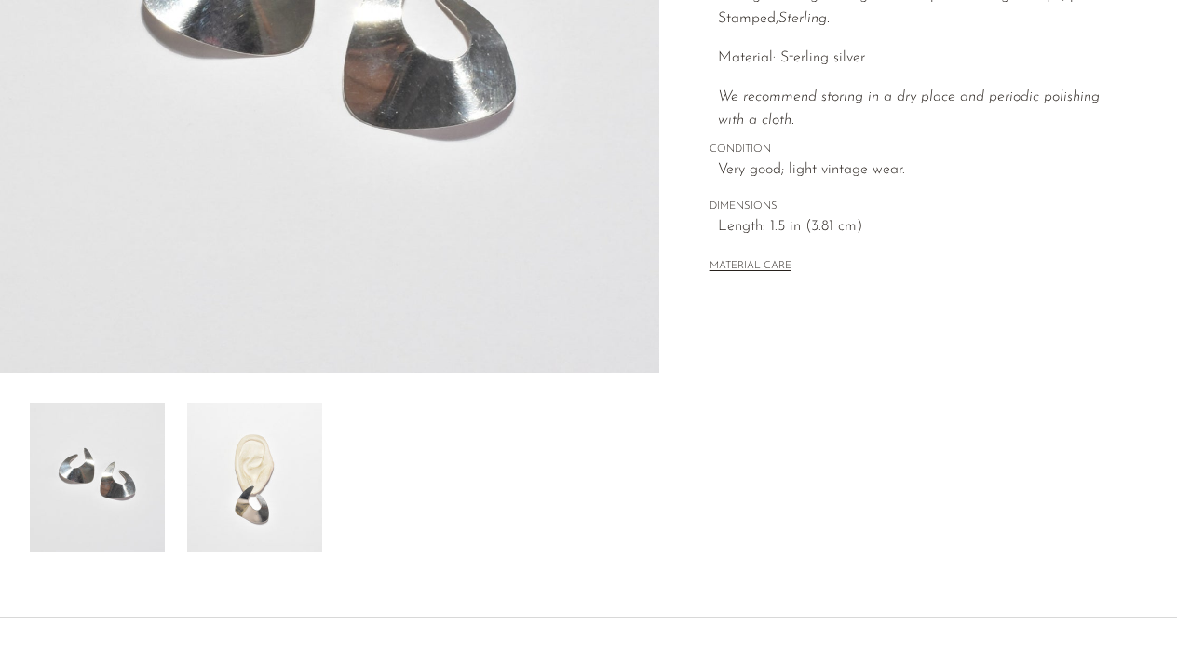
click at [263, 497] on img at bounding box center [254, 476] width 135 height 149
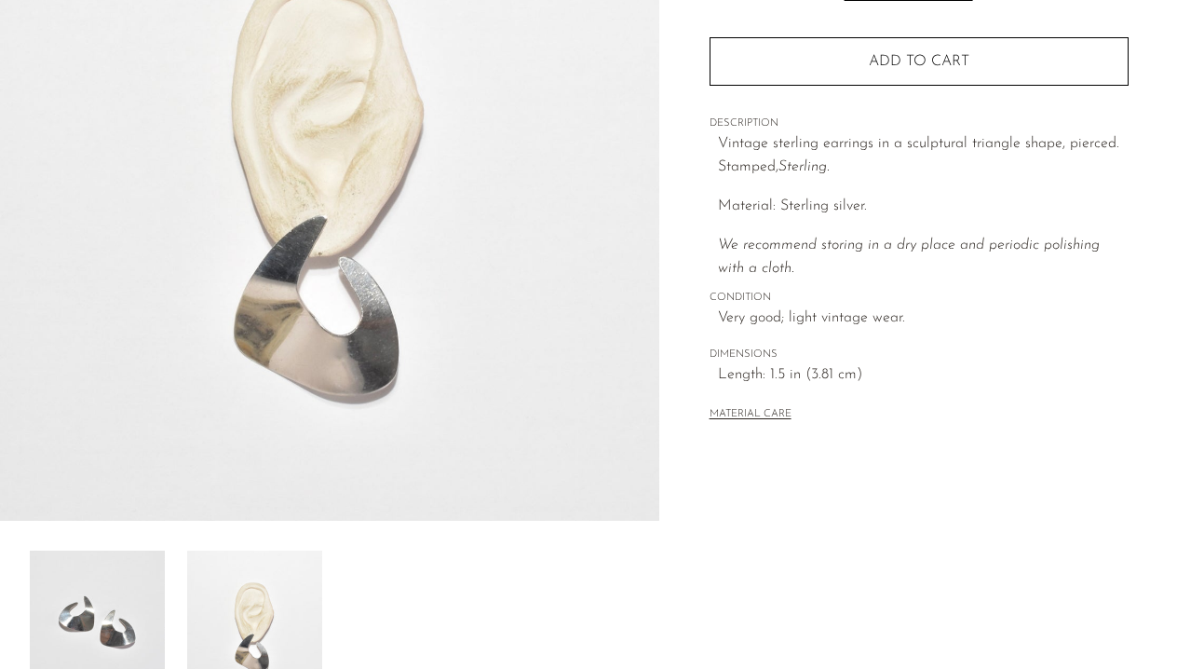
scroll to position [94, 0]
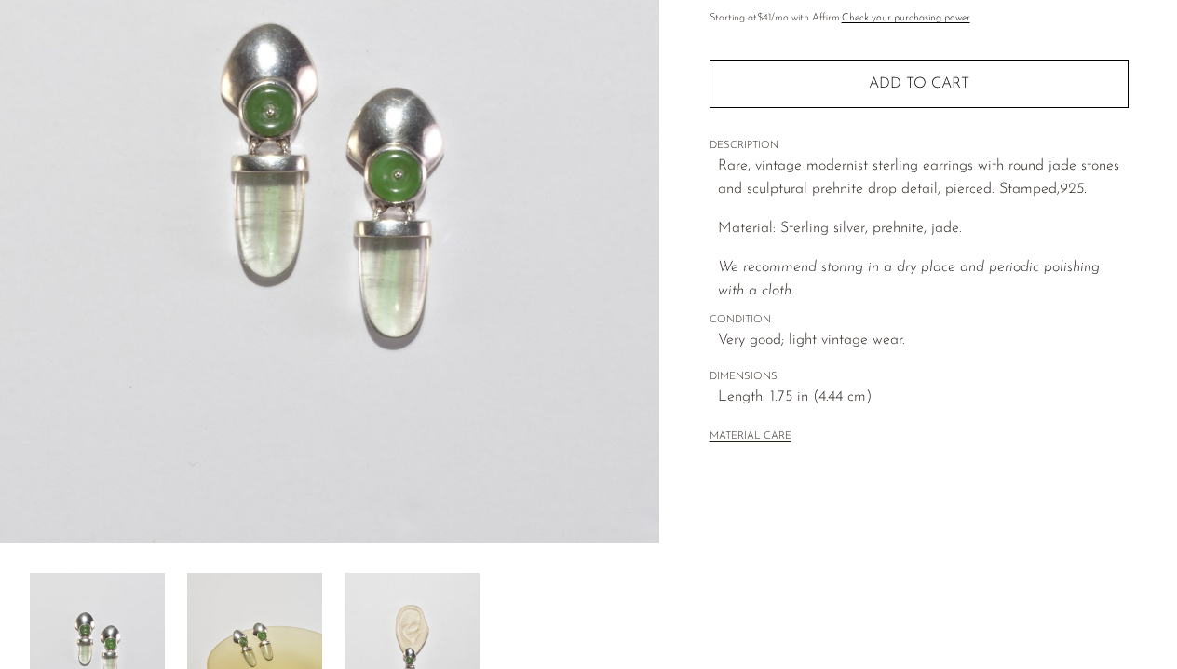
scroll to position [287, 0]
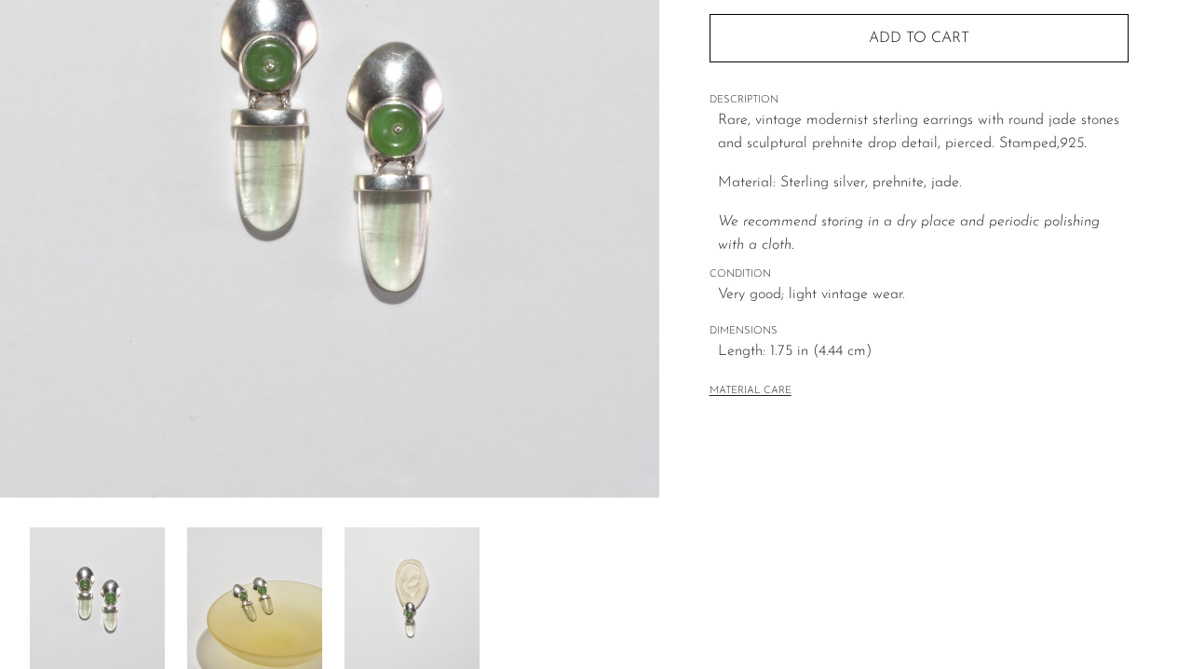
click at [395, 139] on img at bounding box center [329, 148] width 659 height 699
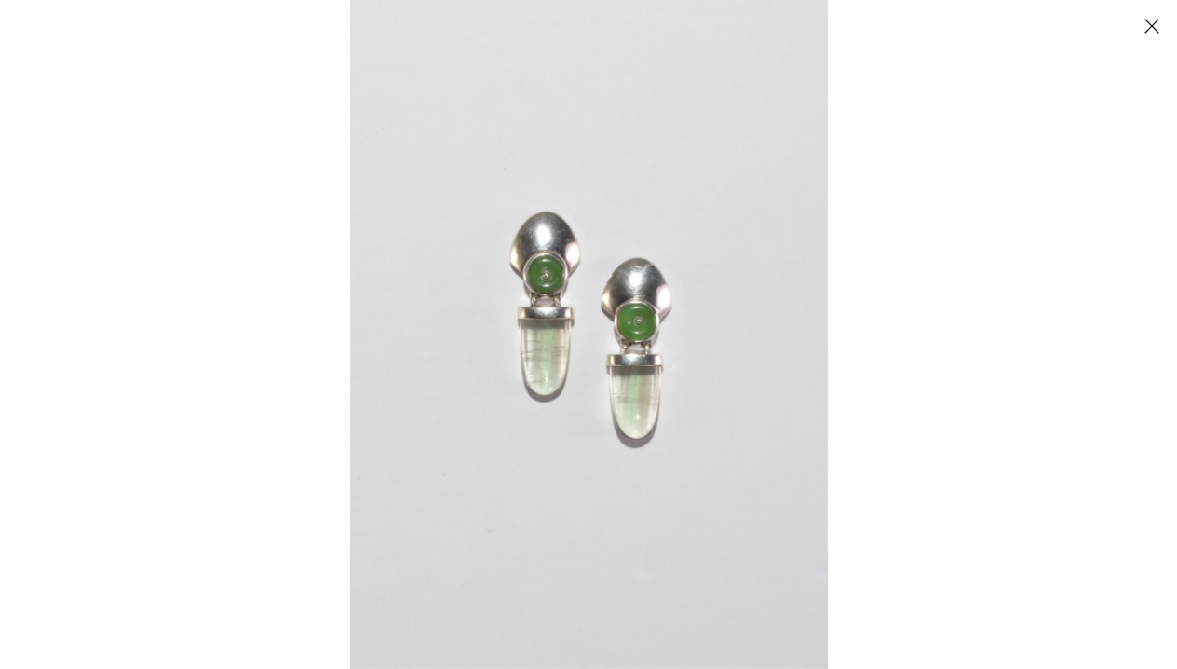
click at [587, 306] on img at bounding box center [589, 334] width 478 height 669
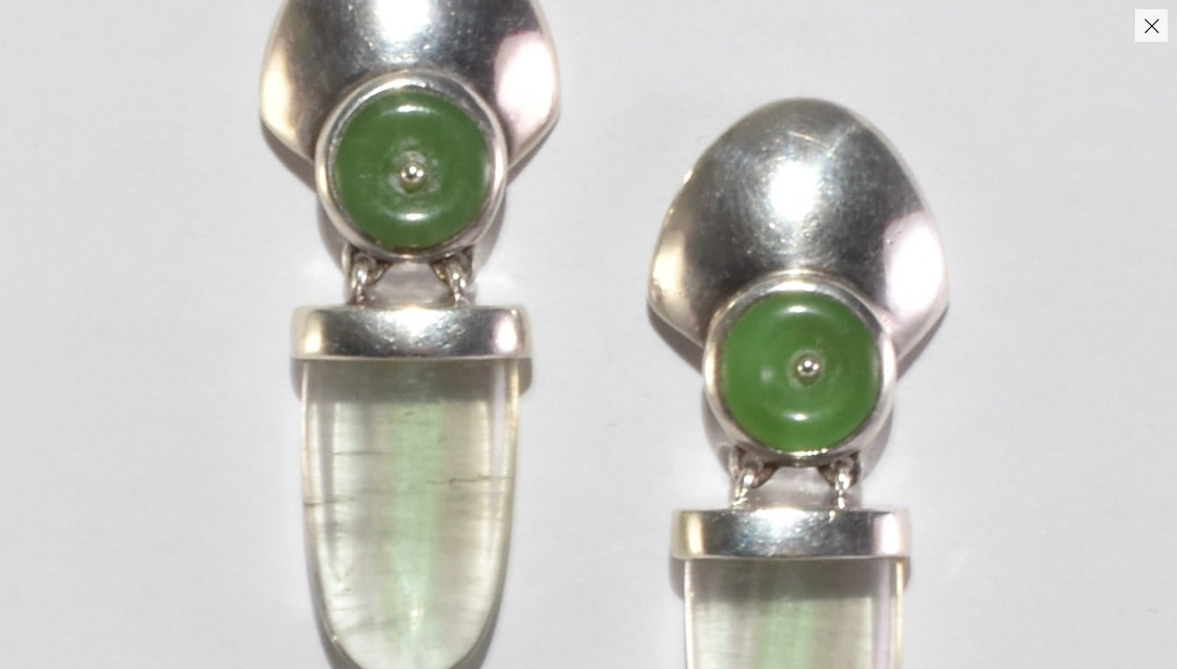
click at [1148, 33] on button "Close" at bounding box center [1151, 25] width 33 height 33
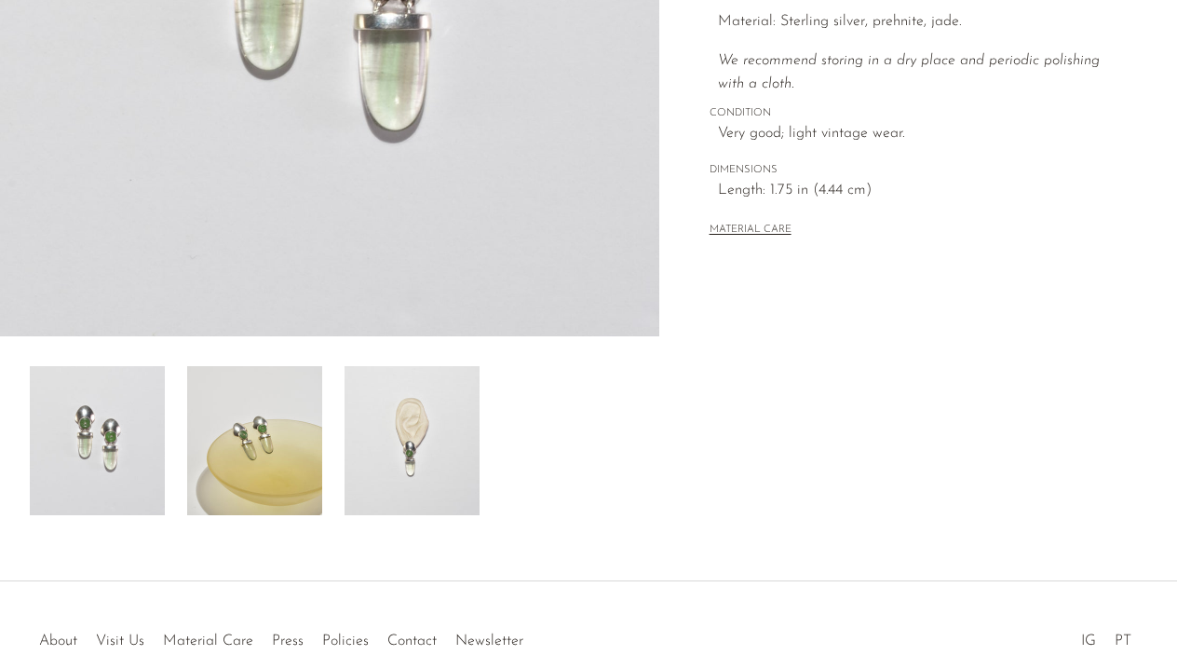
scroll to position [490, 0]
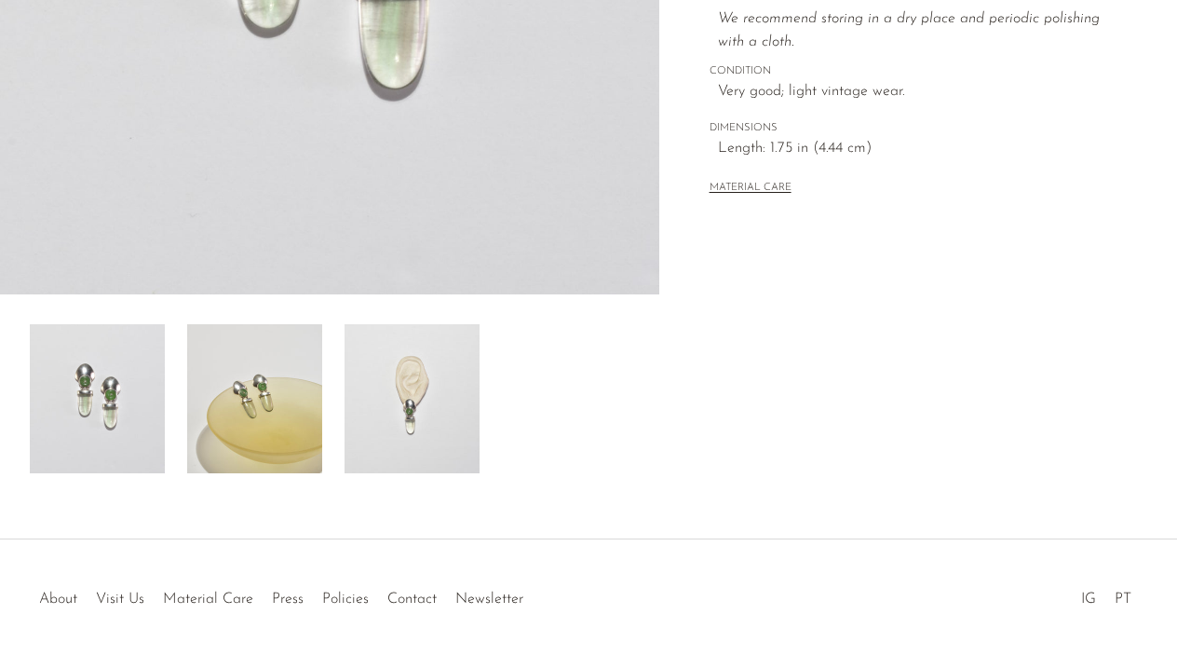
click at [302, 414] on img at bounding box center [254, 398] width 135 height 149
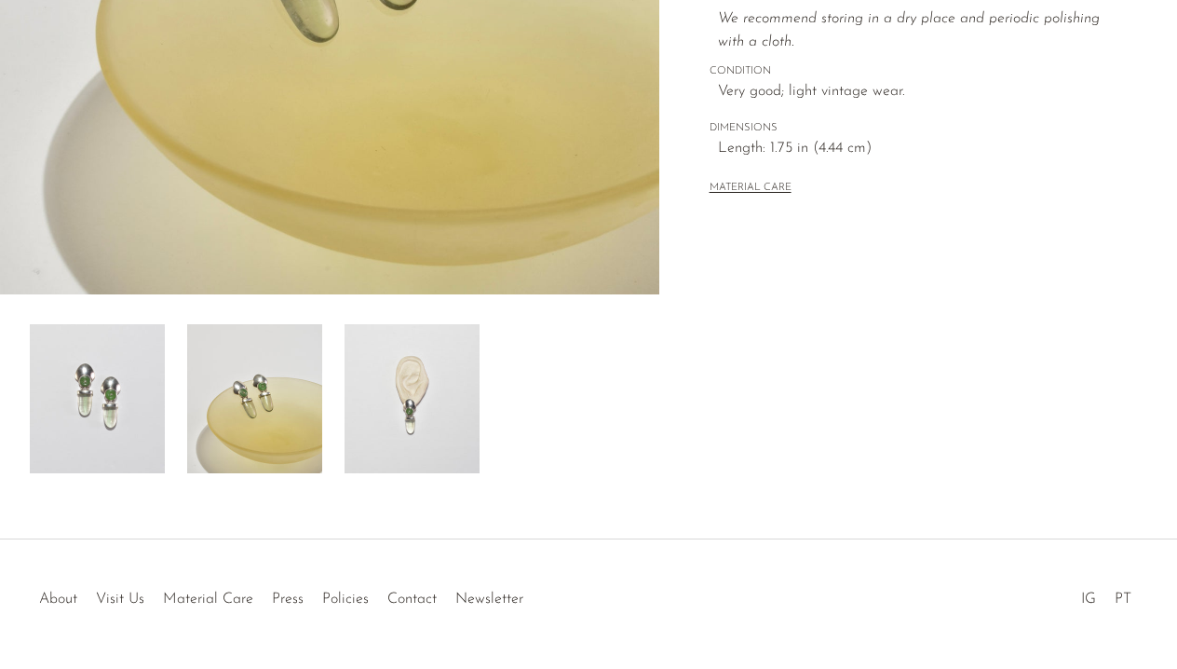
click at [453, 418] on img at bounding box center [412, 398] width 135 height 149
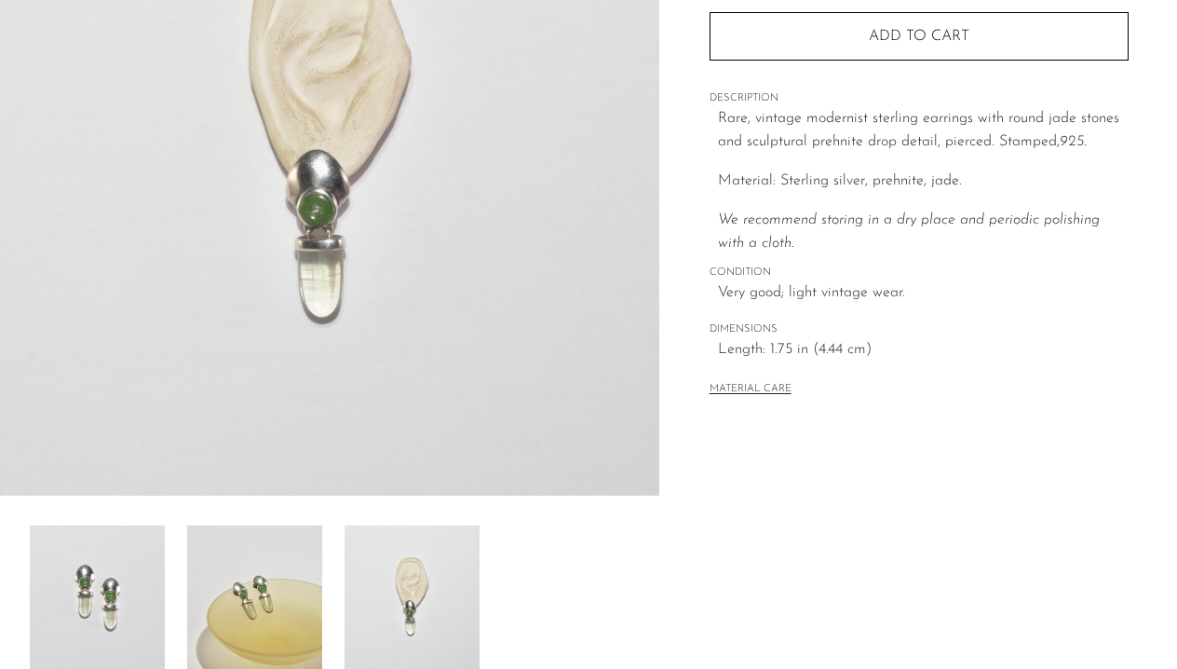
scroll to position [224, 0]
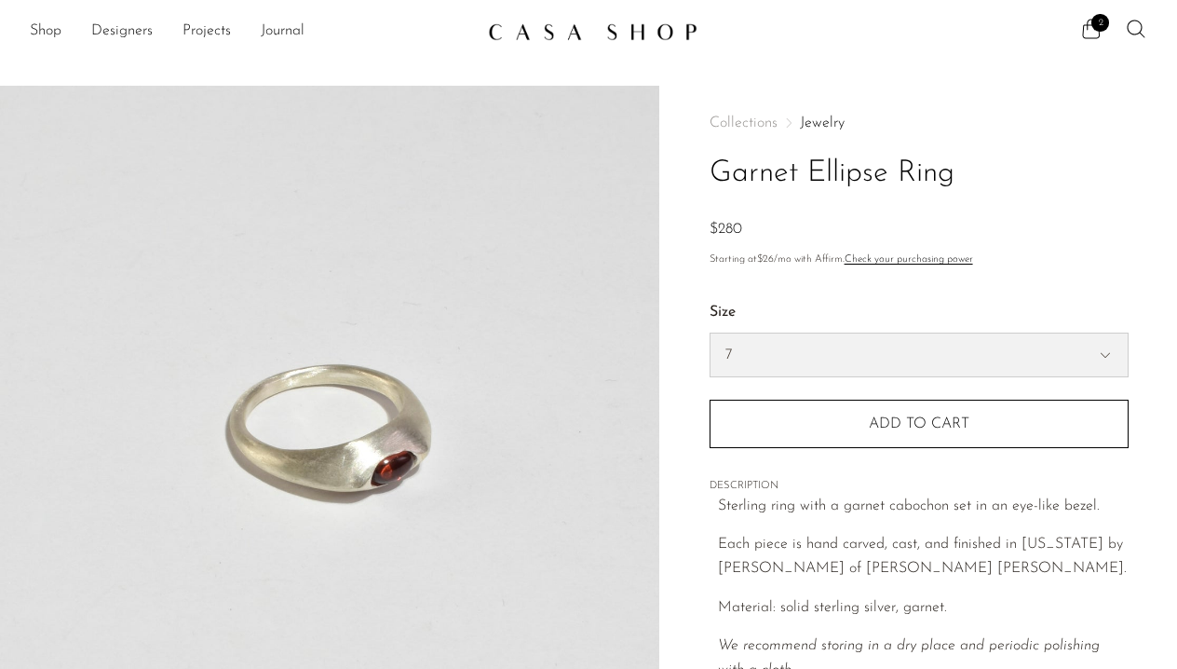
click at [750, 338] on select "7 6" at bounding box center [919, 354] width 417 height 43
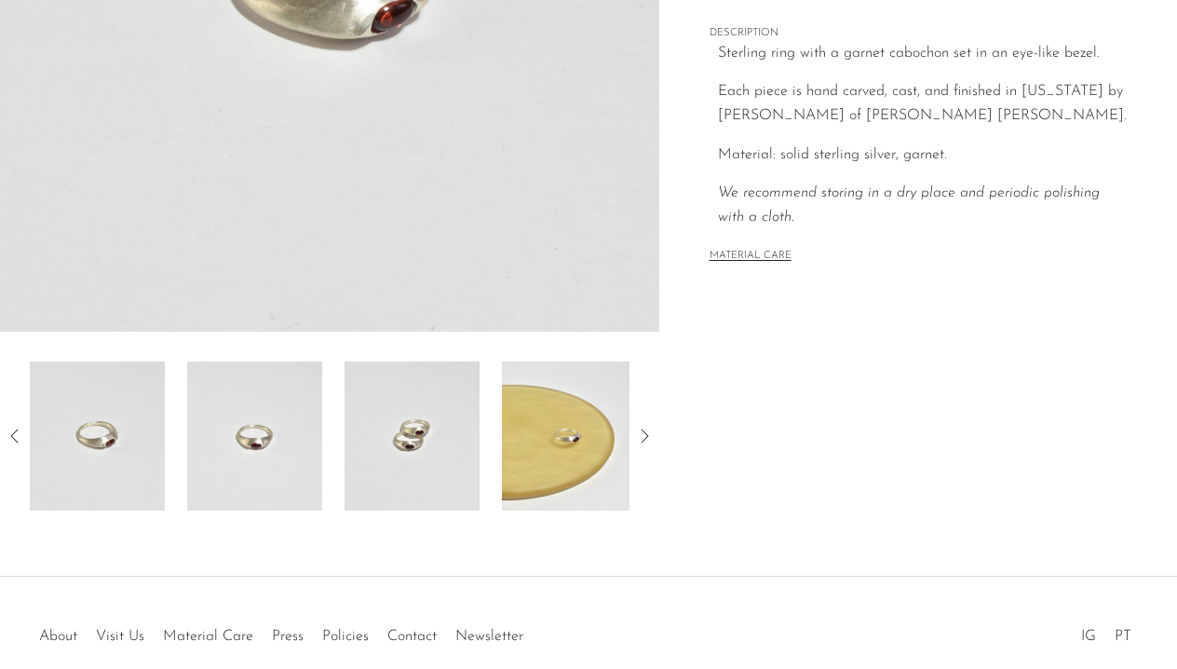
scroll to position [527, 0]
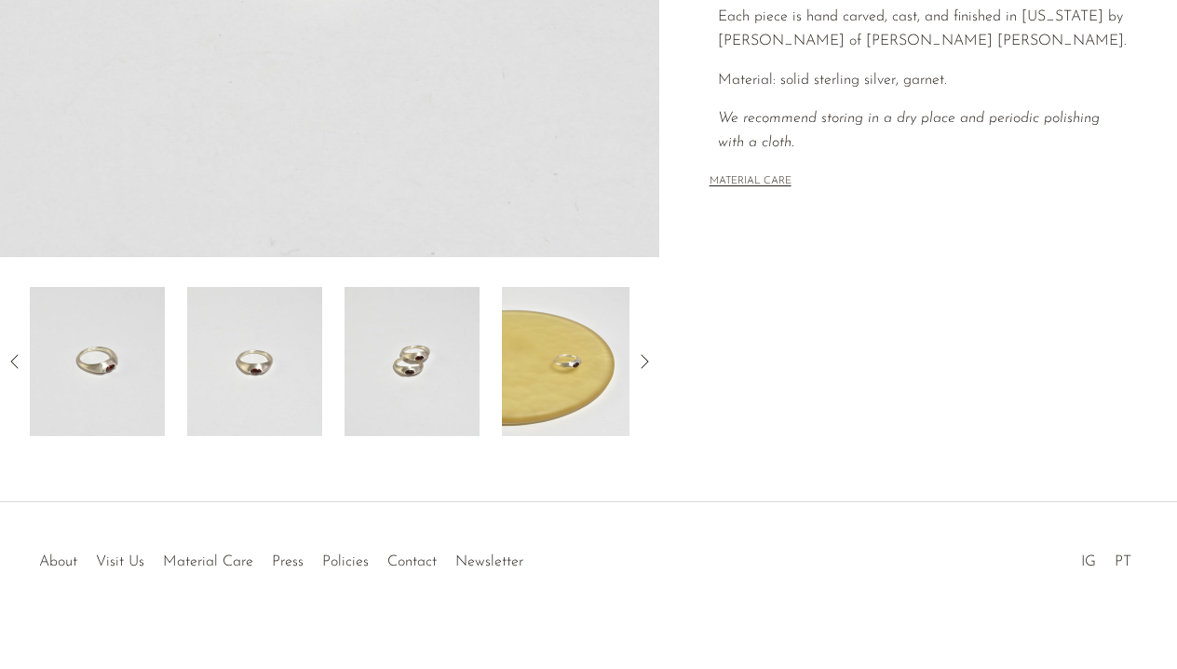
click at [556, 387] on img at bounding box center [569, 361] width 135 height 149
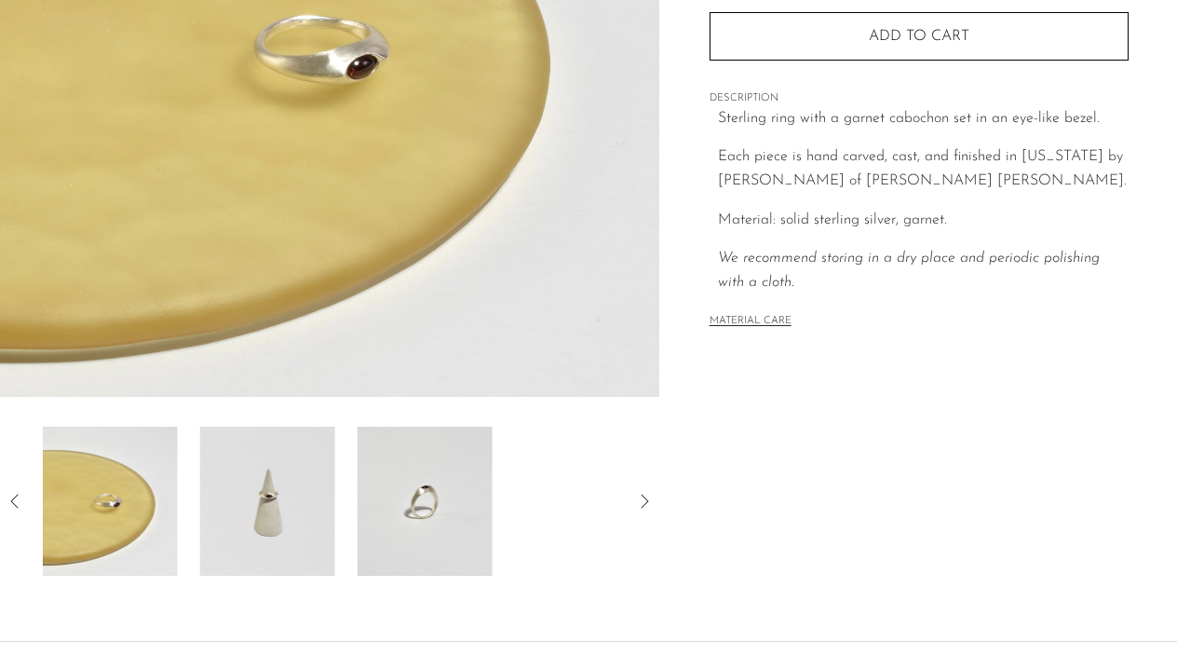
scroll to position [389, 0]
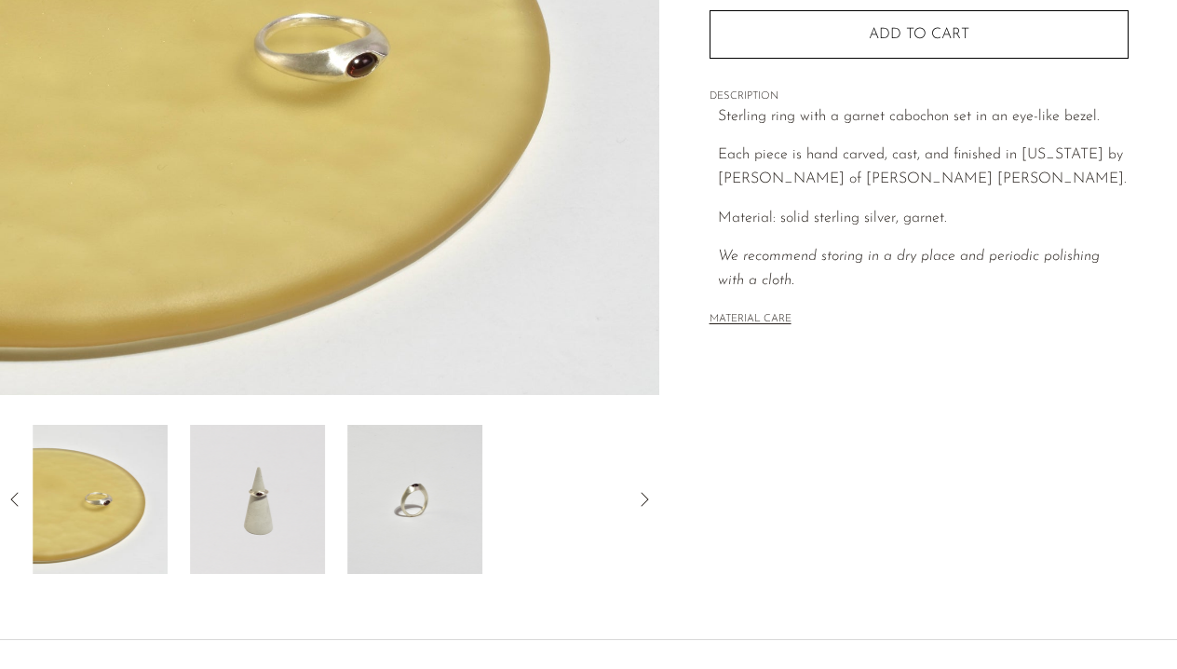
click at [269, 455] on img at bounding box center [257, 499] width 135 height 149
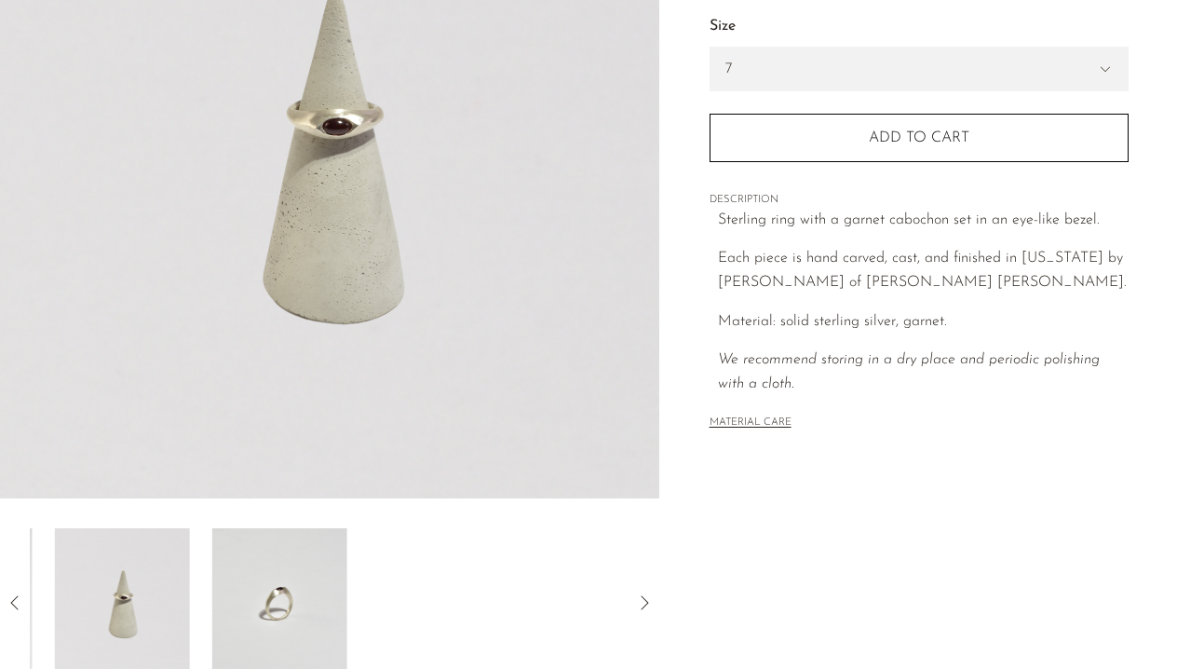
scroll to position [165, 0]
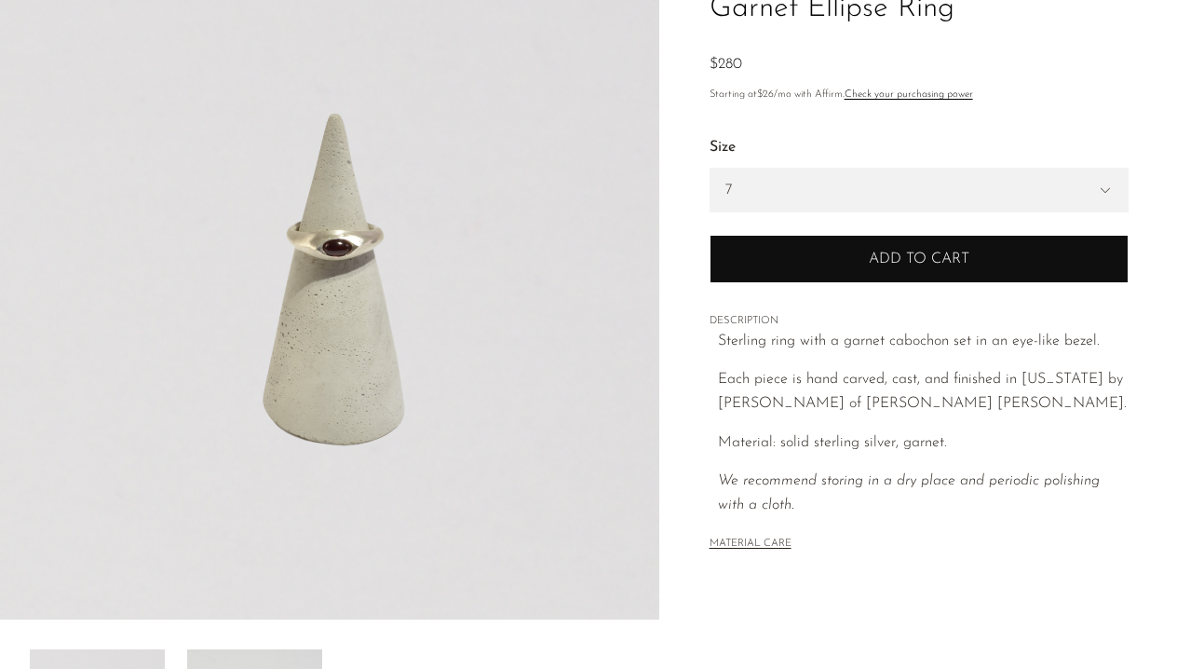
click at [862, 260] on button "Add to cart" at bounding box center [919, 259] width 419 height 48
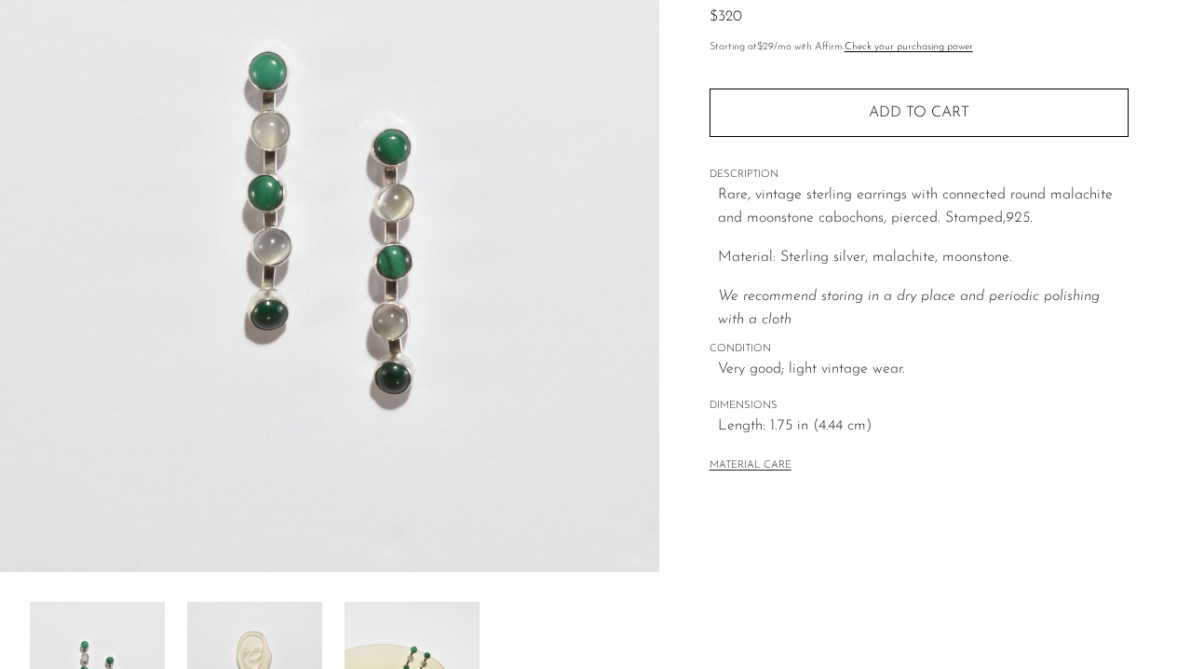
scroll to position [269, 0]
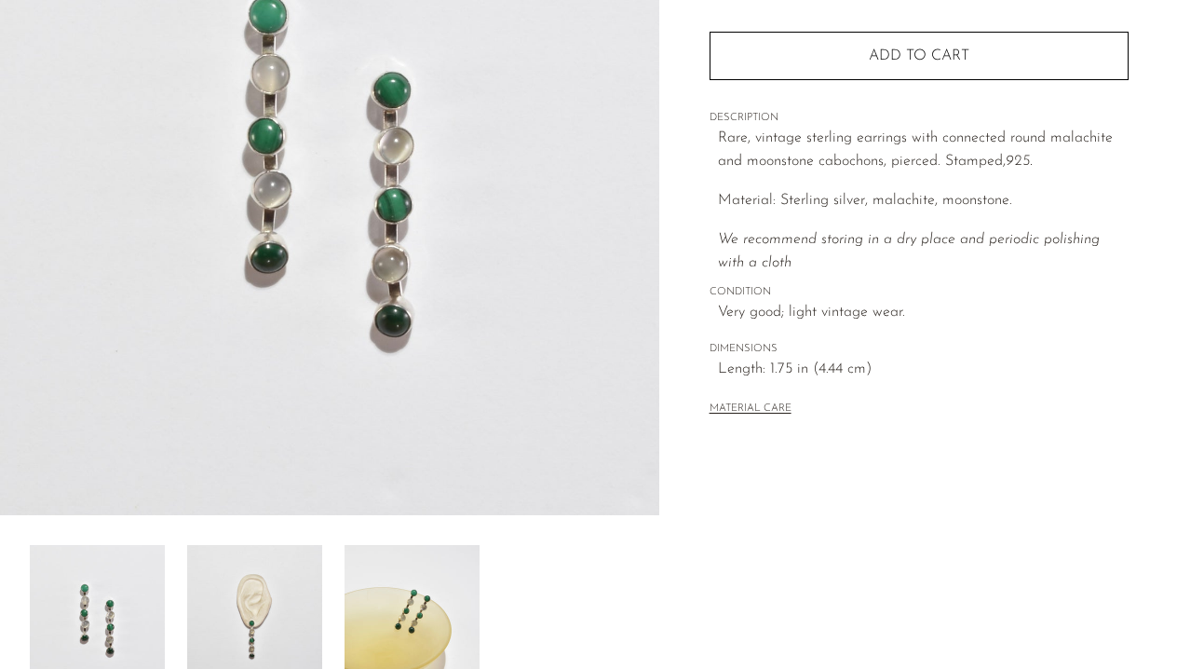
click at [432, 600] on img at bounding box center [412, 619] width 135 height 149
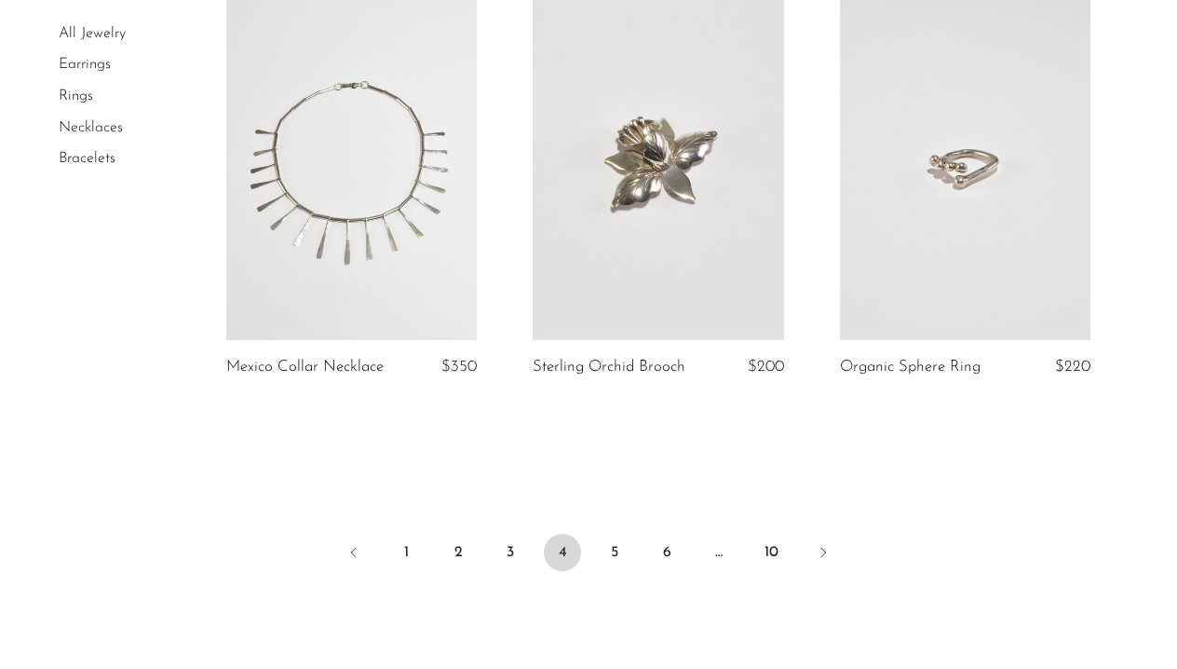
scroll to position [5212, 0]
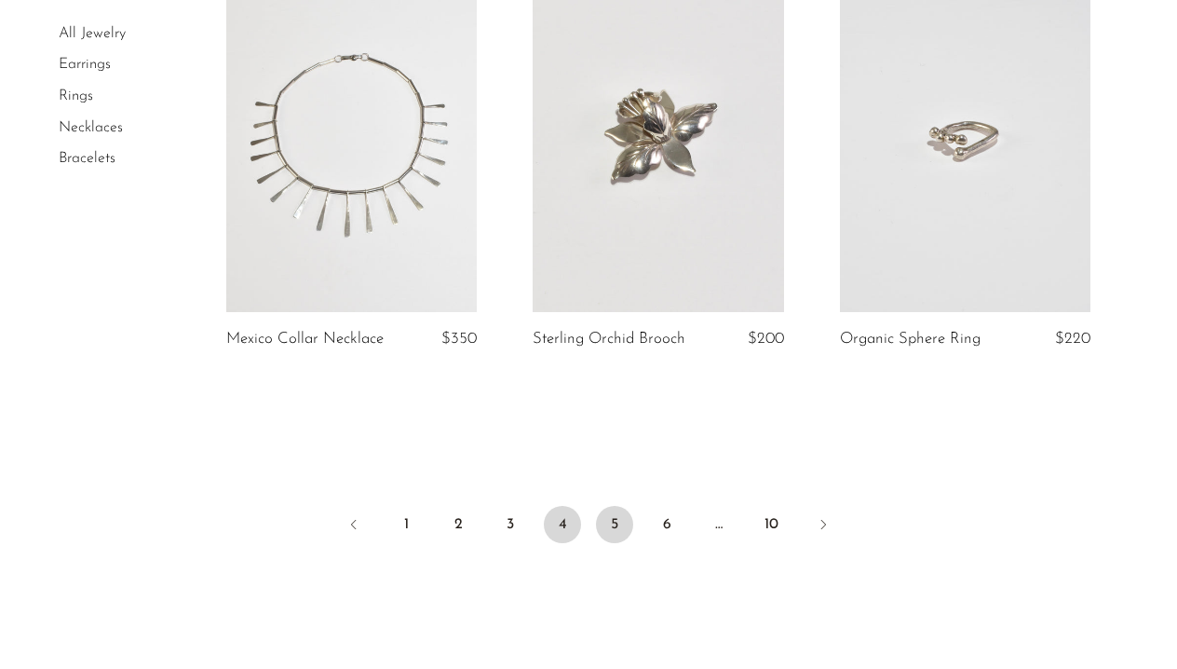
click at [607, 506] on link "5" at bounding box center [614, 524] width 37 height 37
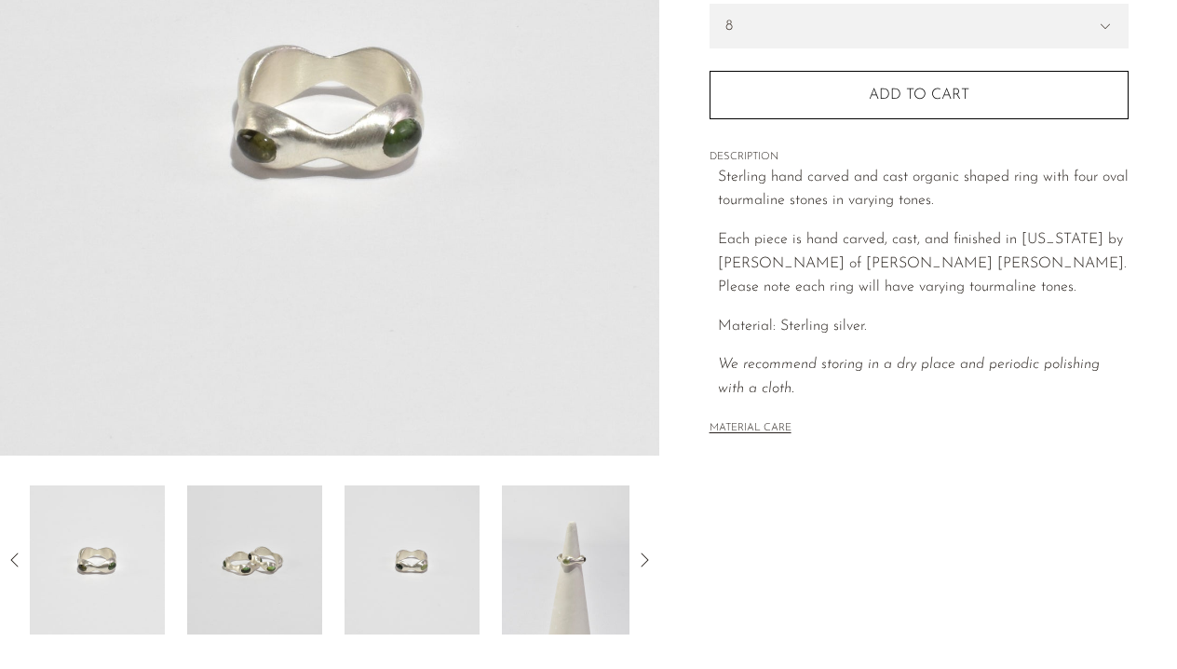
scroll to position [369, 0]
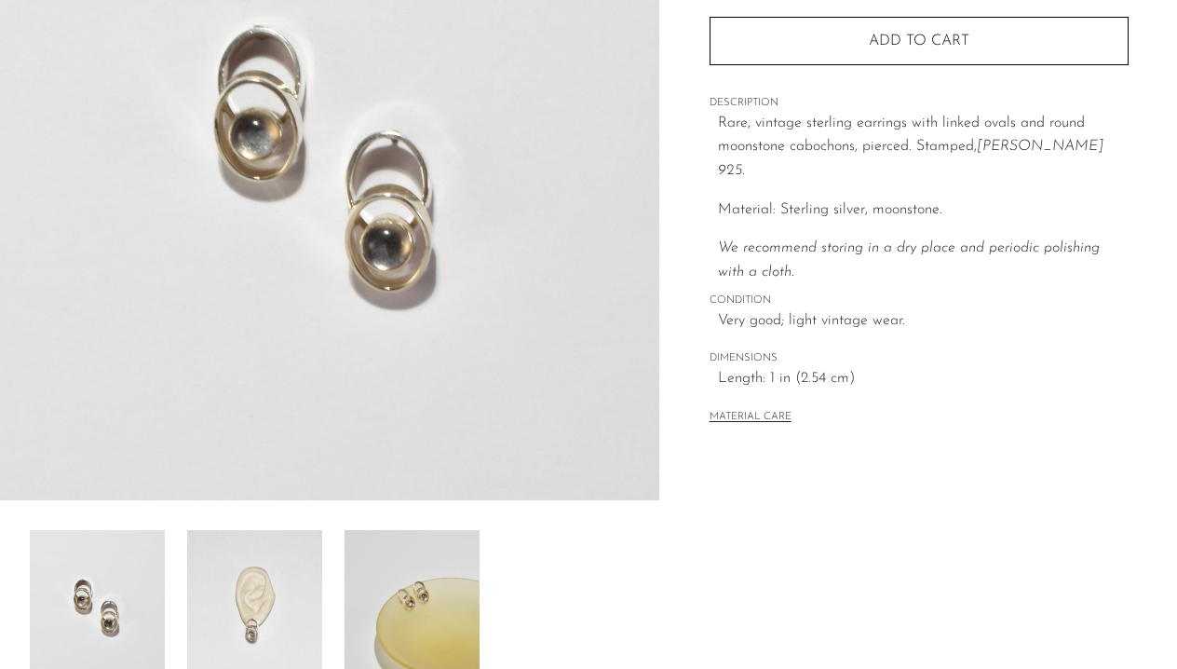
scroll to position [353, 0]
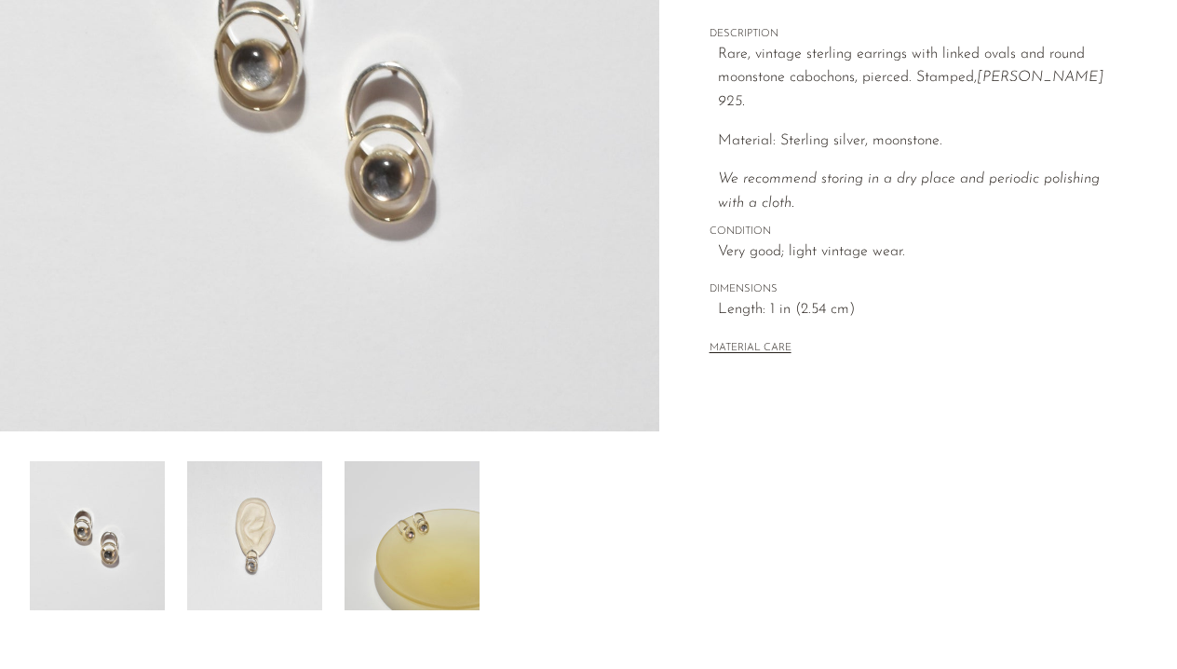
click at [424, 477] on img at bounding box center [412, 535] width 135 height 149
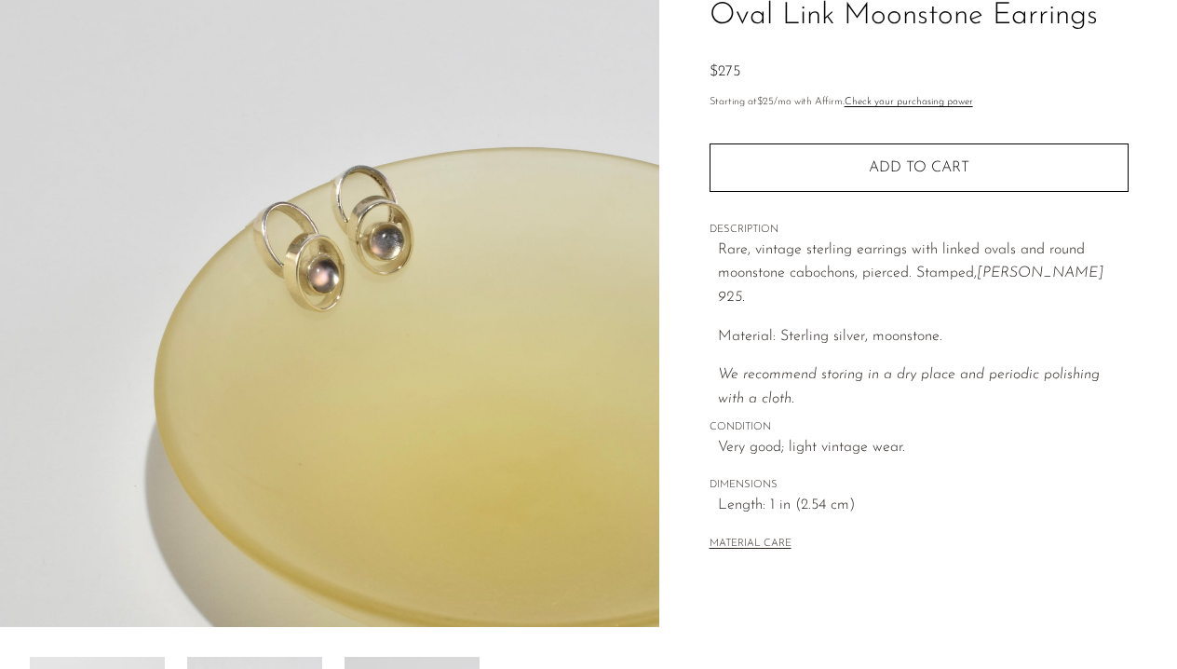
scroll to position [154, 0]
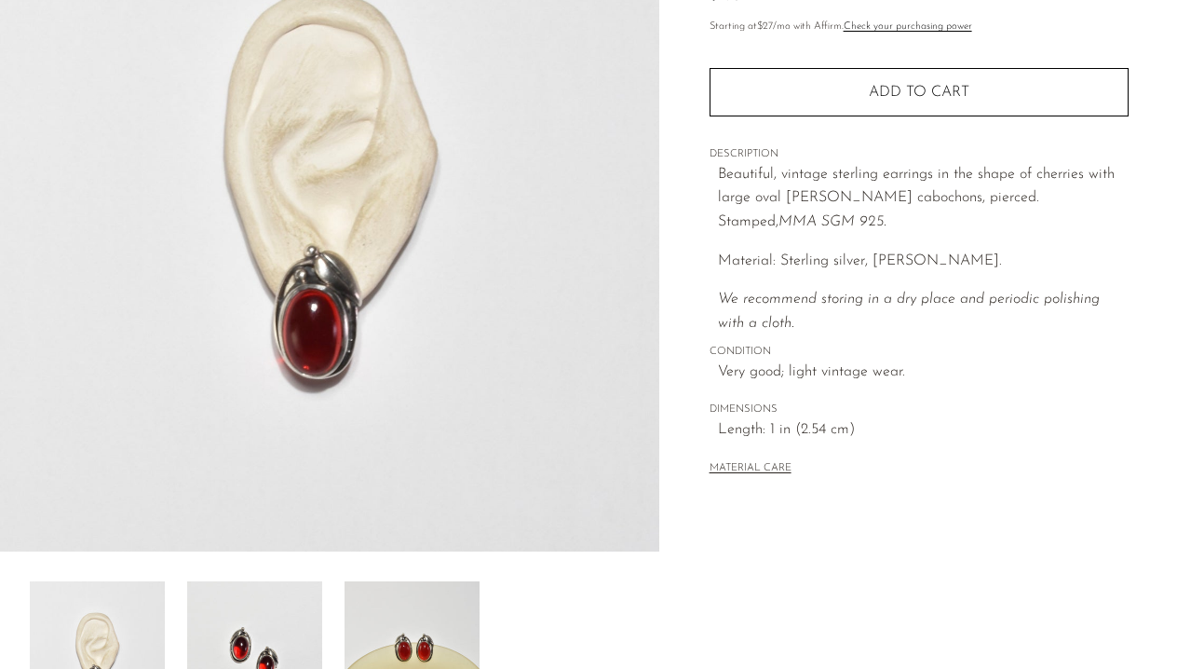
scroll to position [308, 0]
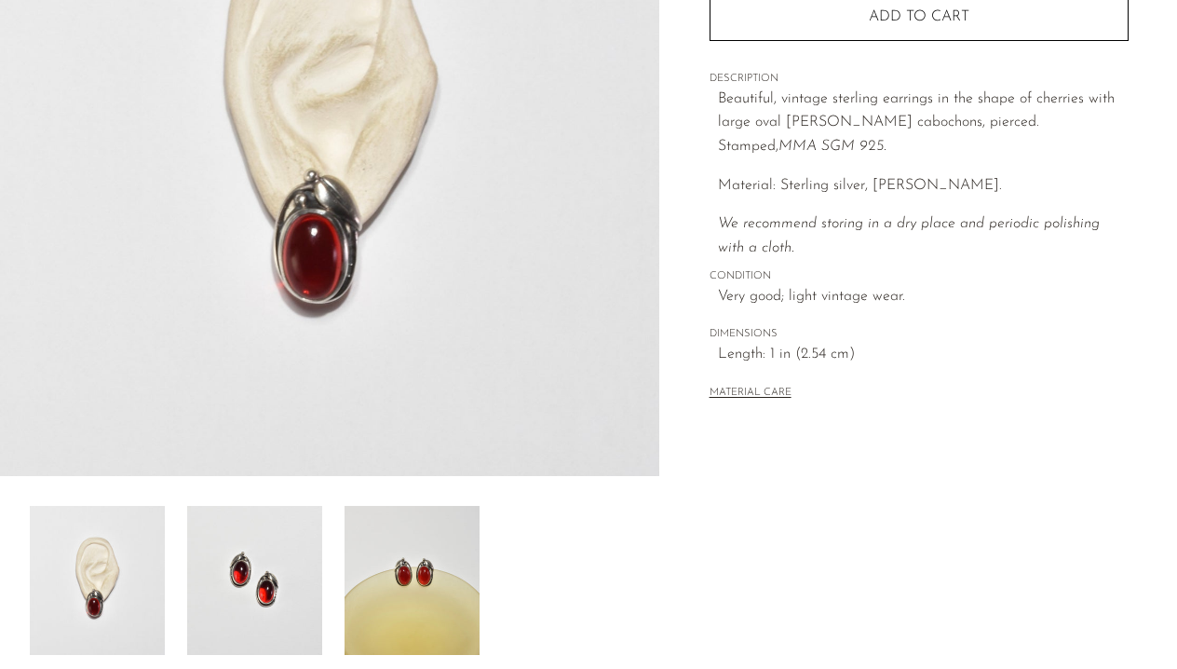
click at [434, 583] on img at bounding box center [412, 580] width 135 height 149
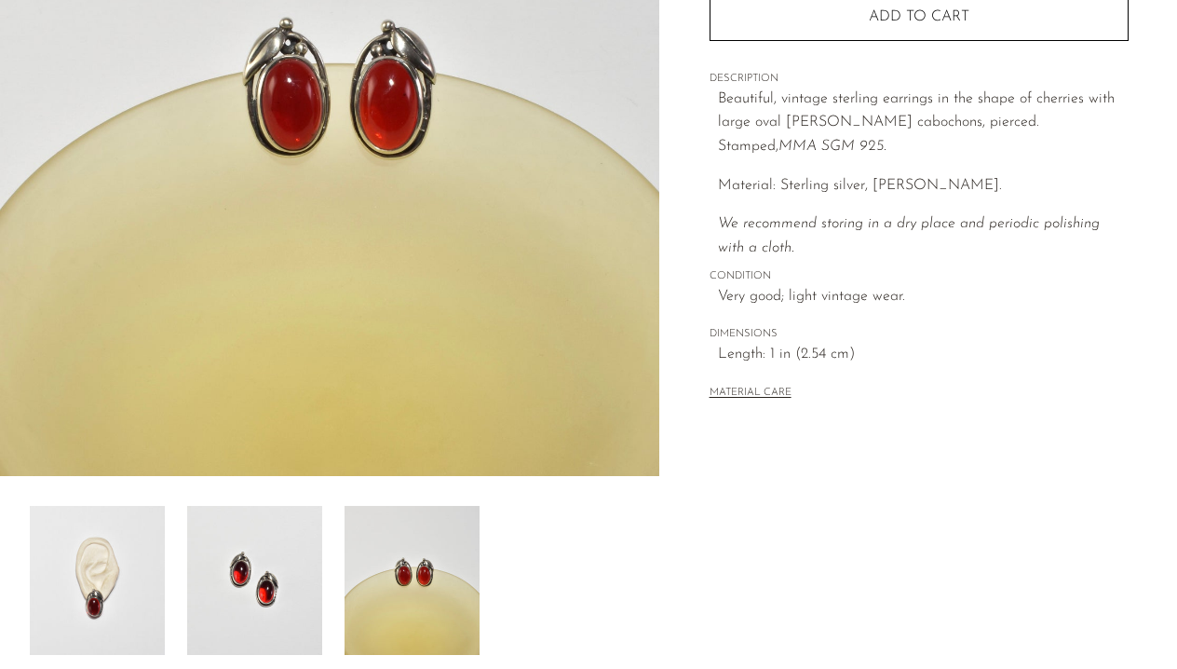
click at [270, 570] on img at bounding box center [254, 580] width 135 height 149
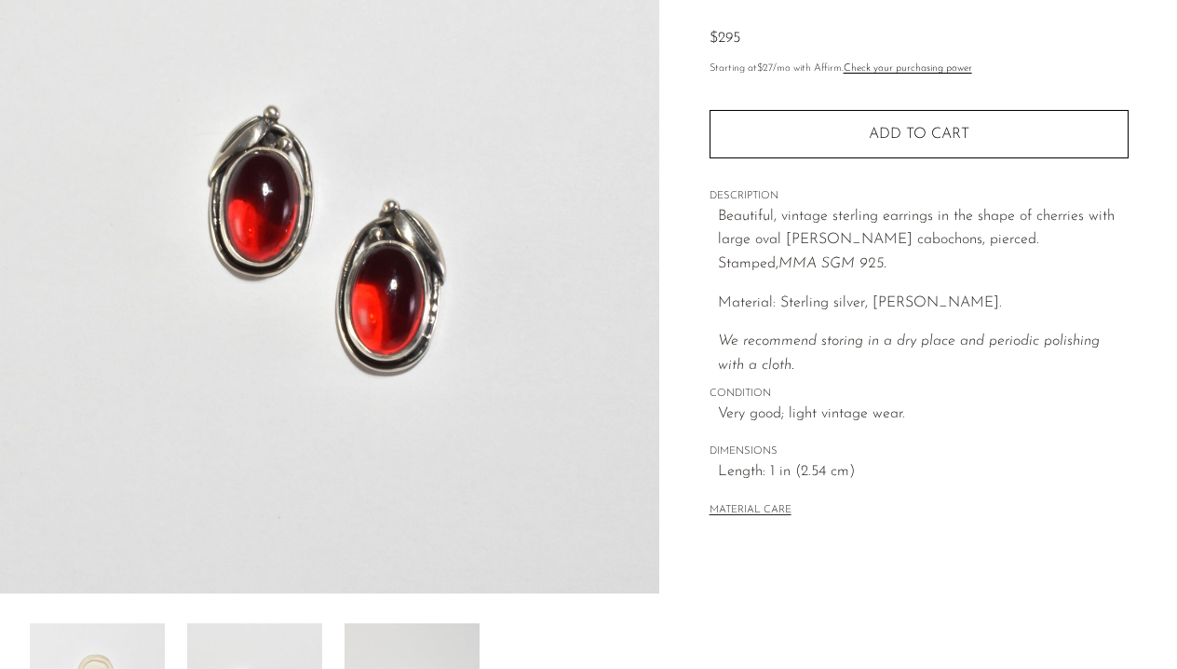
scroll to position [190, 0]
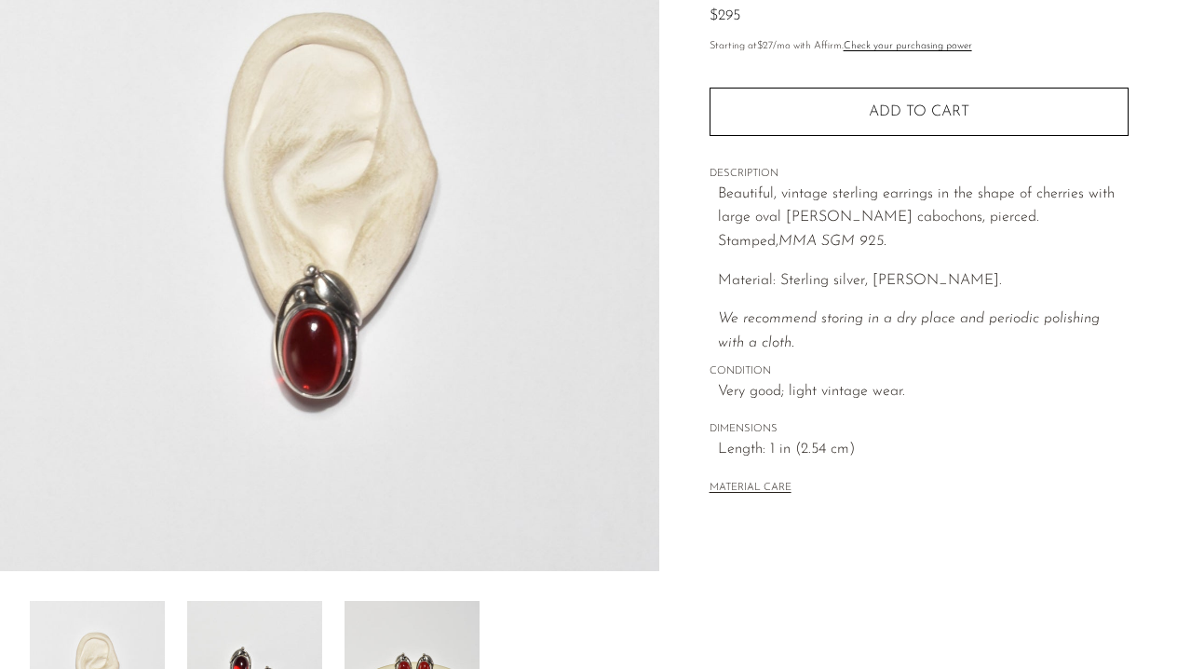
scroll to position [233, 0]
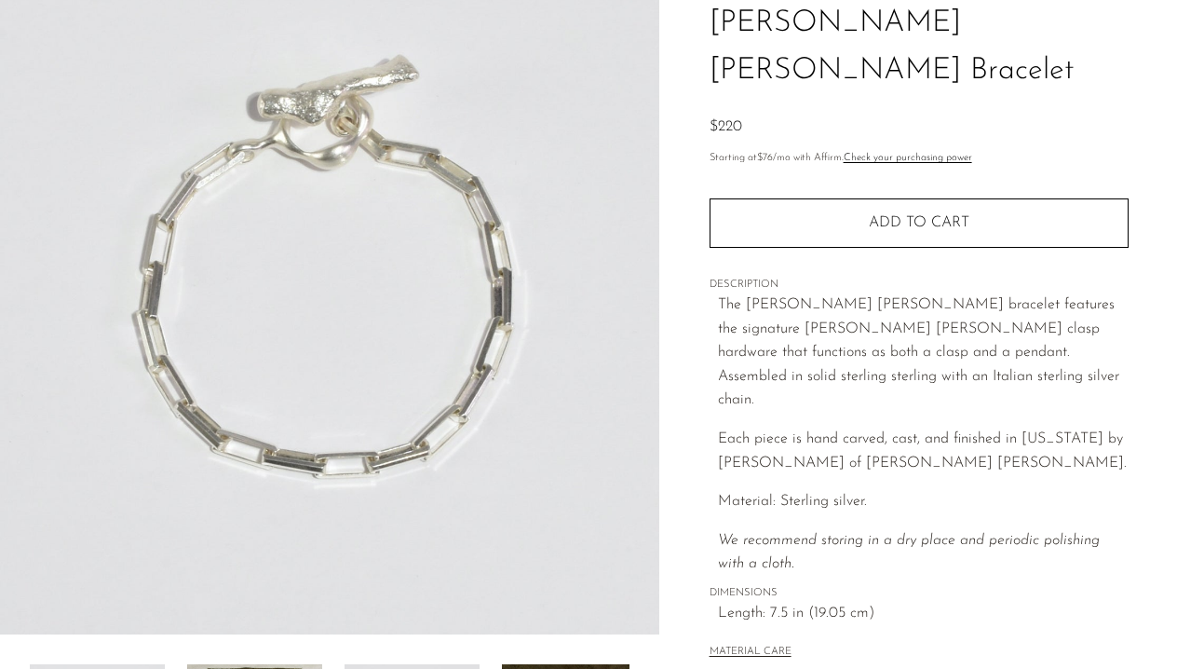
scroll to position [229, 0]
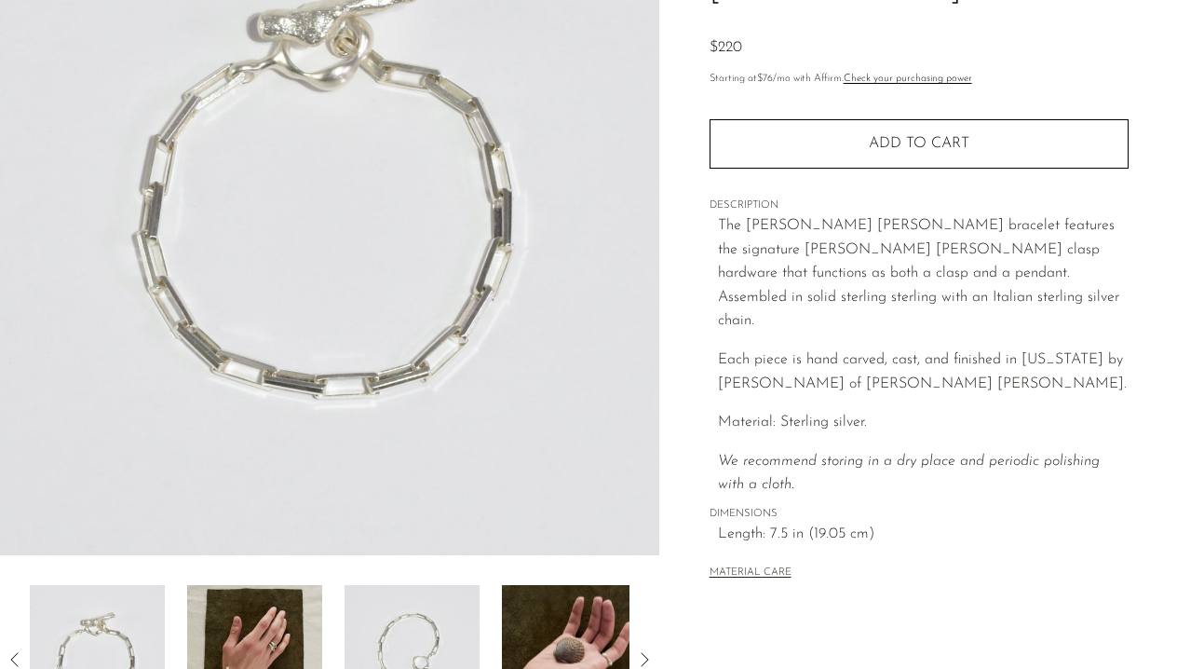
click at [548, 632] on img at bounding box center [569, 659] width 135 height 149
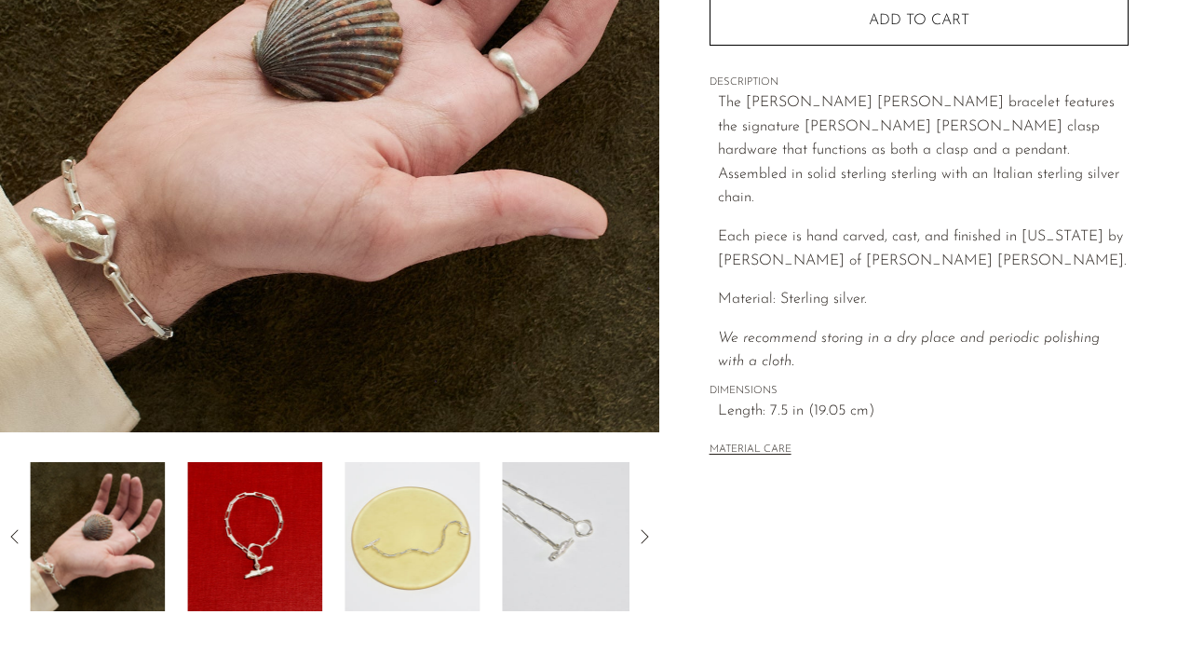
scroll to position [452, 0]
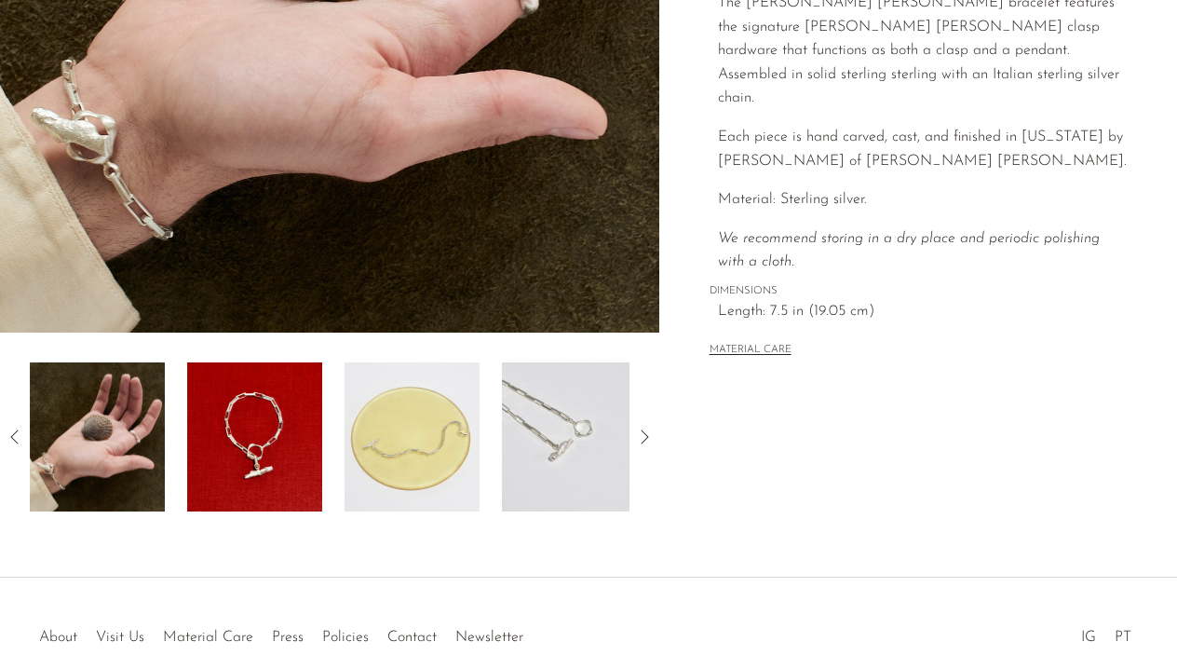
click at [508, 473] on img at bounding box center [569, 436] width 135 height 149
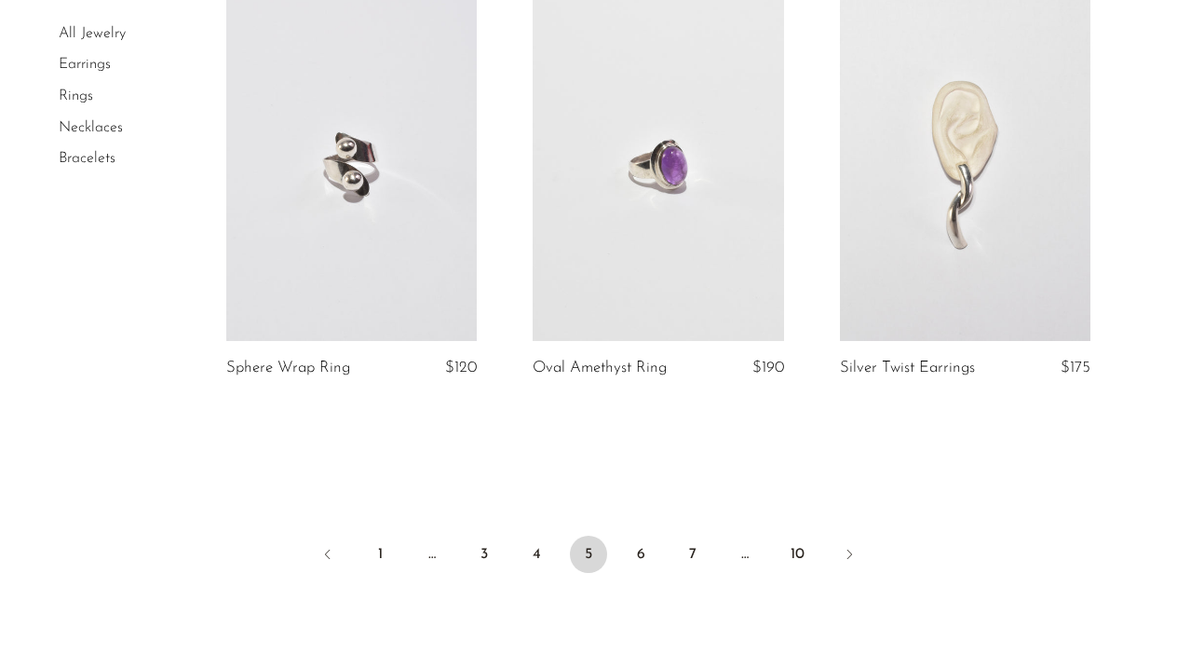
scroll to position [5147, 0]
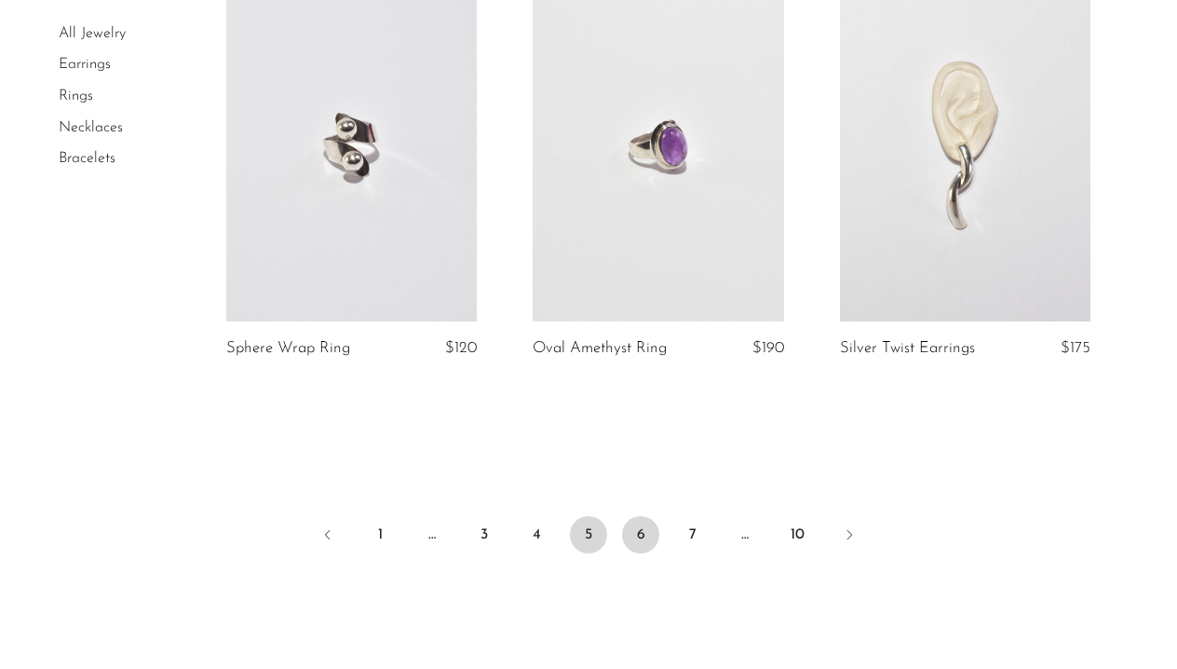
click at [635, 527] on link "6" at bounding box center [640, 534] width 37 height 37
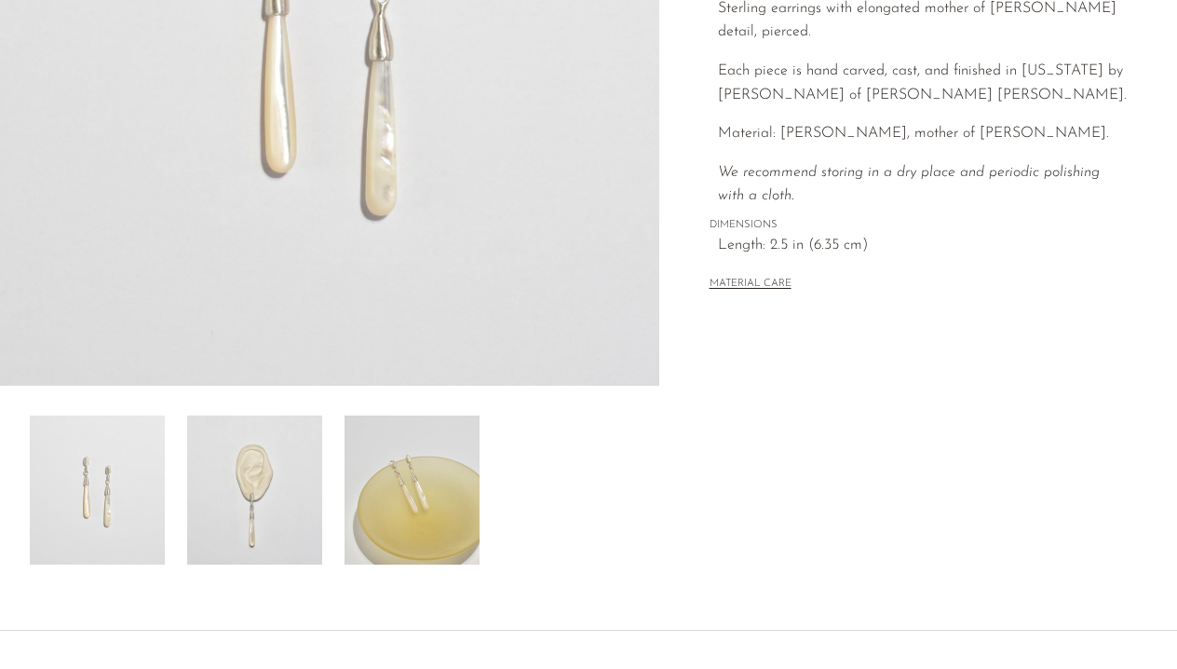
scroll to position [504, 0]
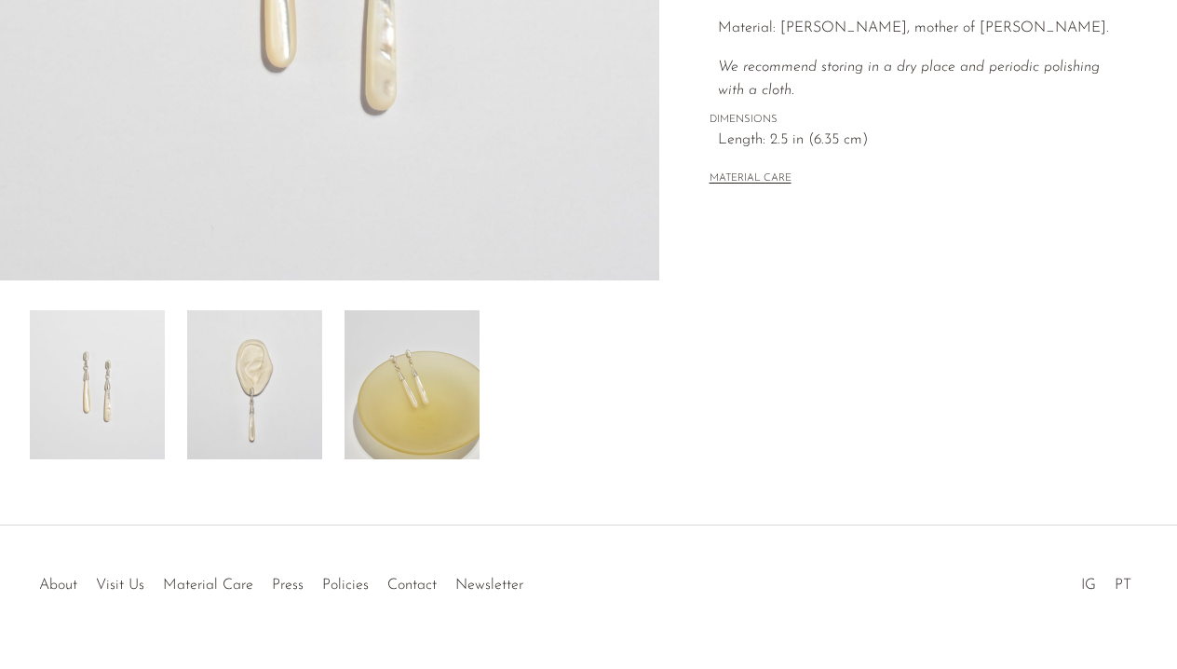
click at [422, 355] on img at bounding box center [412, 384] width 135 height 149
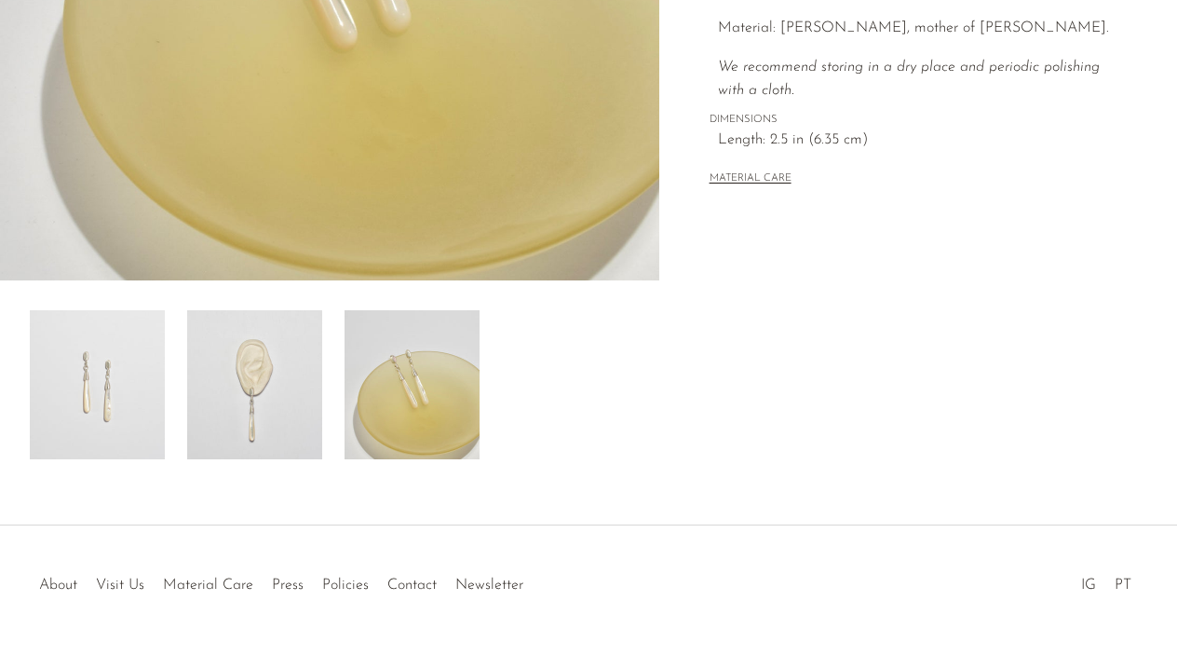
click at [273, 373] on img at bounding box center [254, 384] width 135 height 149
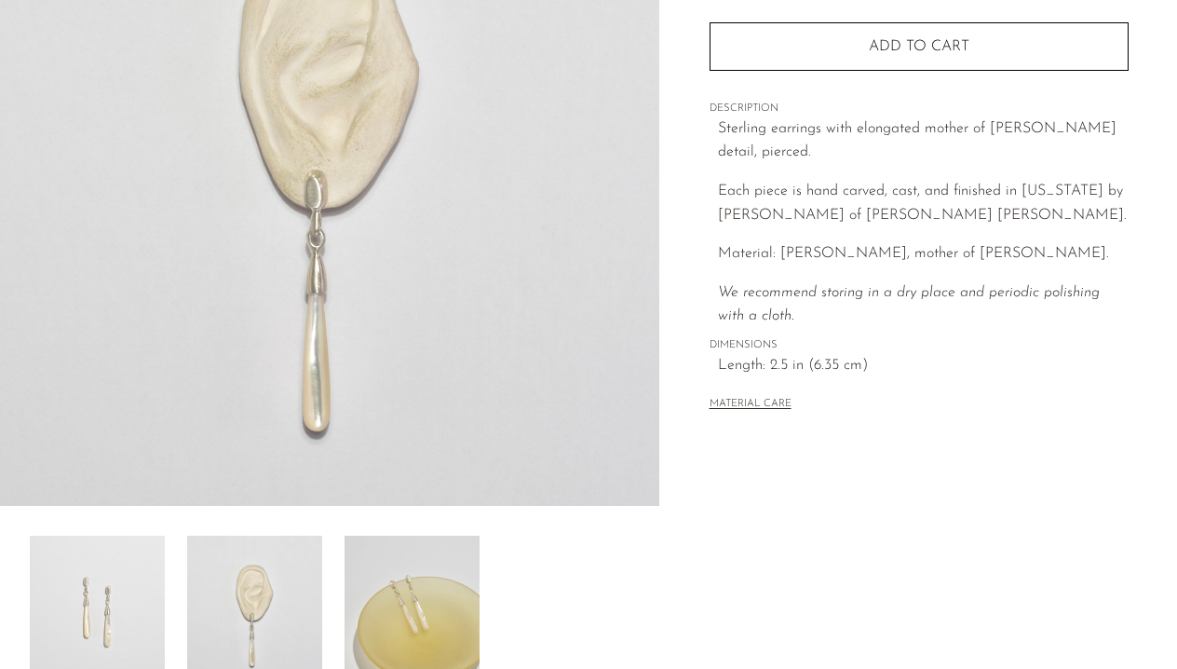
scroll to position [140, 0]
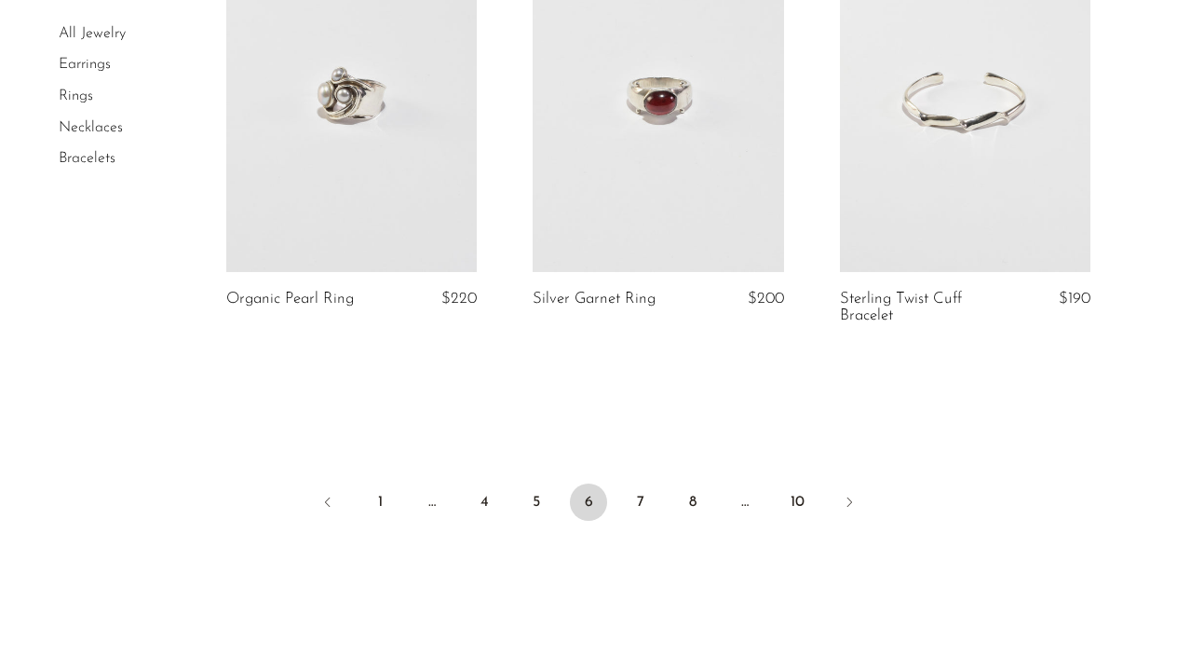
scroll to position [5204, 0]
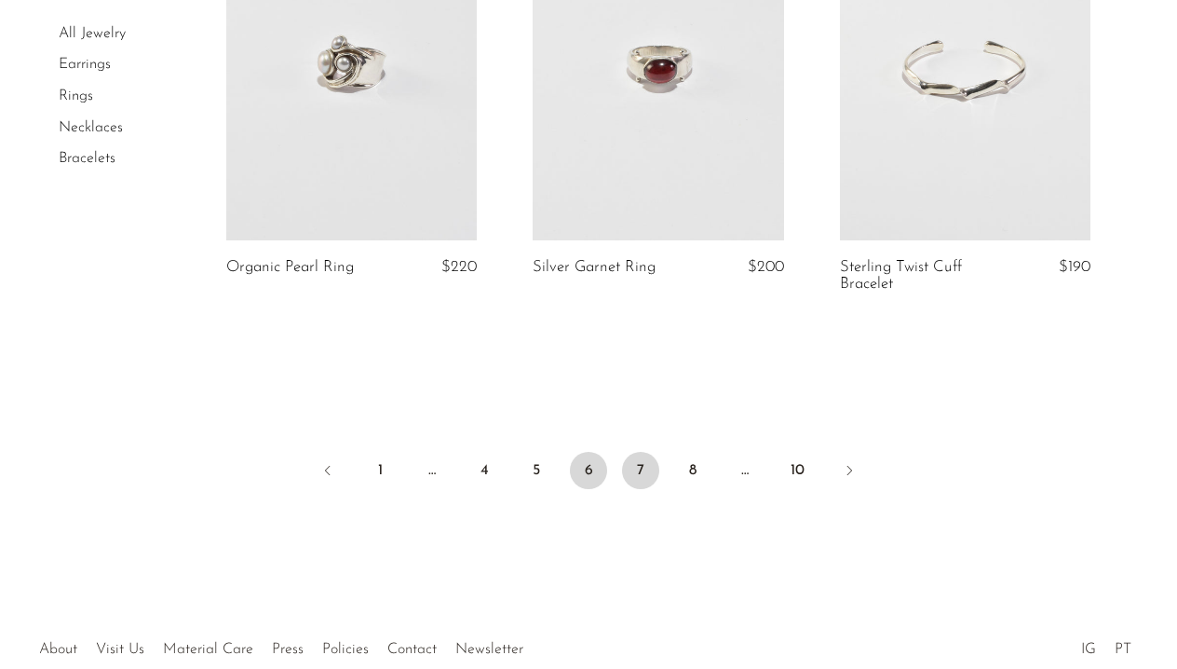
click at [637, 480] on link "7" at bounding box center [640, 470] width 37 height 37
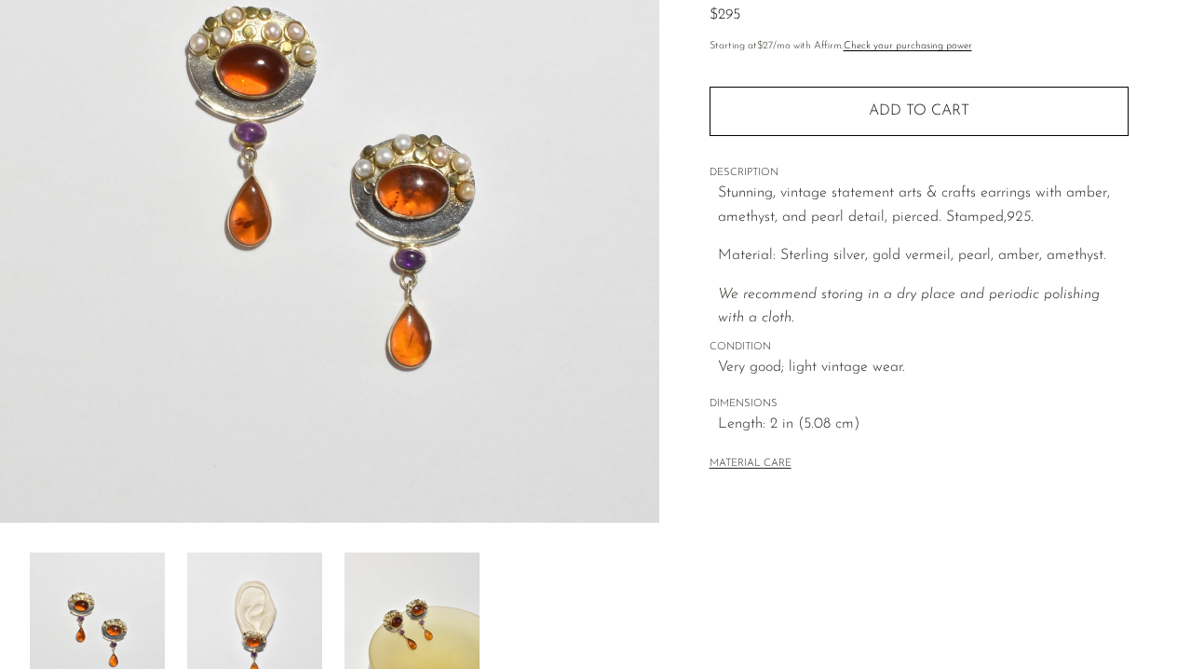
scroll to position [263, 0]
click at [256, 565] on img at bounding box center [254, 625] width 135 height 149
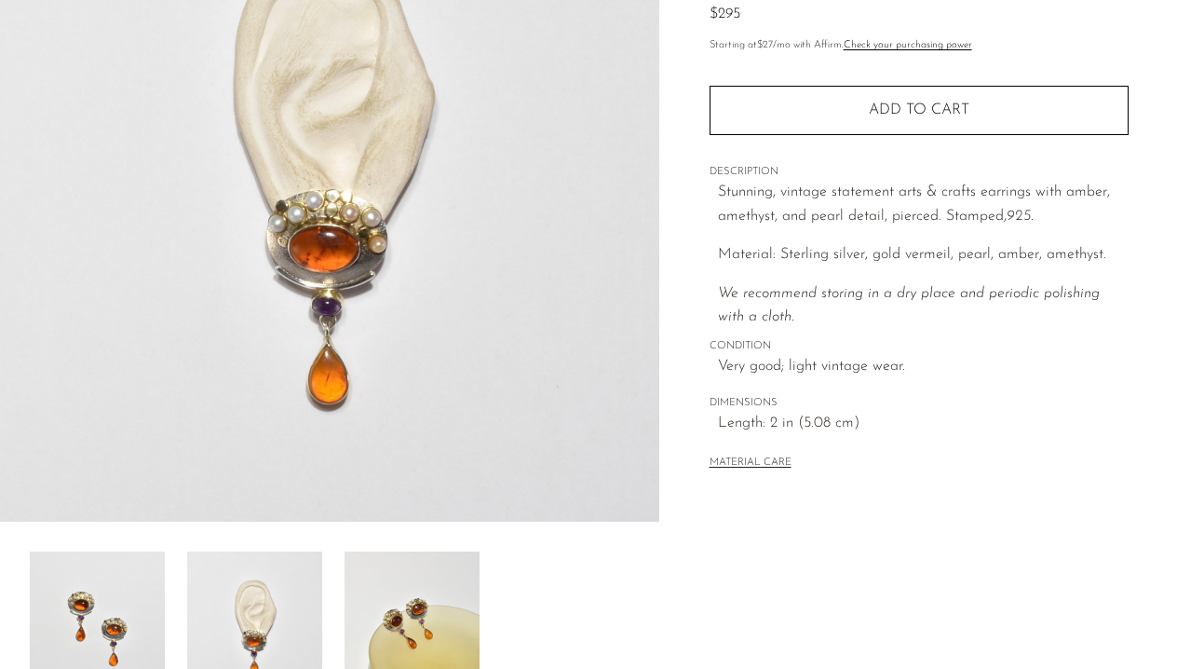
scroll to position [0, 0]
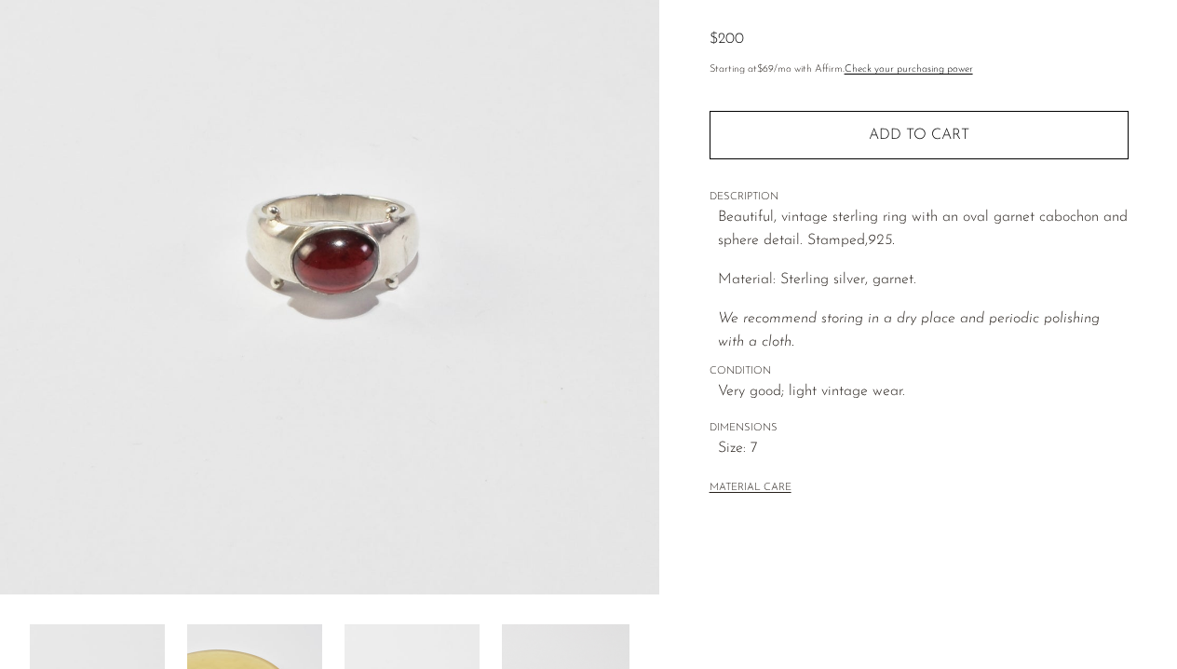
scroll to position [355, 0]
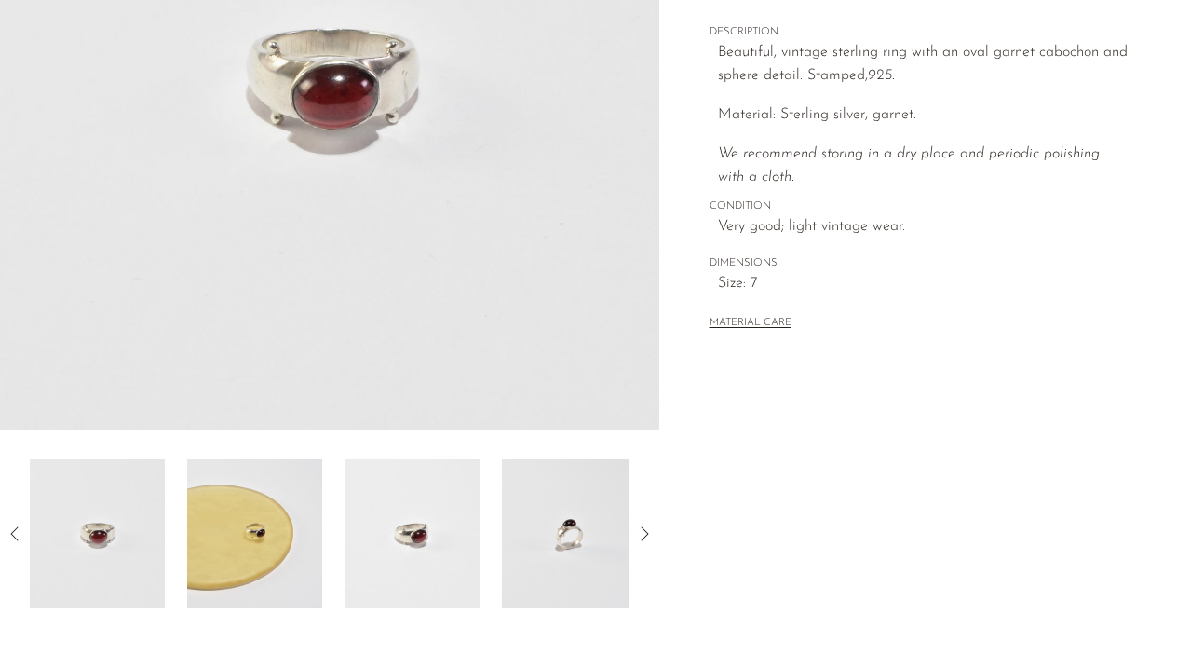
click at [277, 505] on img at bounding box center [254, 533] width 135 height 149
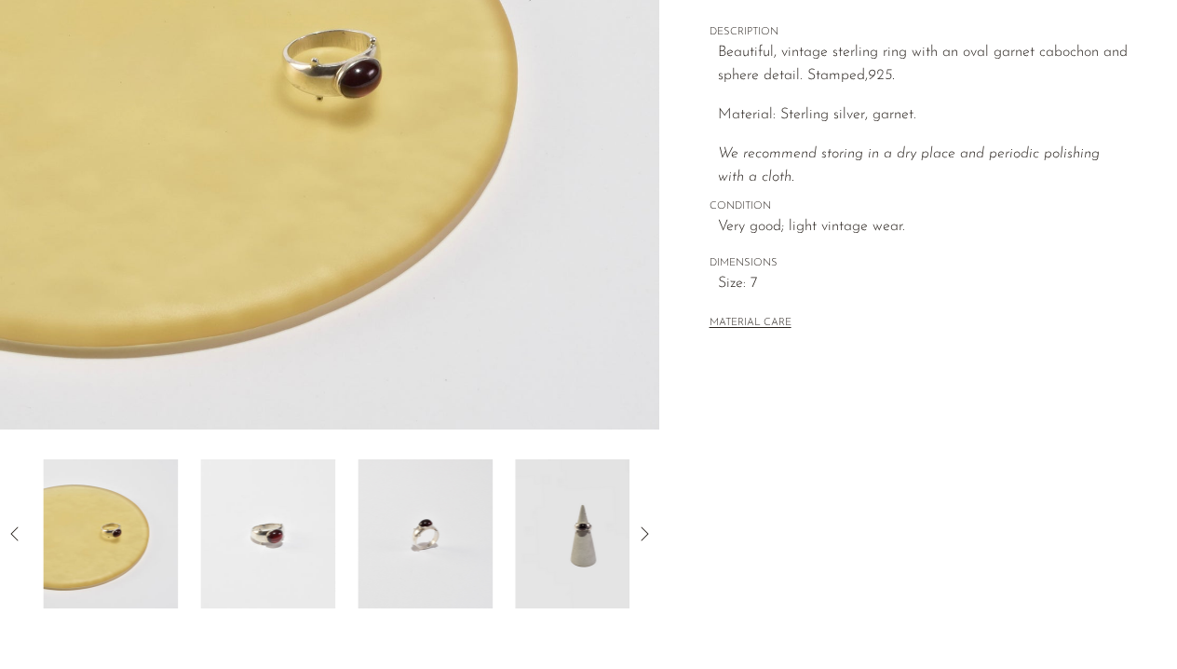
scroll to position [194, 0]
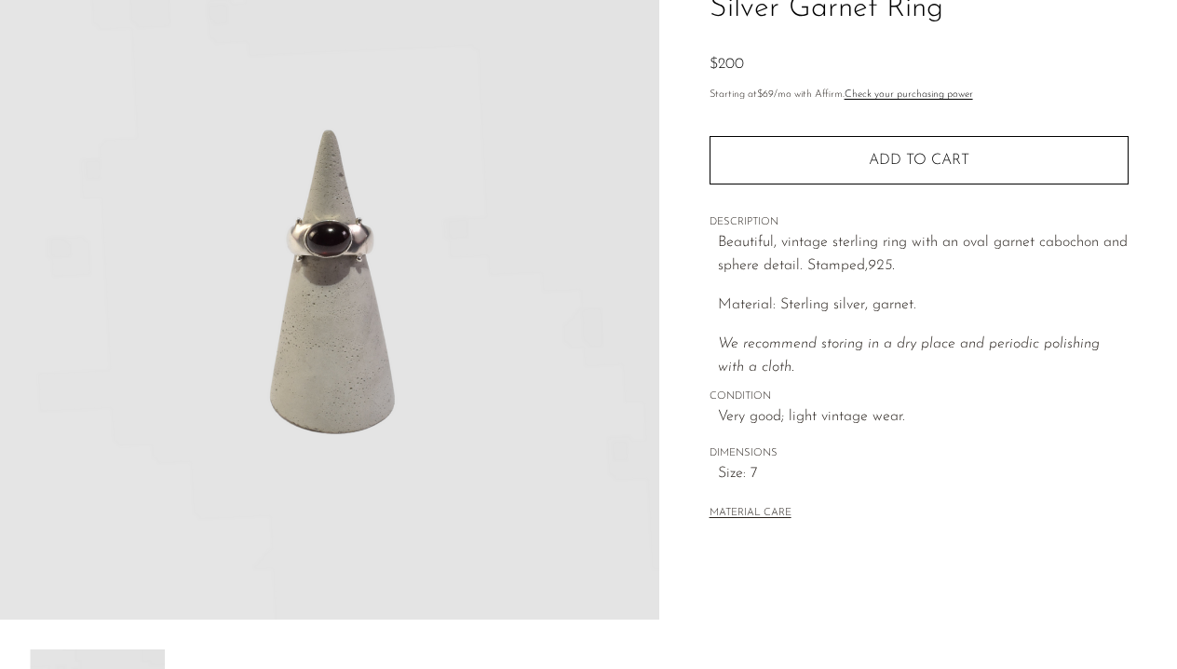
scroll to position [156, 0]
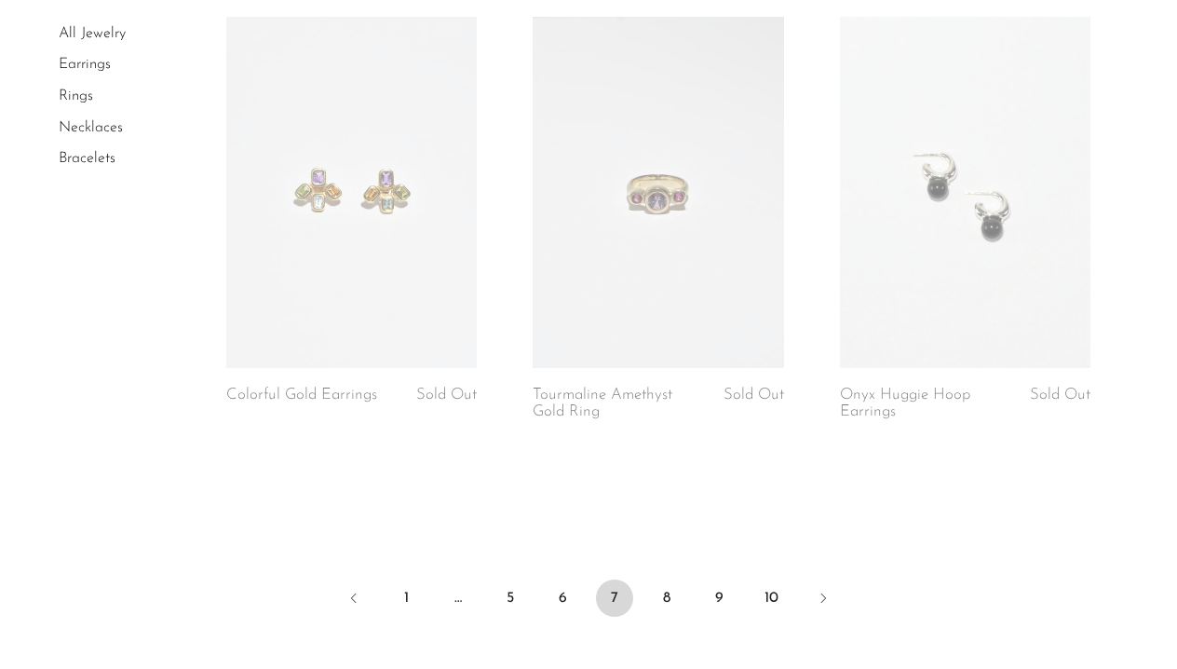
scroll to position [5365, 0]
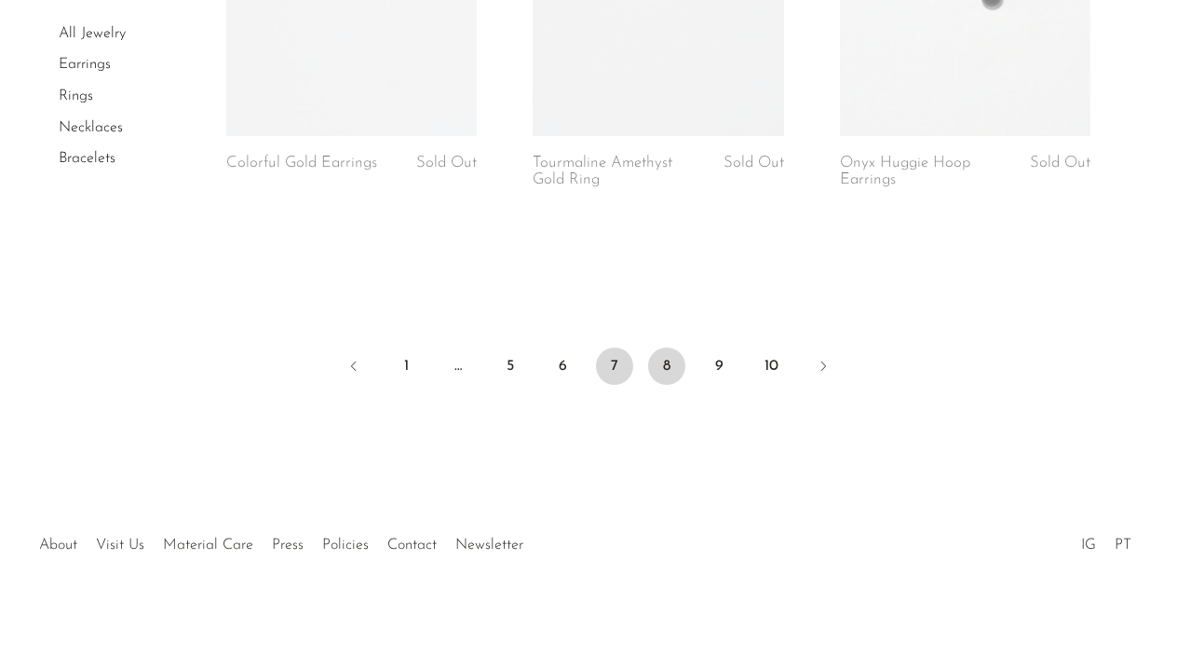
click at [669, 370] on link "8" at bounding box center [666, 365] width 37 height 37
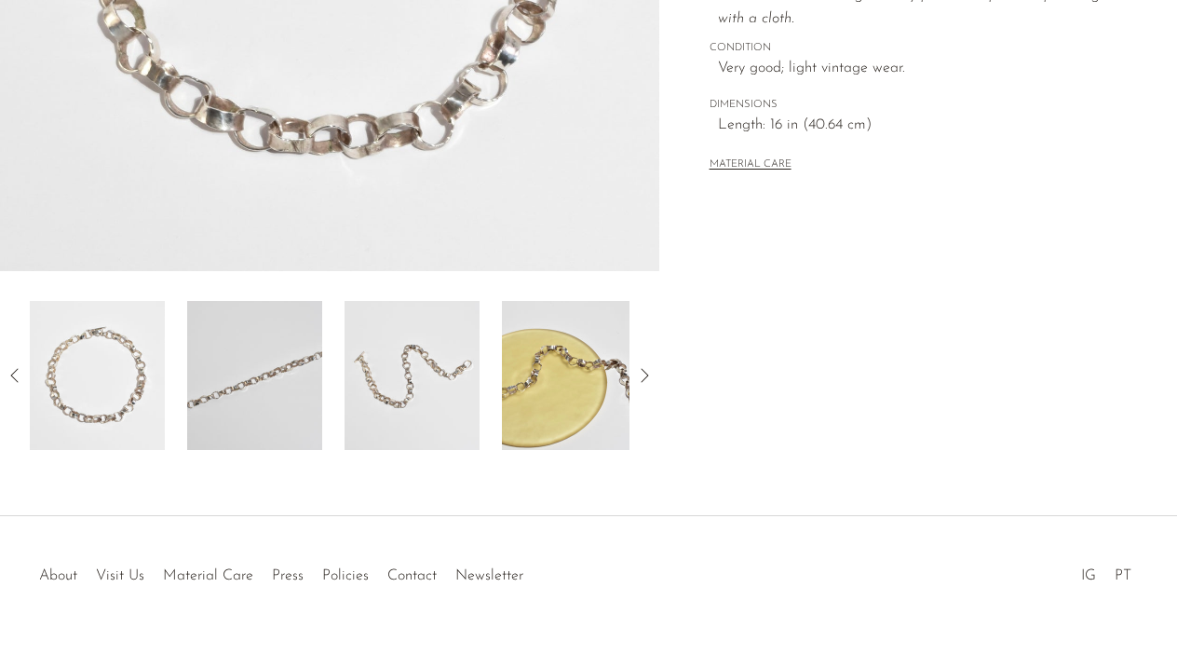
scroll to position [544, 0]
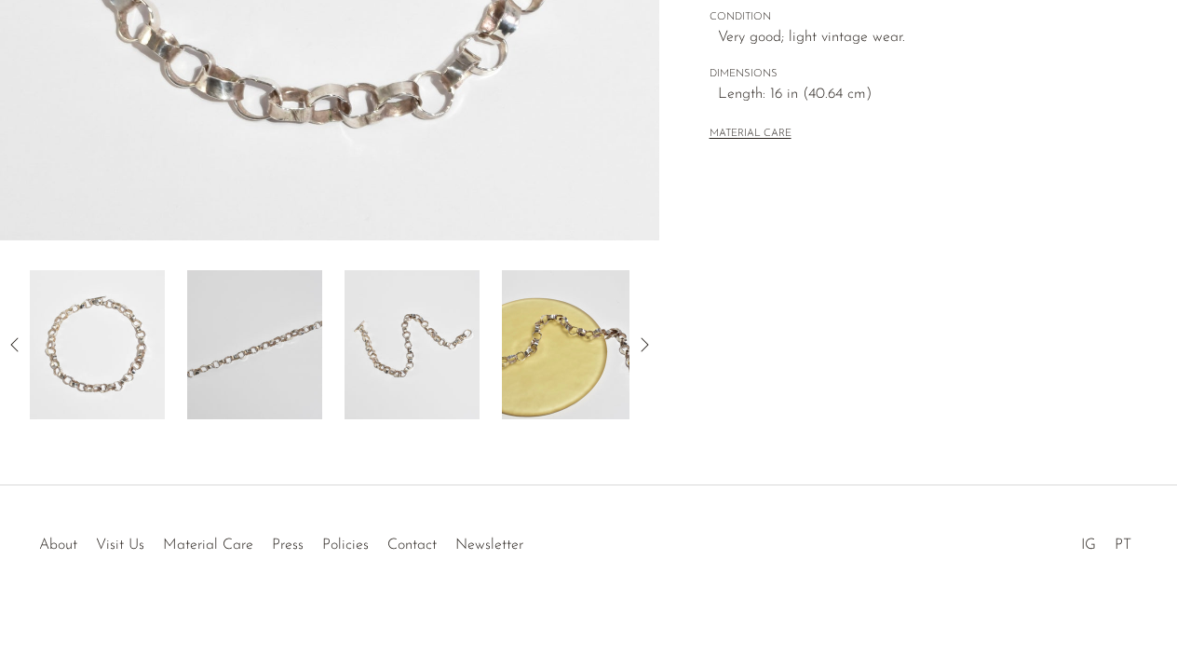
click at [618, 404] on img at bounding box center [569, 344] width 135 height 149
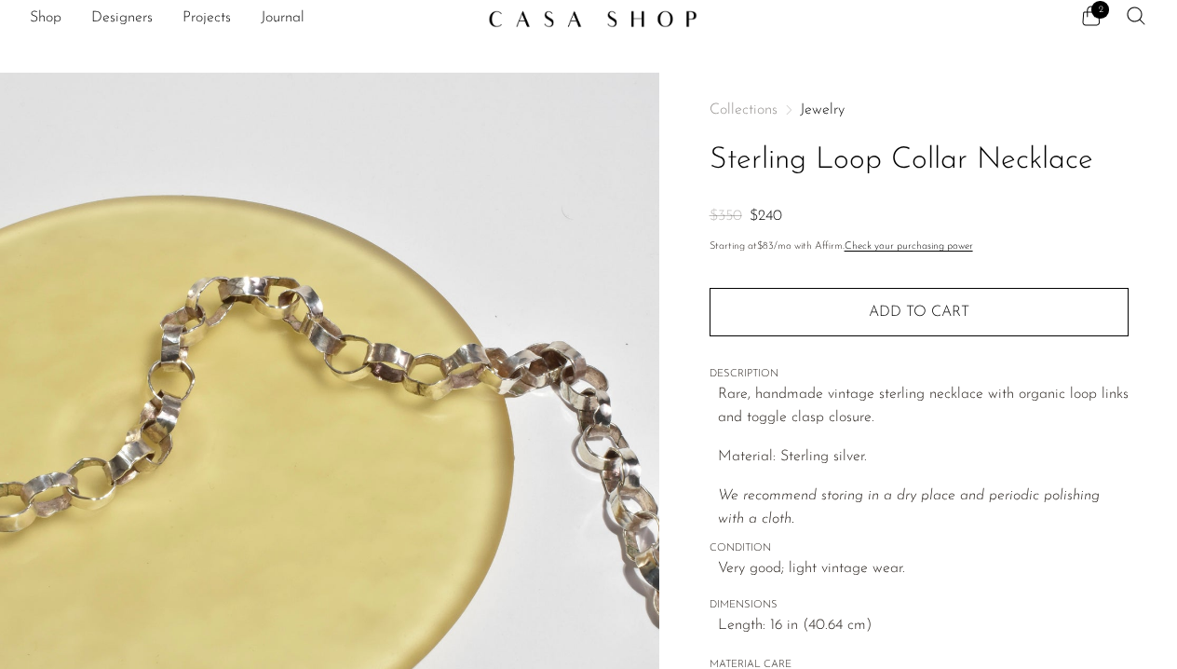
scroll to position [10, 0]
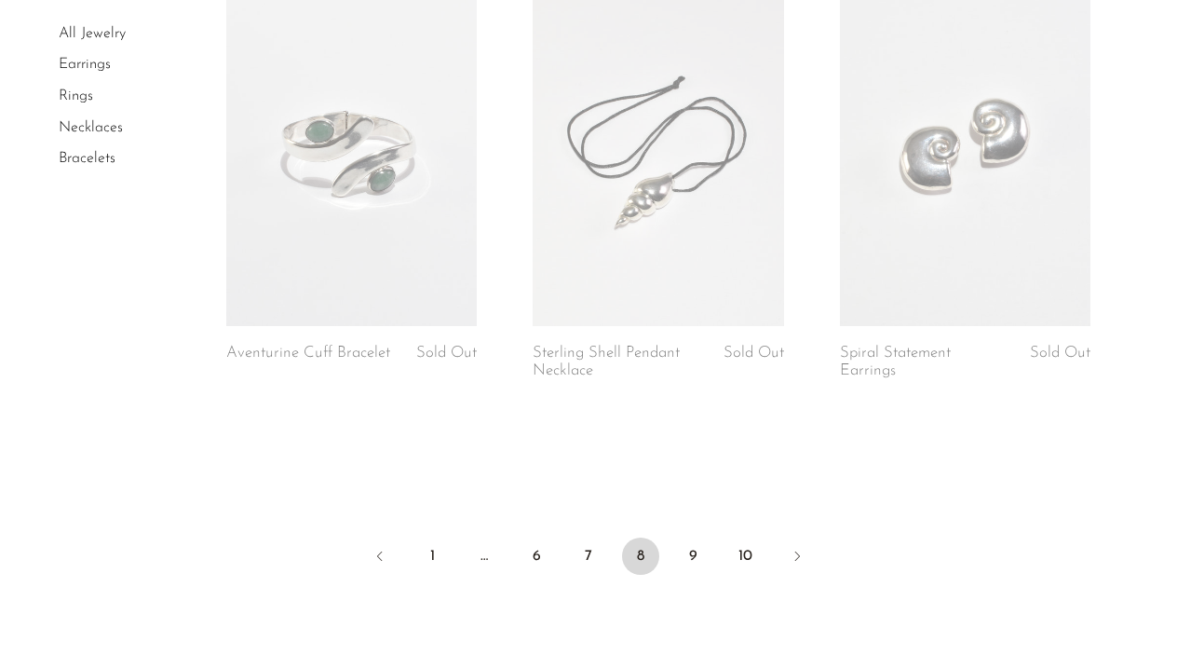
scroll to position [5275, 0]
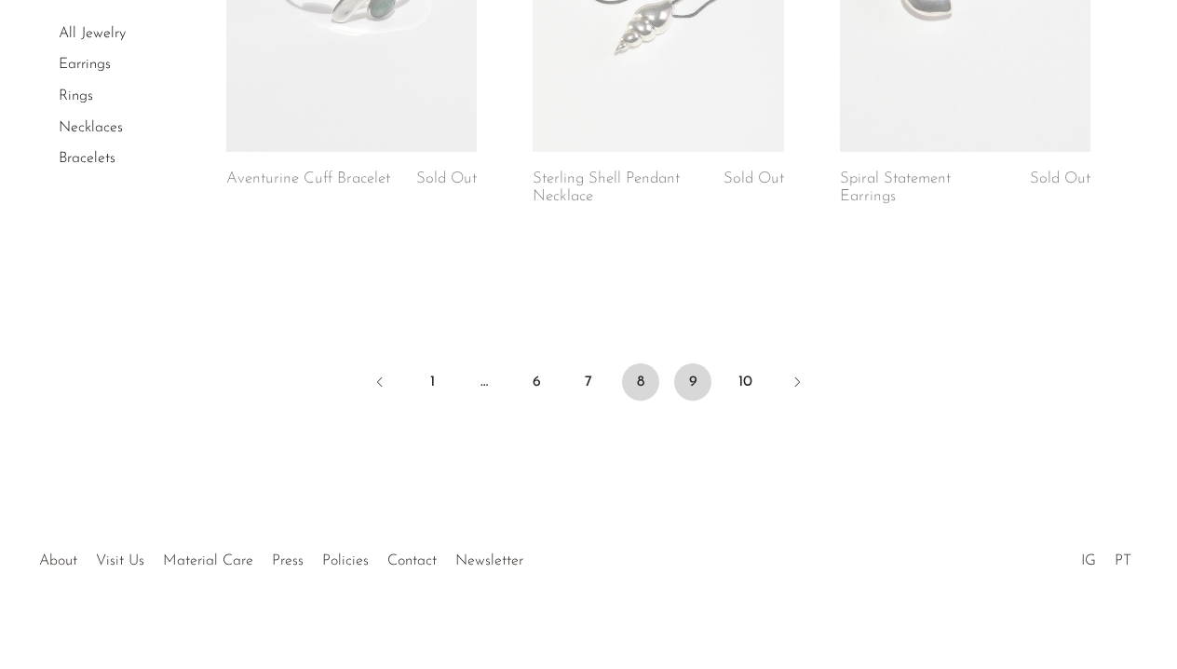
click at [690, 367] on link "9" at bounding box center [692, 381] width 37 height 37
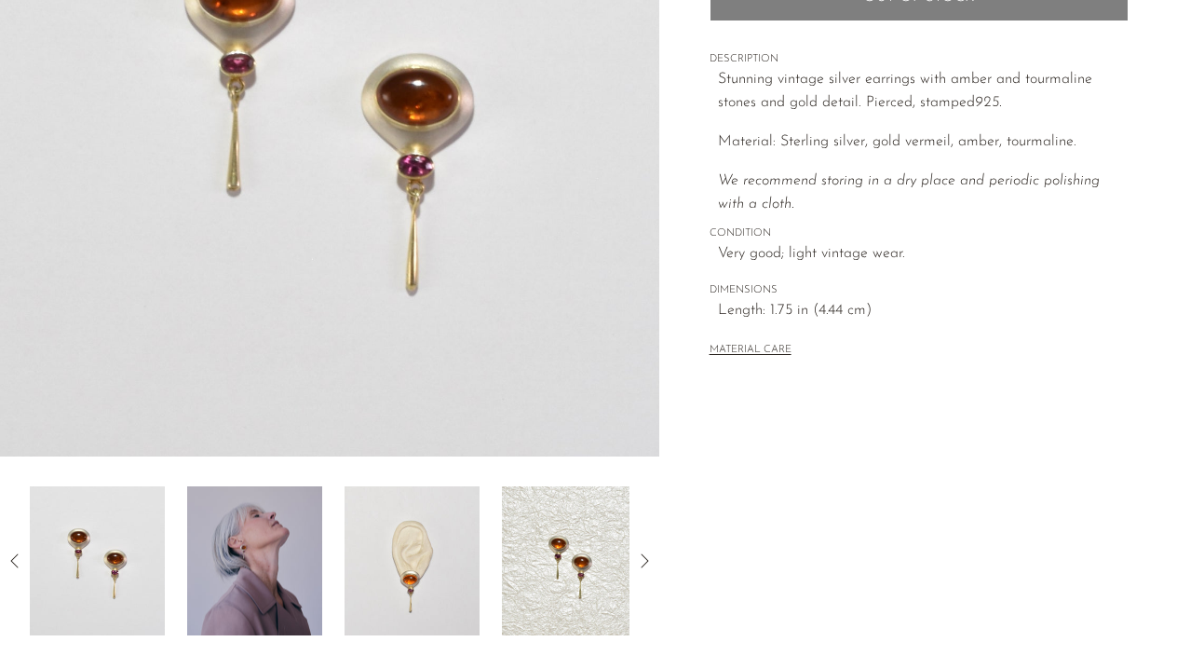
scroll to position [363, 0]
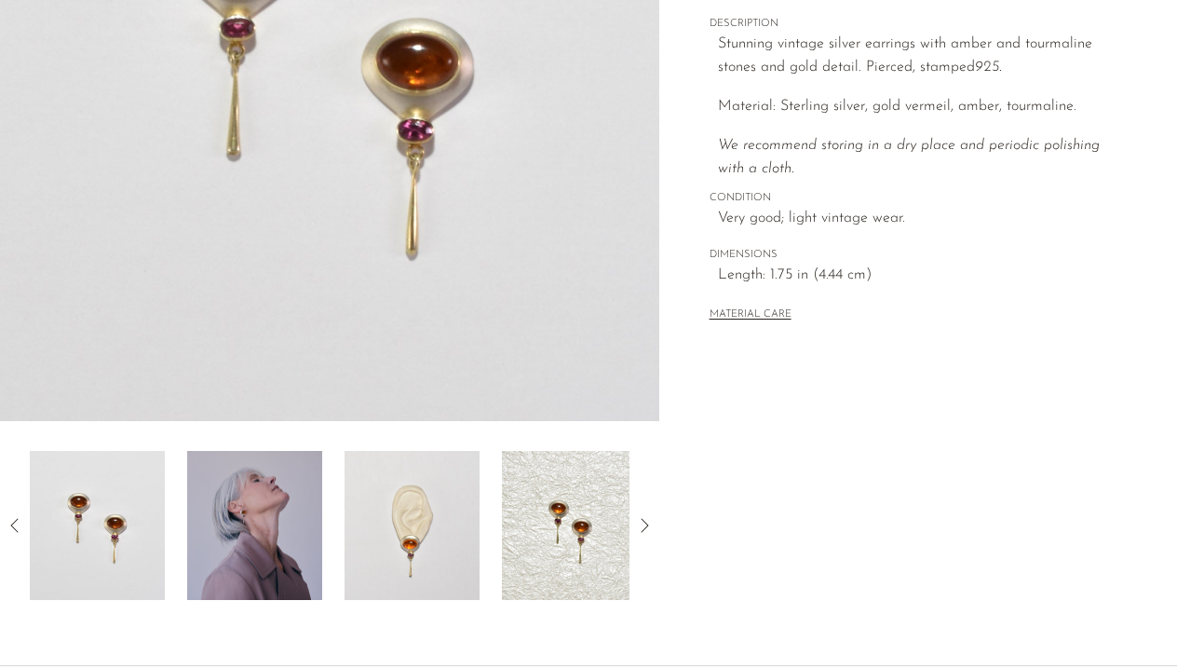
click at [297, 496] on img at bounding box center [254, 525] width 135 height 149
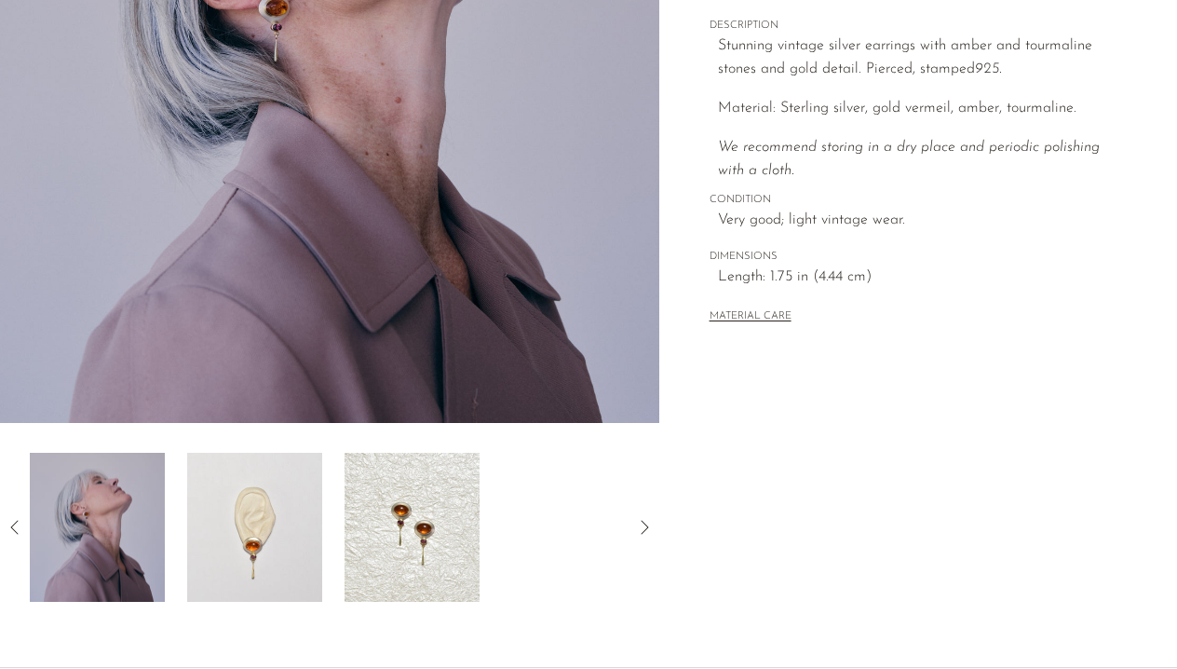
scroll to position [427, 0]
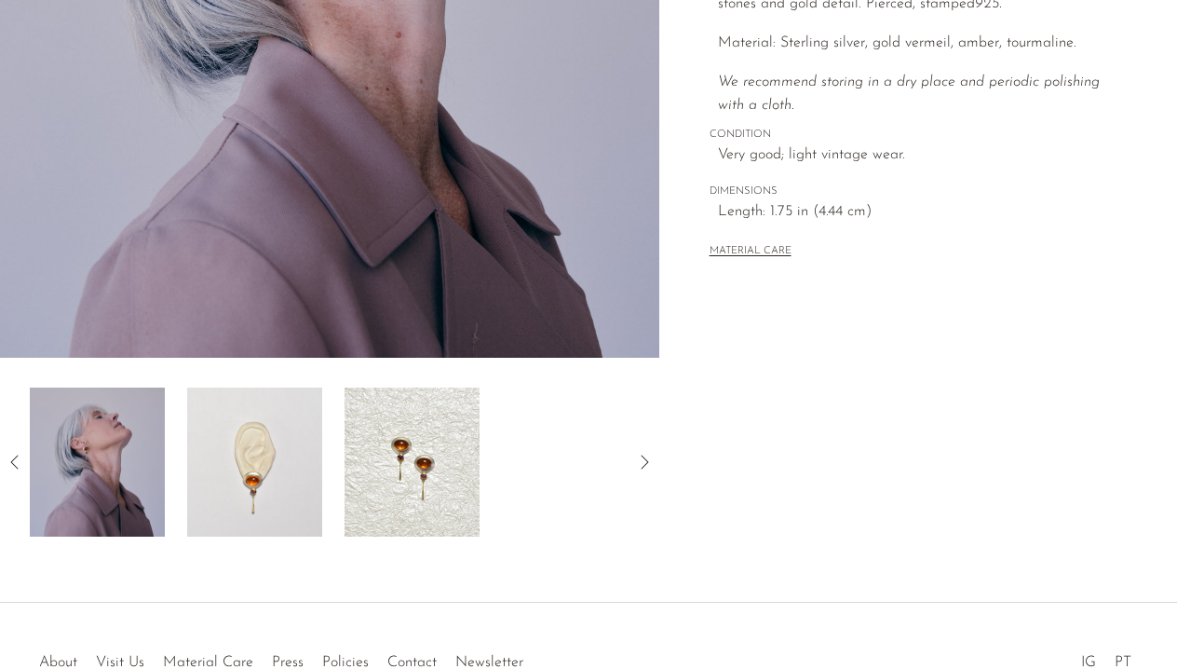
click at [266, 430] on img at bounding box center [254, 461] width 135 height 149
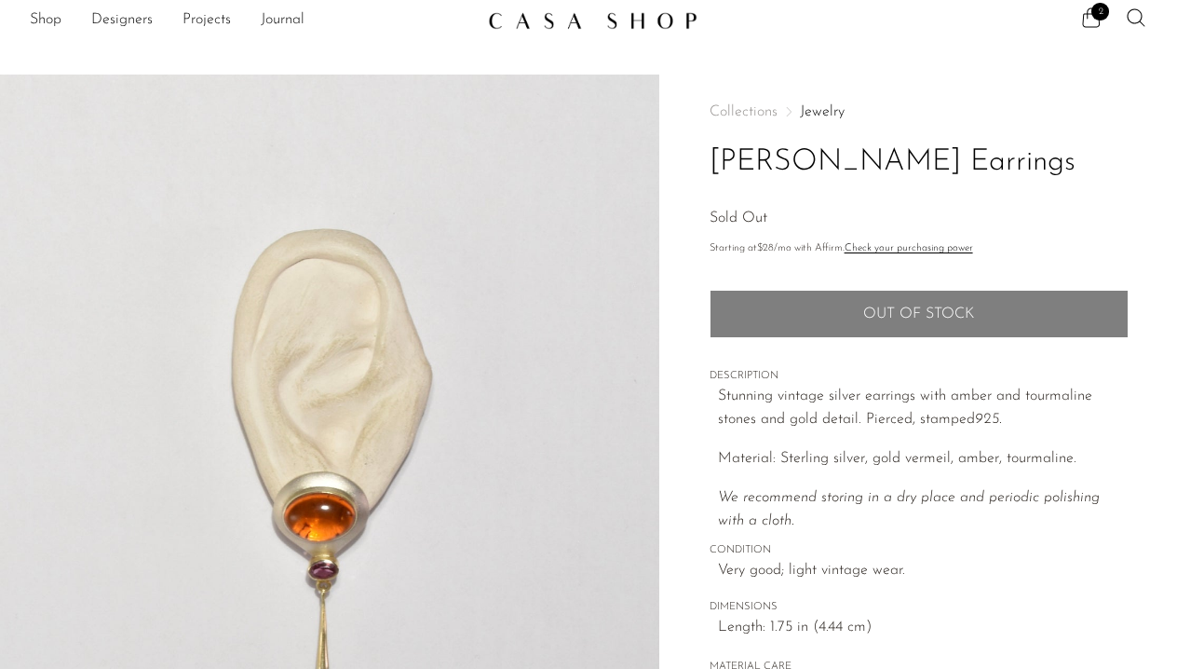
scroll to position [0, 0]
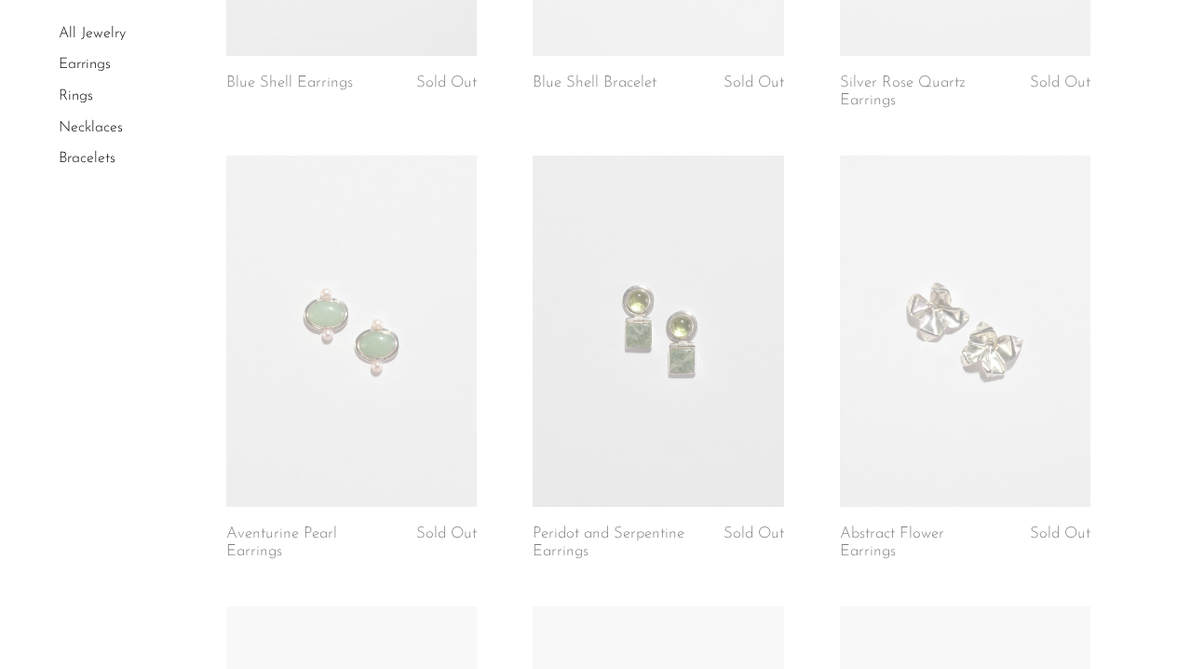
scroll to position [2758, 0]
